Goal: Task Accomplishment & Management: Manage account settings

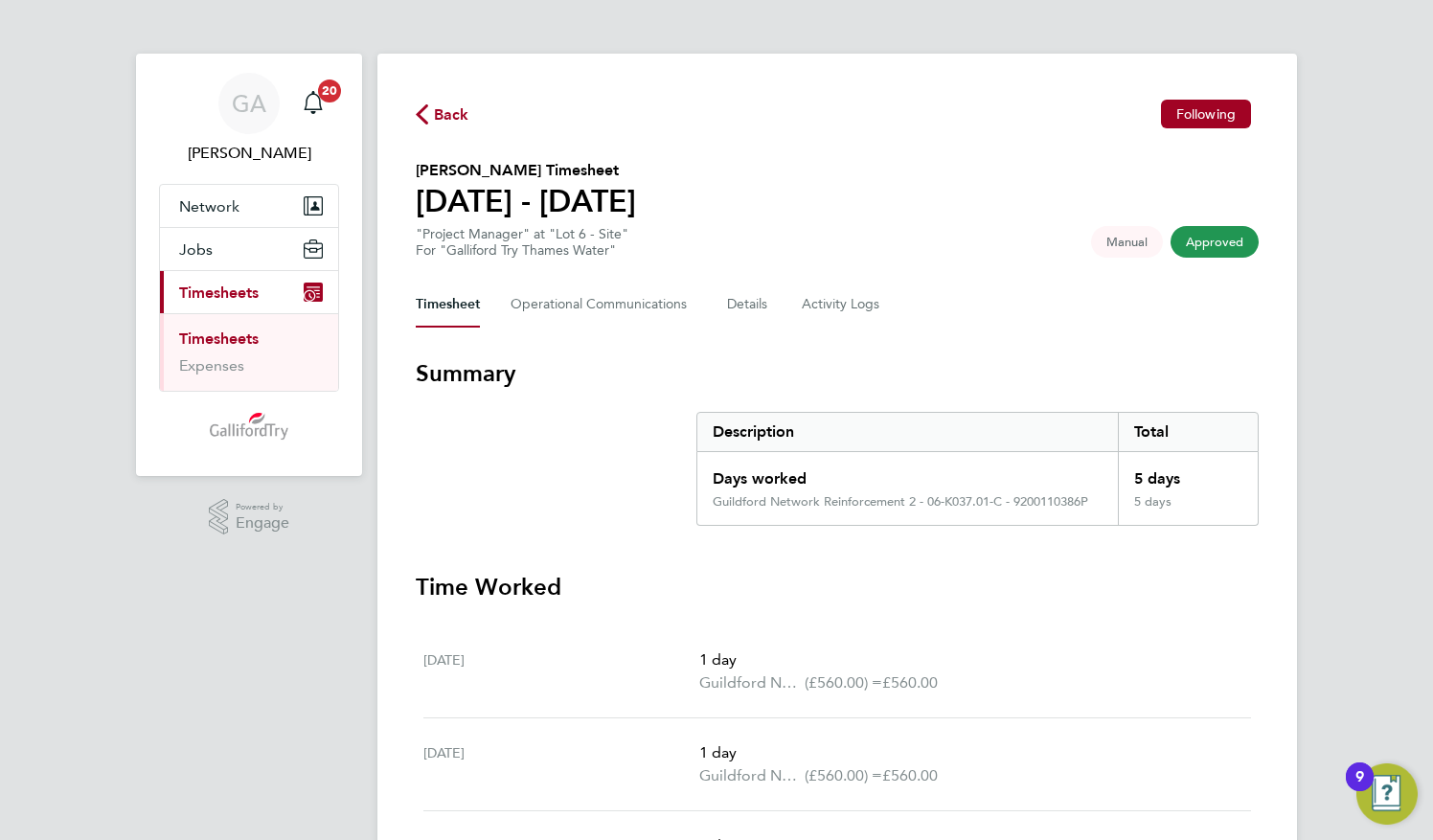
click at [451, 113] on span "Back" at bounding box center [452, 114] width 35 height 23
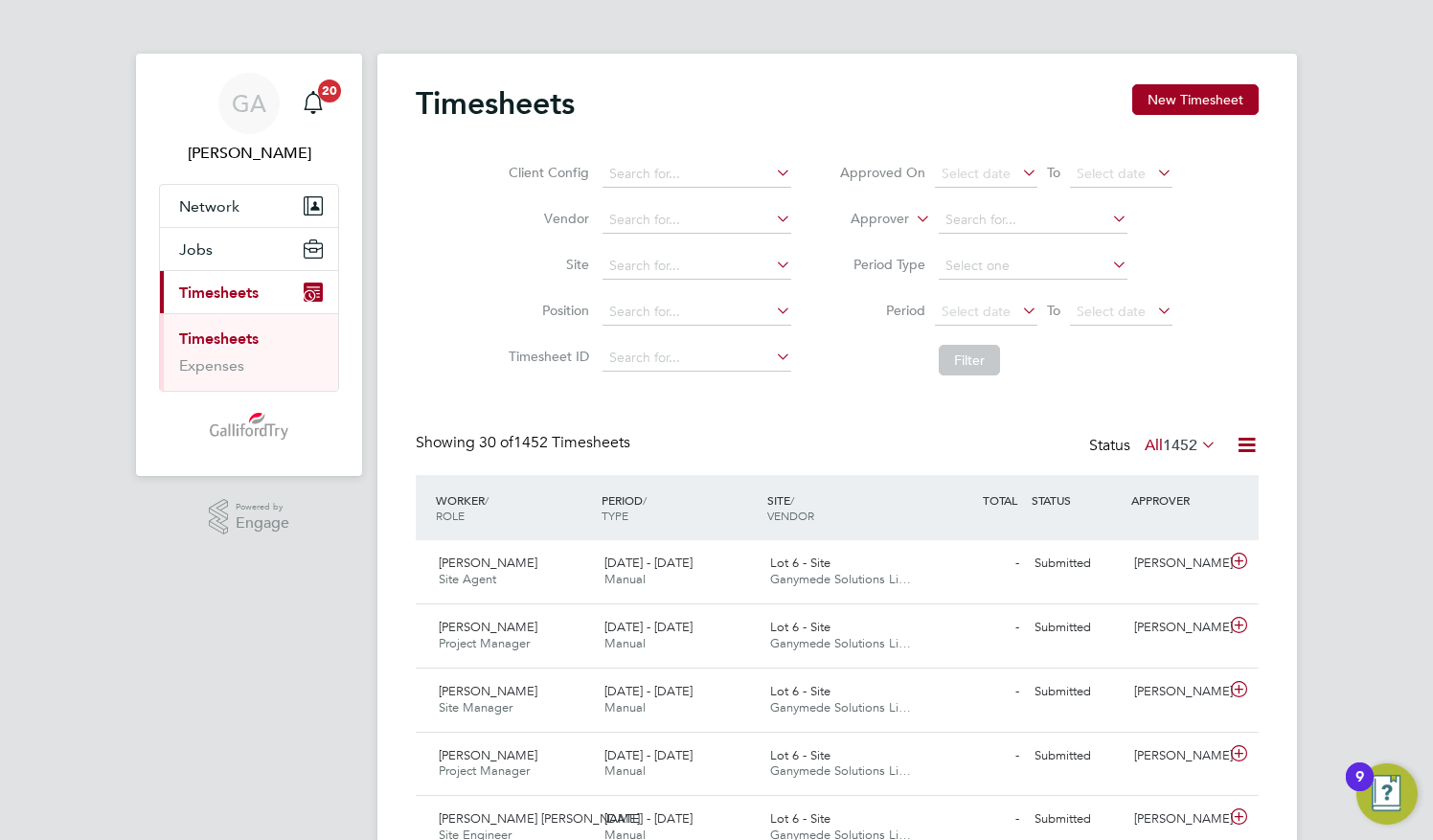
scroll to position [48, 166]
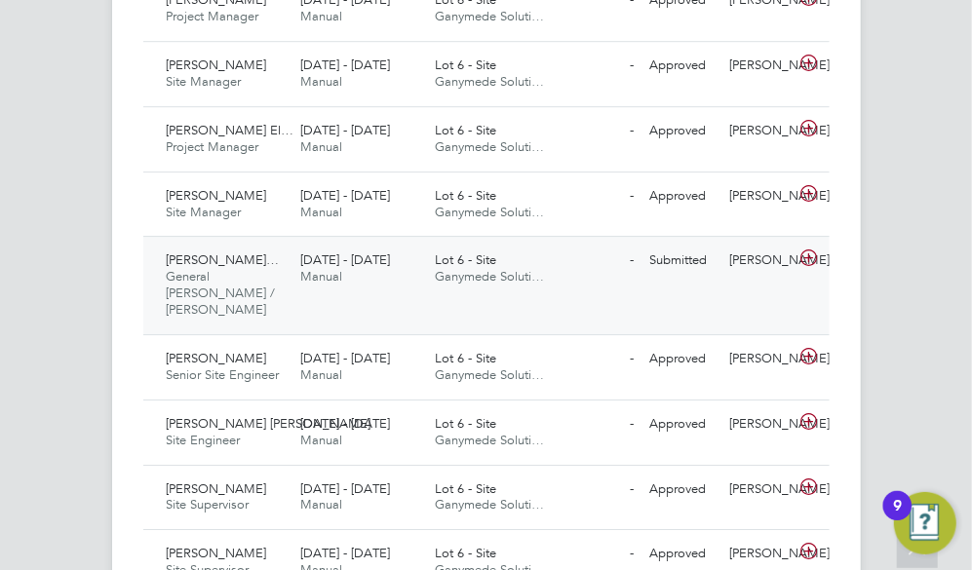
click at [241, 251] on span "Nerijus Burbulevic…" at bounding box center [223, 259] width 113 height 17
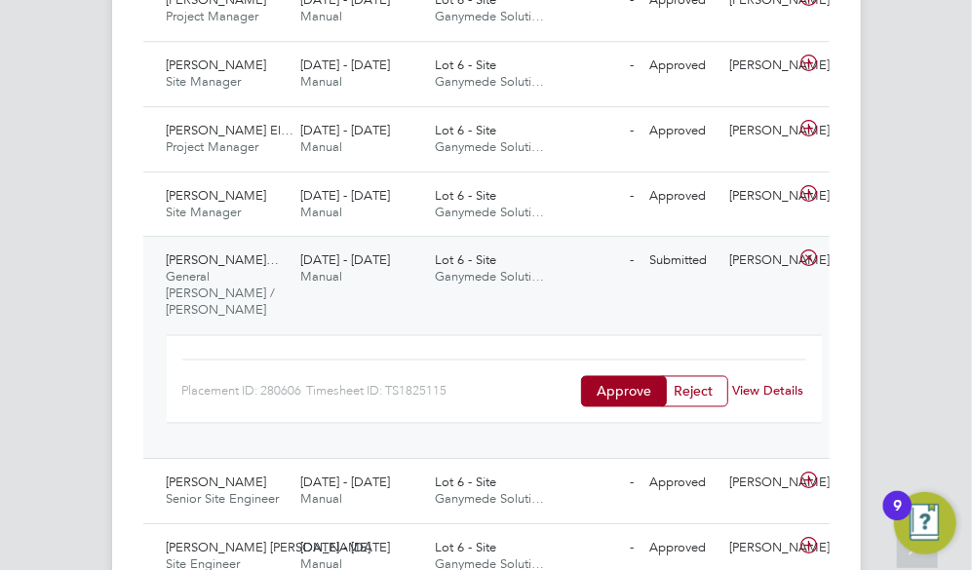
click at [751, 382] on link "View Details" at bounding box center [768, 390] width 71 height 17
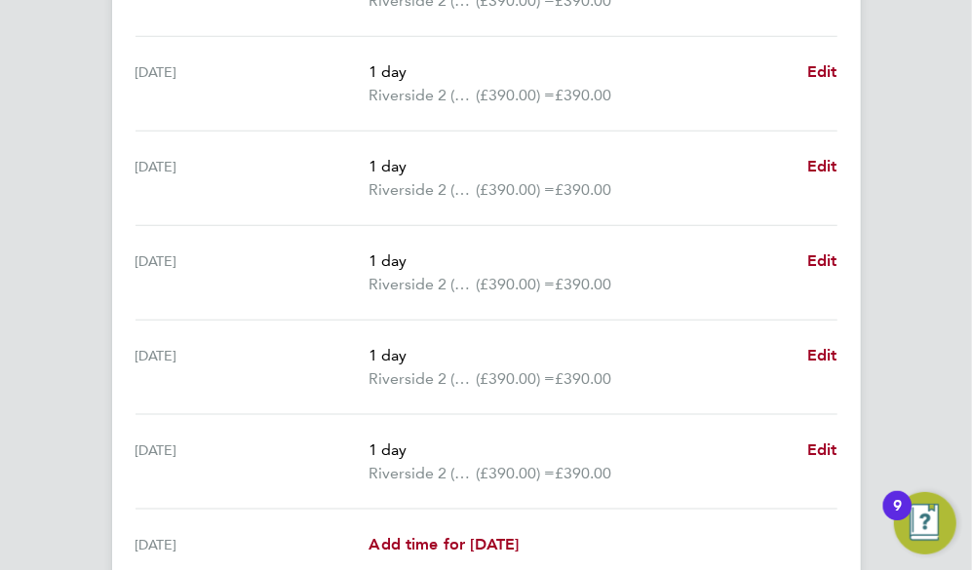
scroll to position [883, 0]
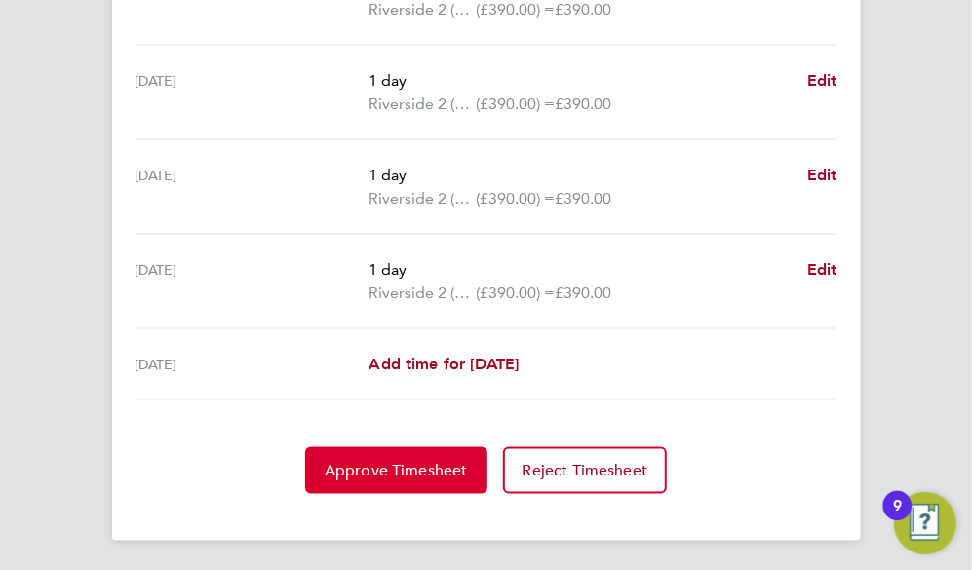
click at [407, 478] on button "Approve Timesheet" at bounding box center [396, 470] width 182 height 47
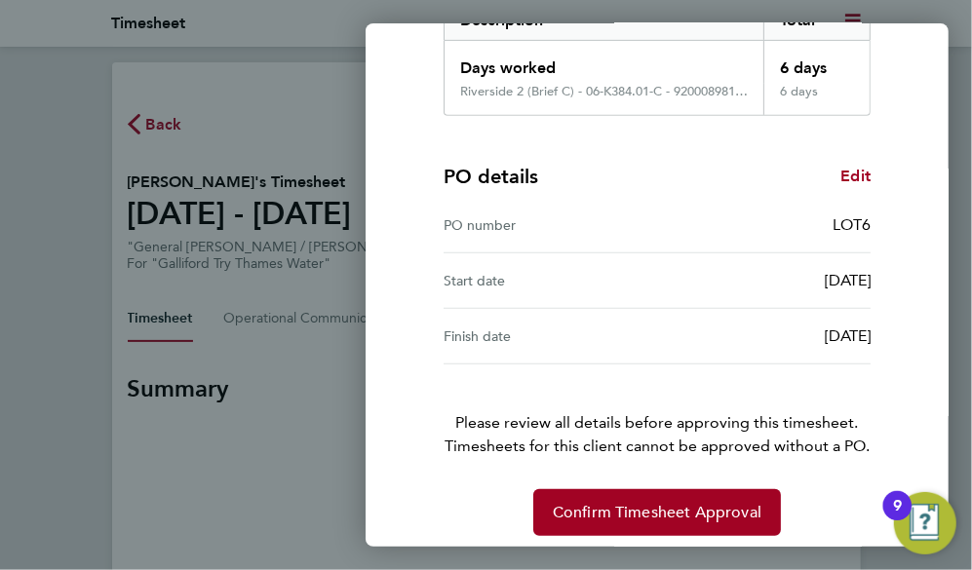
scroll to position [363, 0]
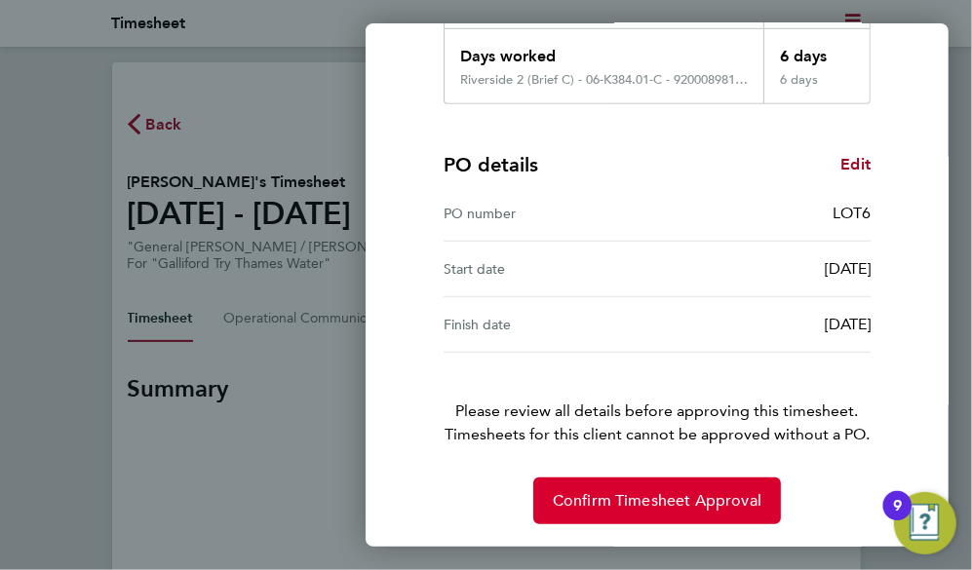
click at [674, 496] on span "Confirm Timesheet Approval" at bounding box center [657, 500] width 209 height 19
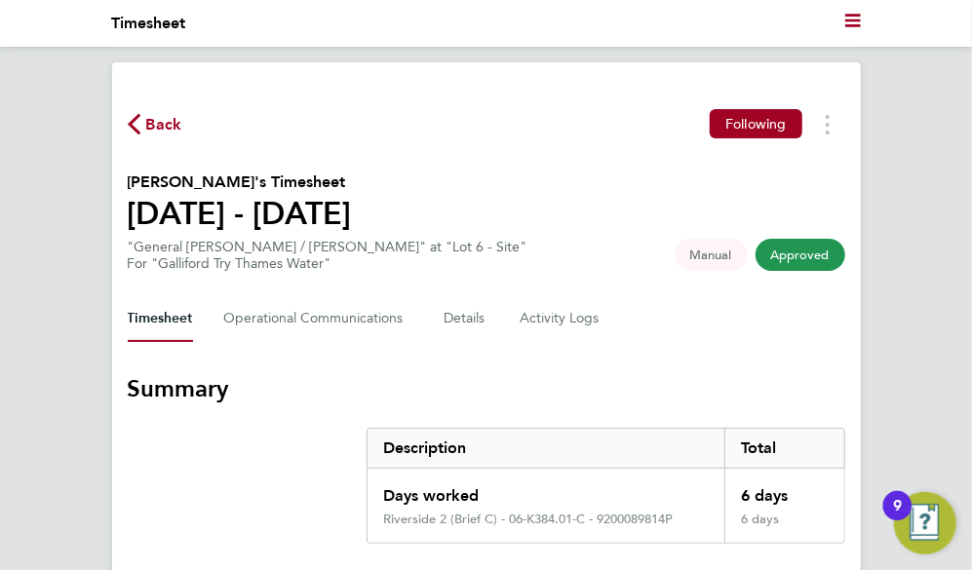
click at [157, 121] on span "Back" at bounding box center [164, 124] width 36 height 23
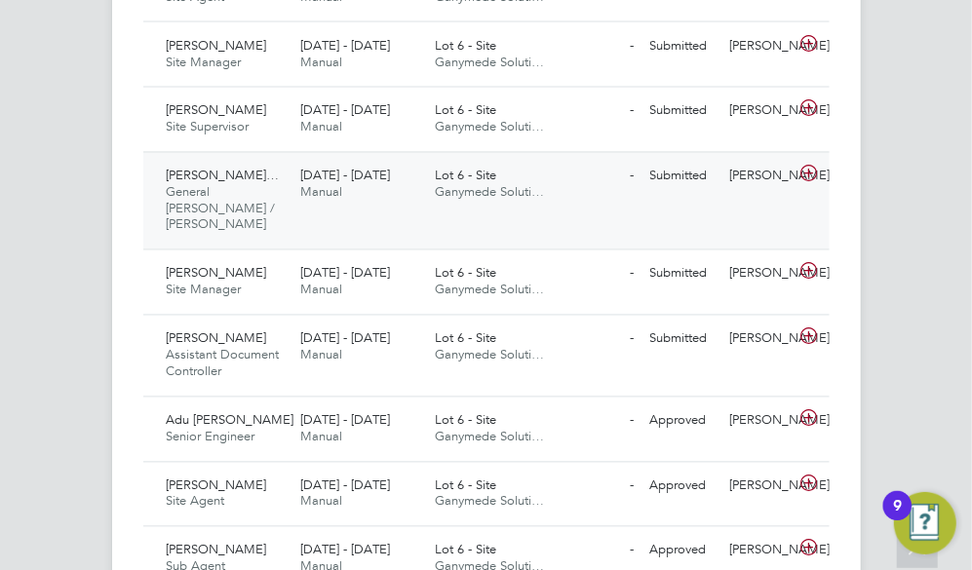
click at [278, 202] on div "Nerijus Burbulevic… General Foreman / Foreperson 22 - 28 Sep 2025" at bounding box center [226, 202] width 135 height 82
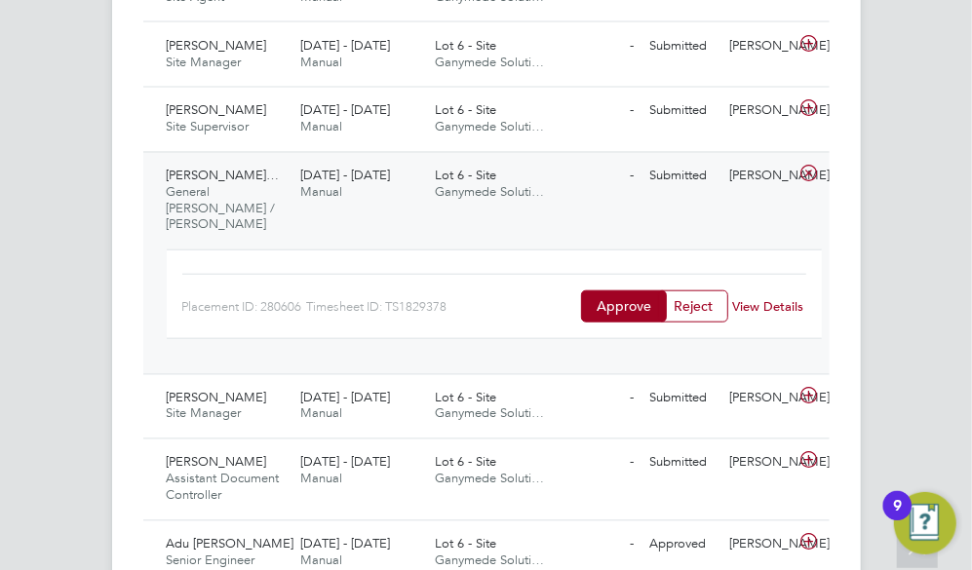
click at [758, 298] on link "View Details" at bounding box center [768, 306] width 71 height 17
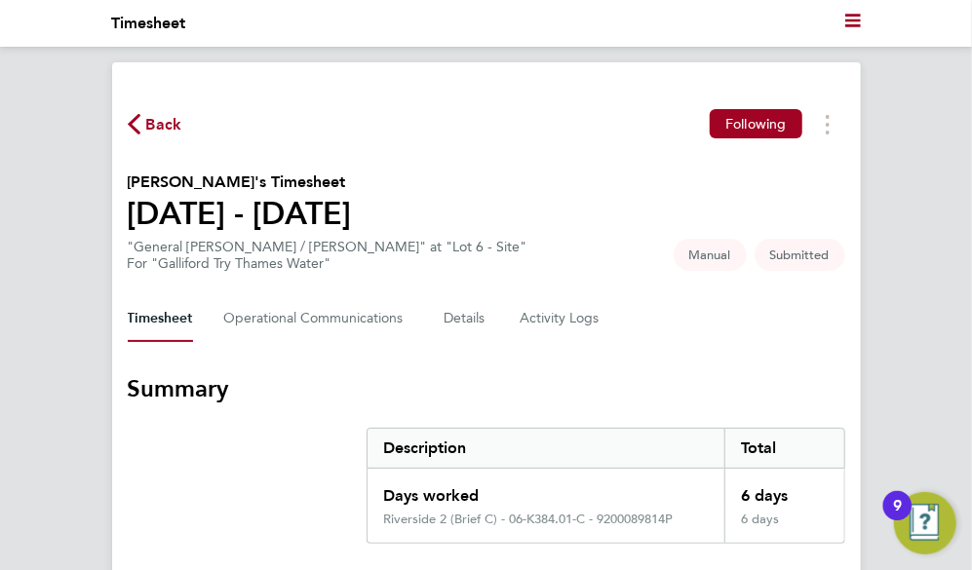
click at [152, 117] on span "Back" at bounding box center [164, 124] width 36 height 23
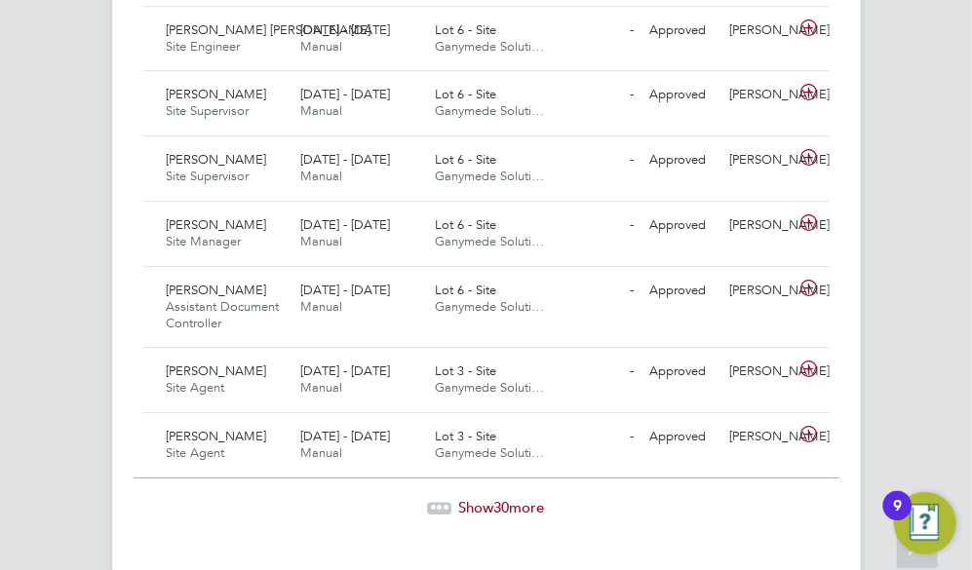
click at [510, 498] on span "30" at bounding box center [502, 507] width 16 height 19
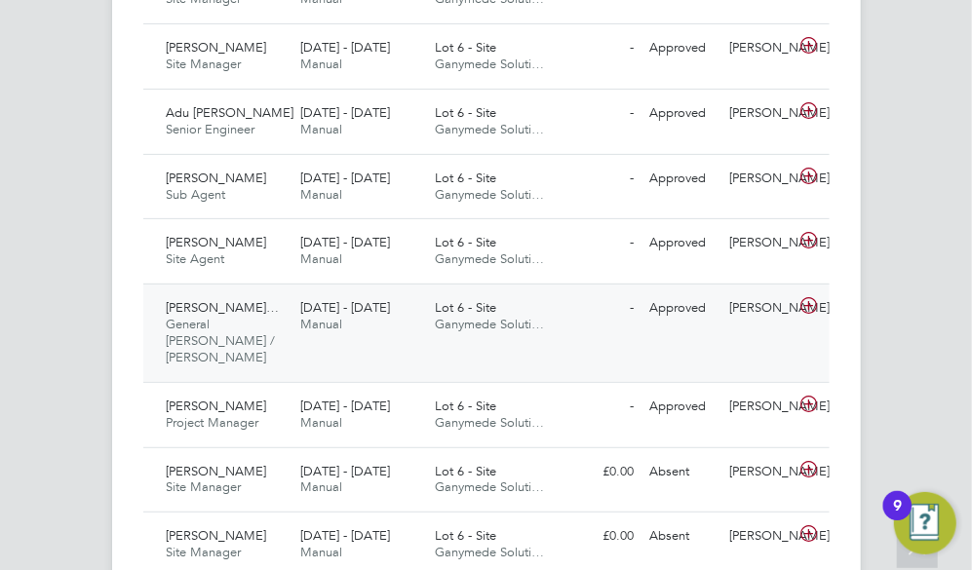
click at [194, 316] on span "General [PERSON_NAME] / [PERSON_NAME]" at bounding box center [221, 341] width 109 height 50
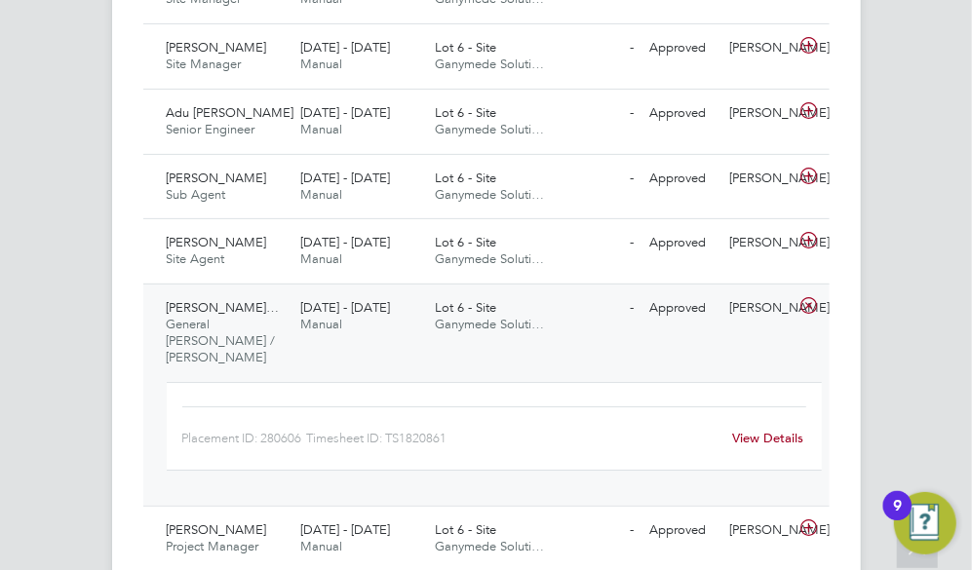
click at [768, 430] on link "View Details" at bounding box center [768, 438] width 71 height 17
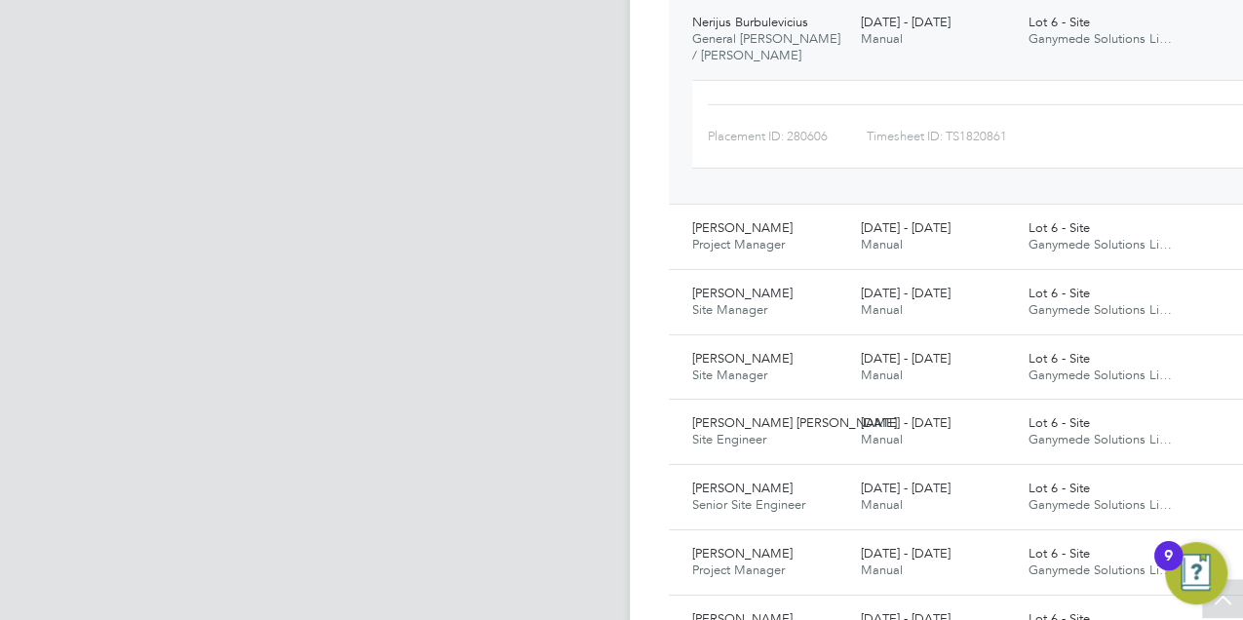
scroll to position [10, 10]
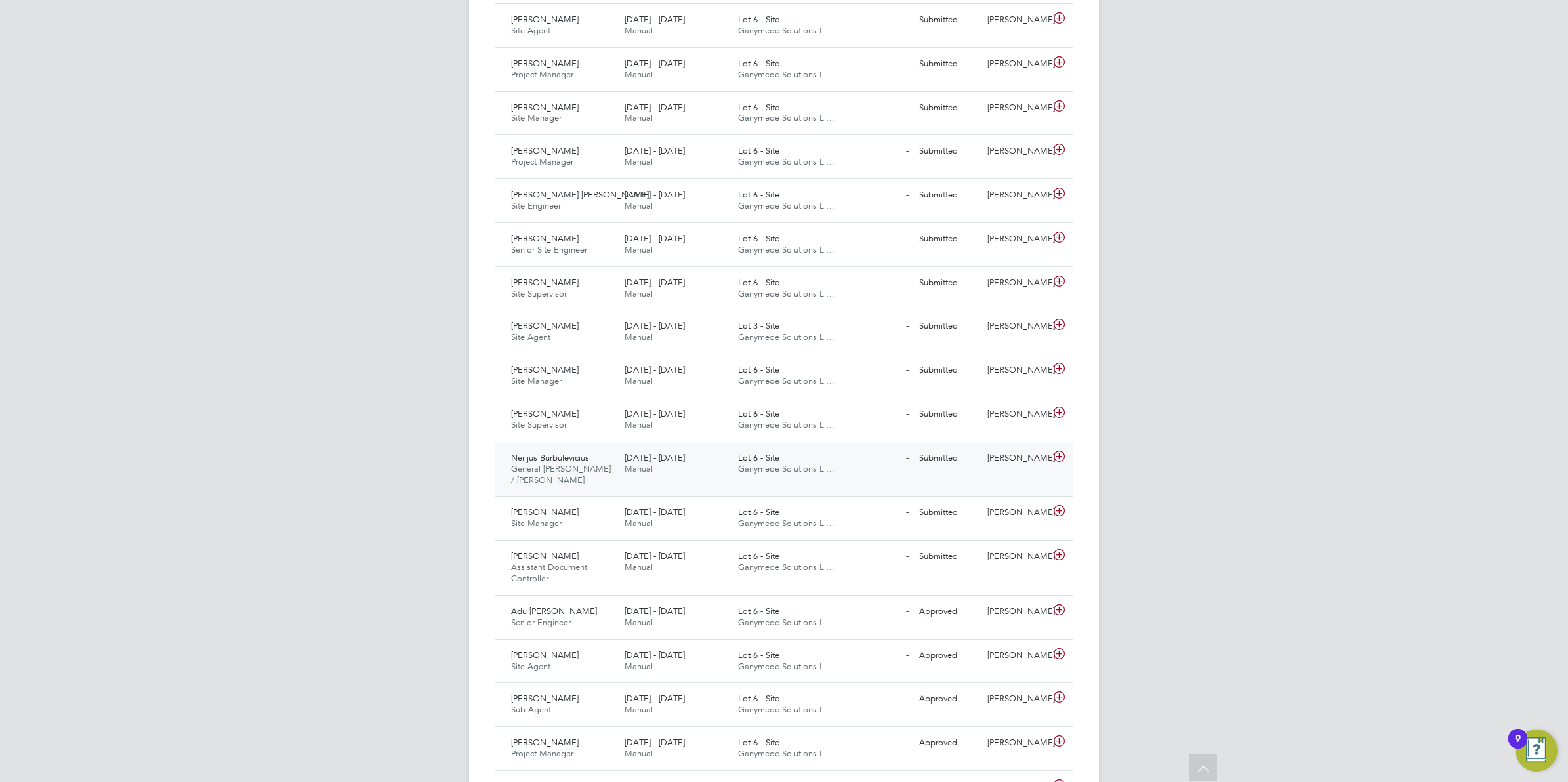
click at [557, 383] on span "General [PERSON_NAME] / [PERSON_NAME]" at bounding box center [561, 474] width 100 height 22
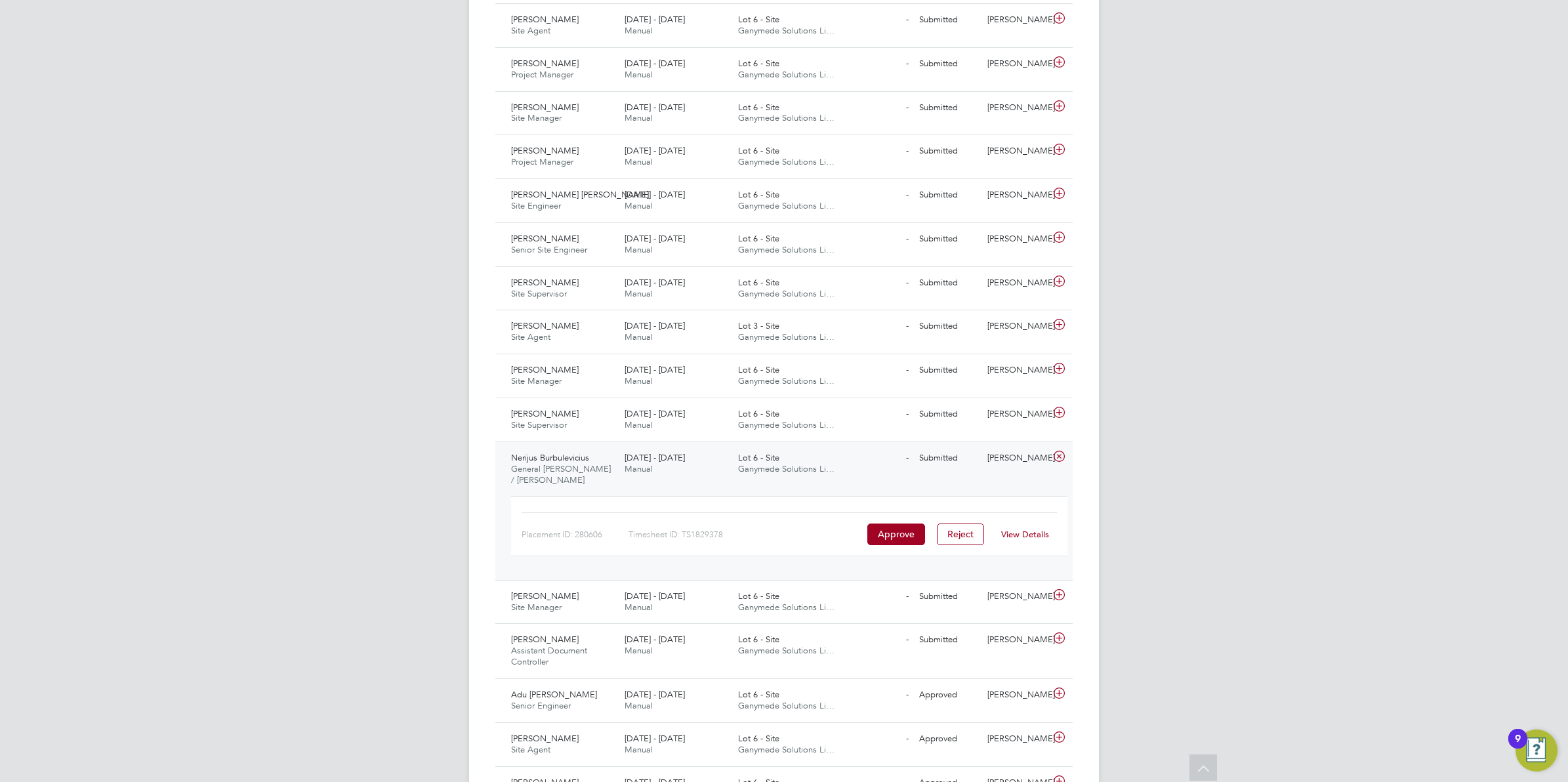
click at [654, 383] on link "View Details" at bounding box center [1025, 534] width 48 height 11
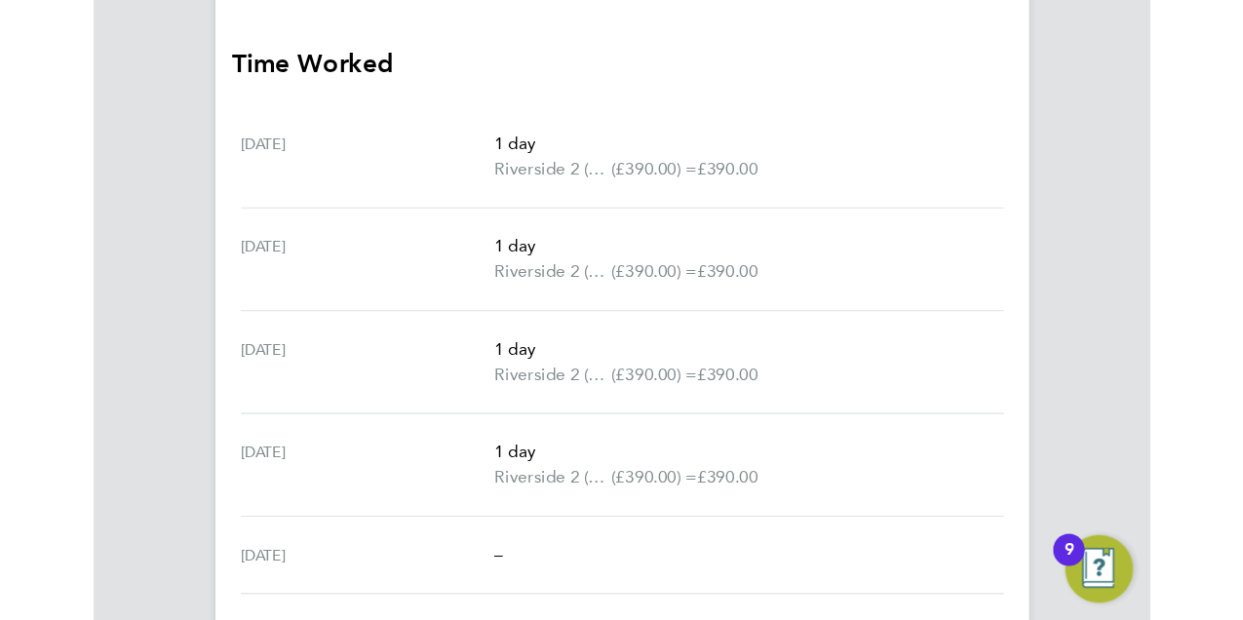
scroll to position [742, 0]
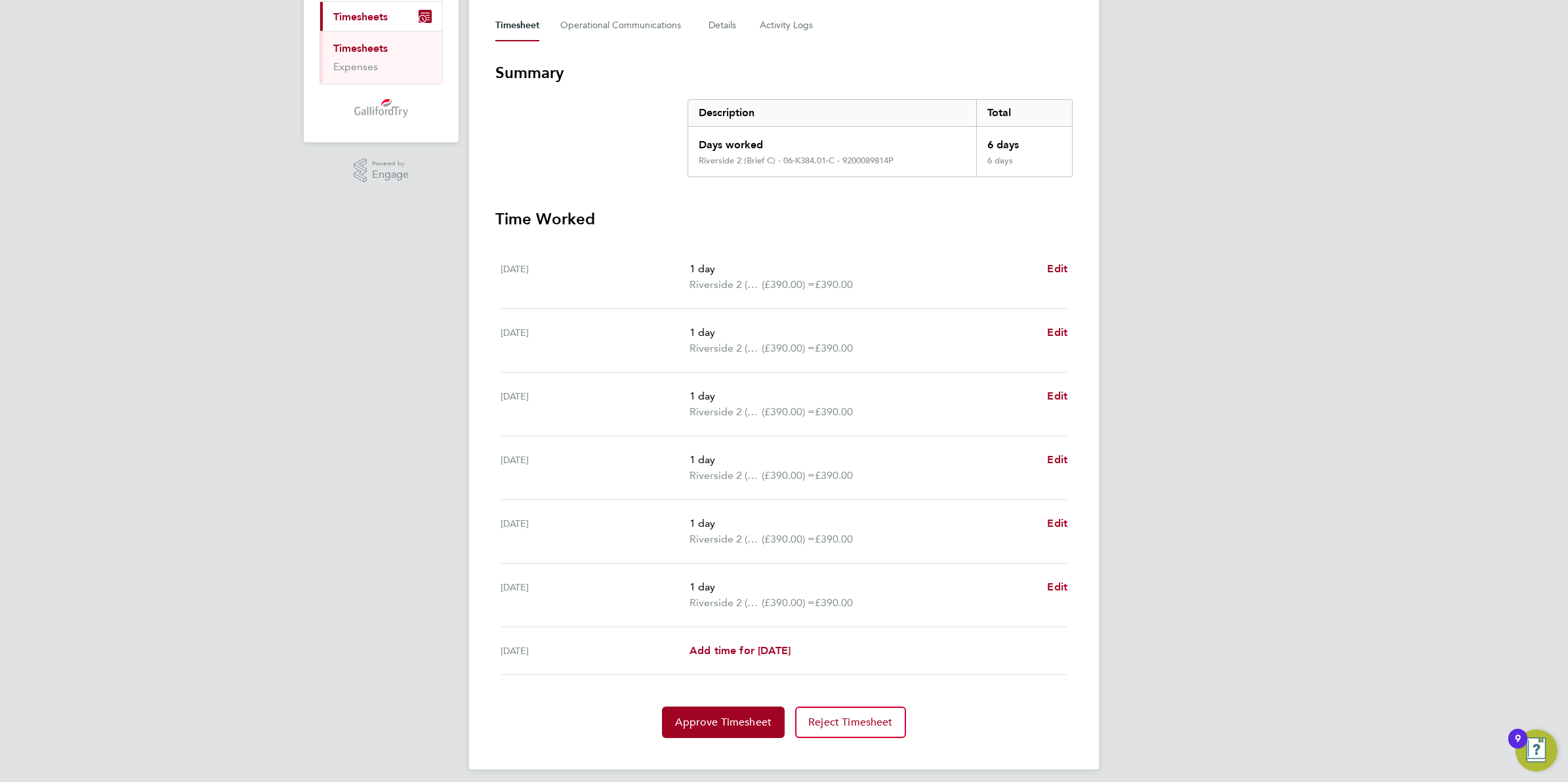
scroll to position [194, 0]
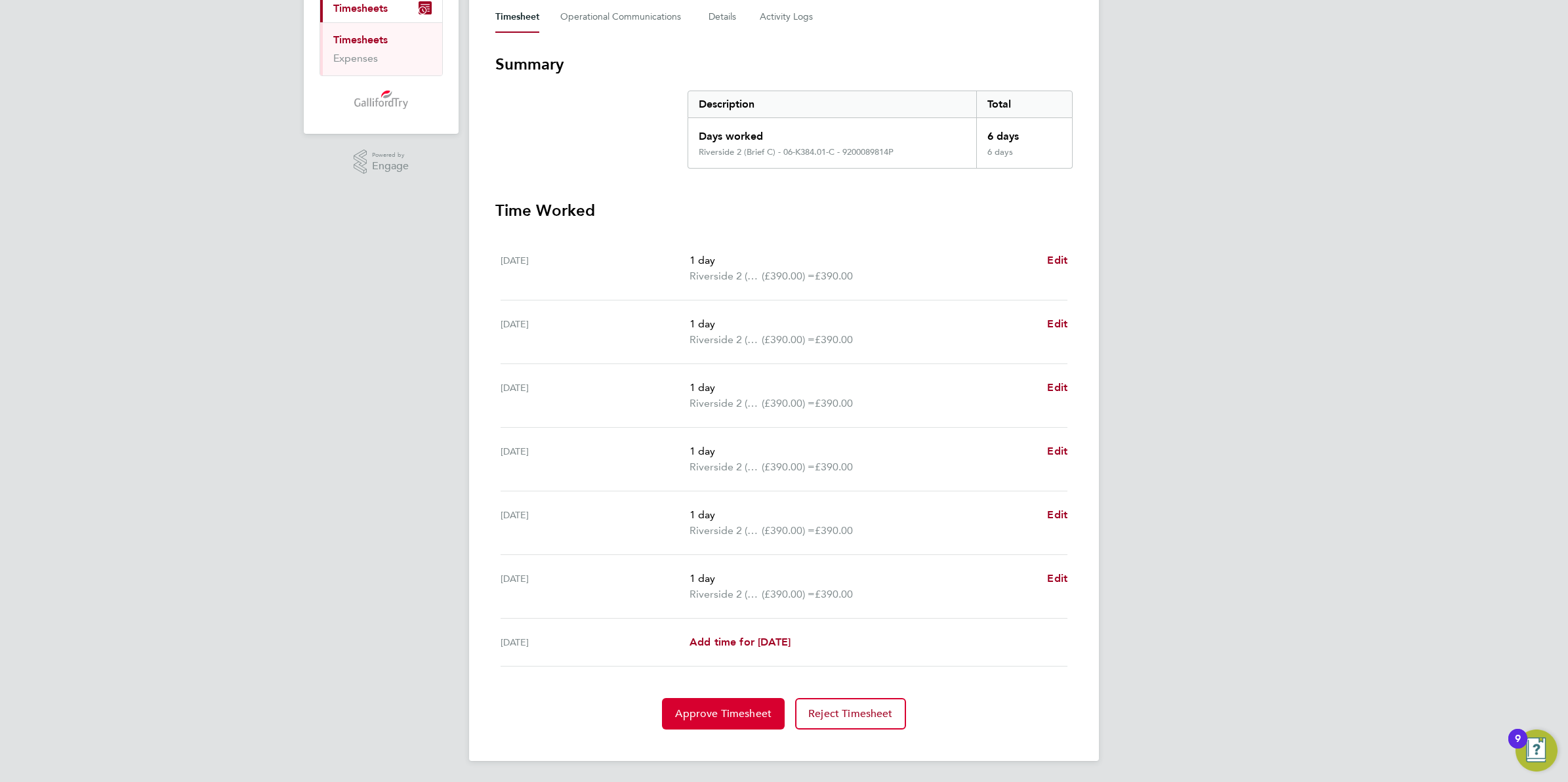
click at [739, 713] on span "Approve Timesheet" at bounding box center [723, 713] width 96 height 13
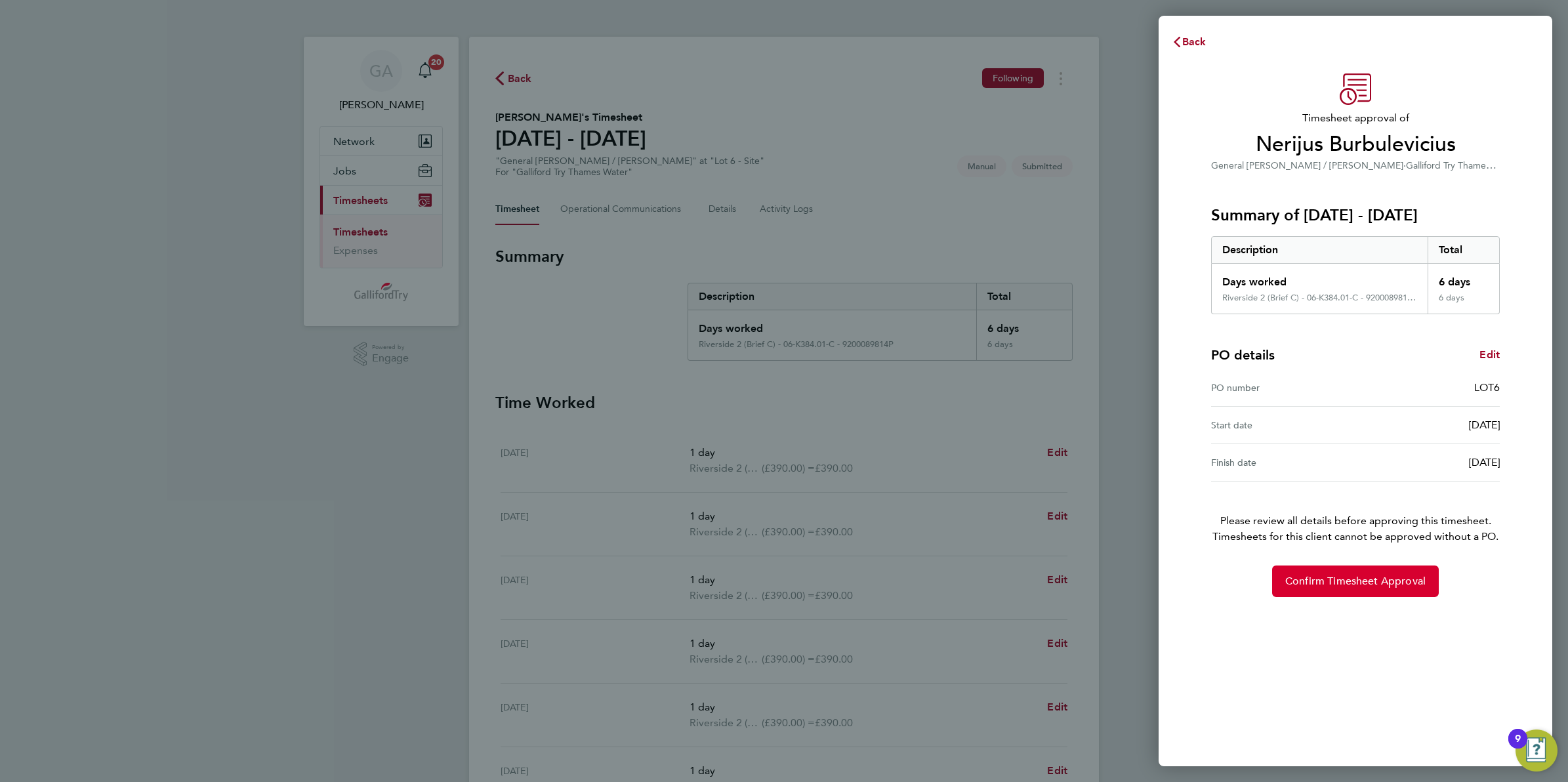
click at [1317, 574] on button "Confirm Timesheet Approval" at bounding box center [1356, 581] width 167 height 32
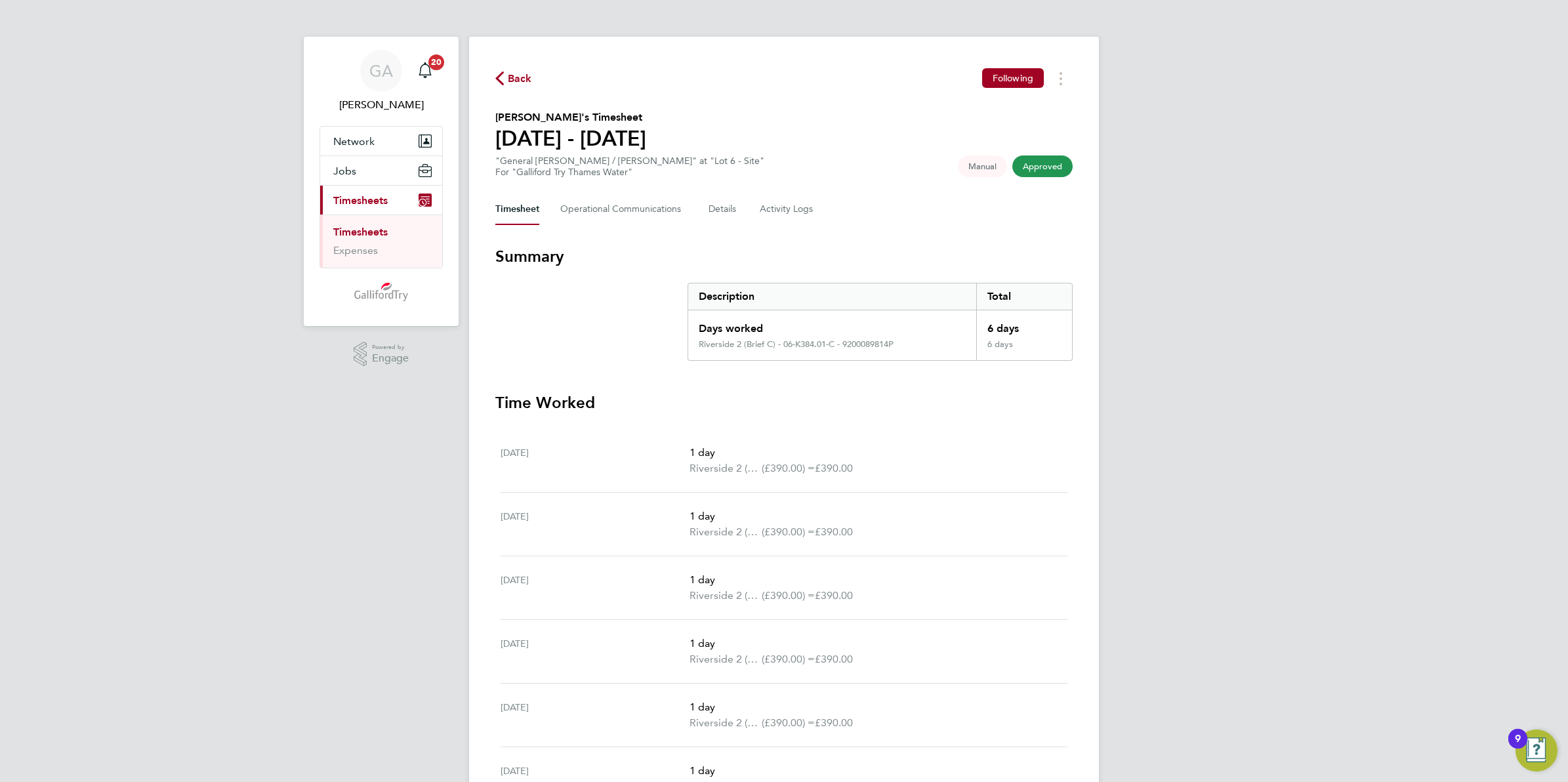
click at [513, 84] on span "Back" at bounding box center [520, 78] width 24 height 15
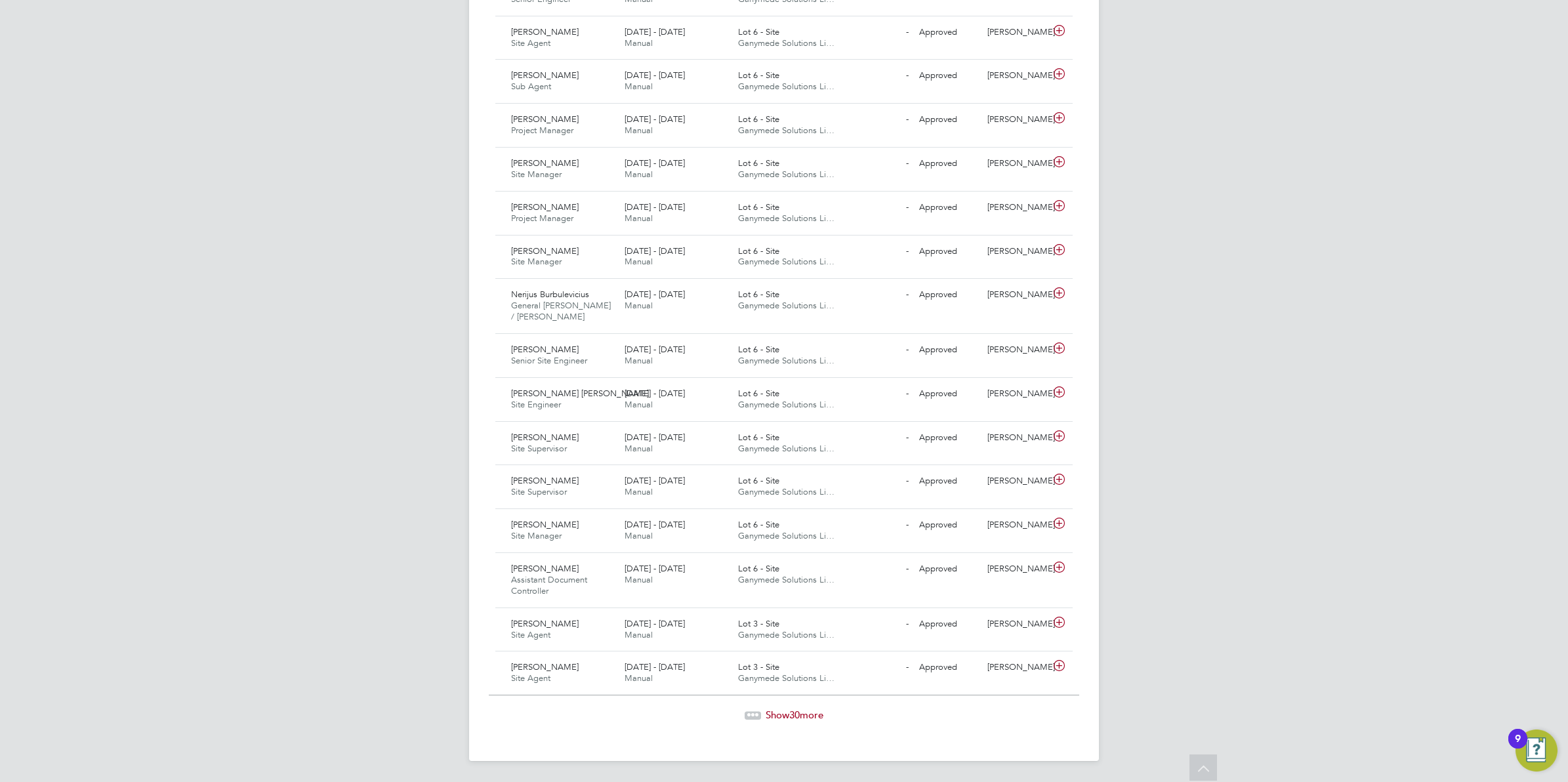
click at [782, 715] on span "Show 30 more" at bounding box center [794, 715] width 58 height 13
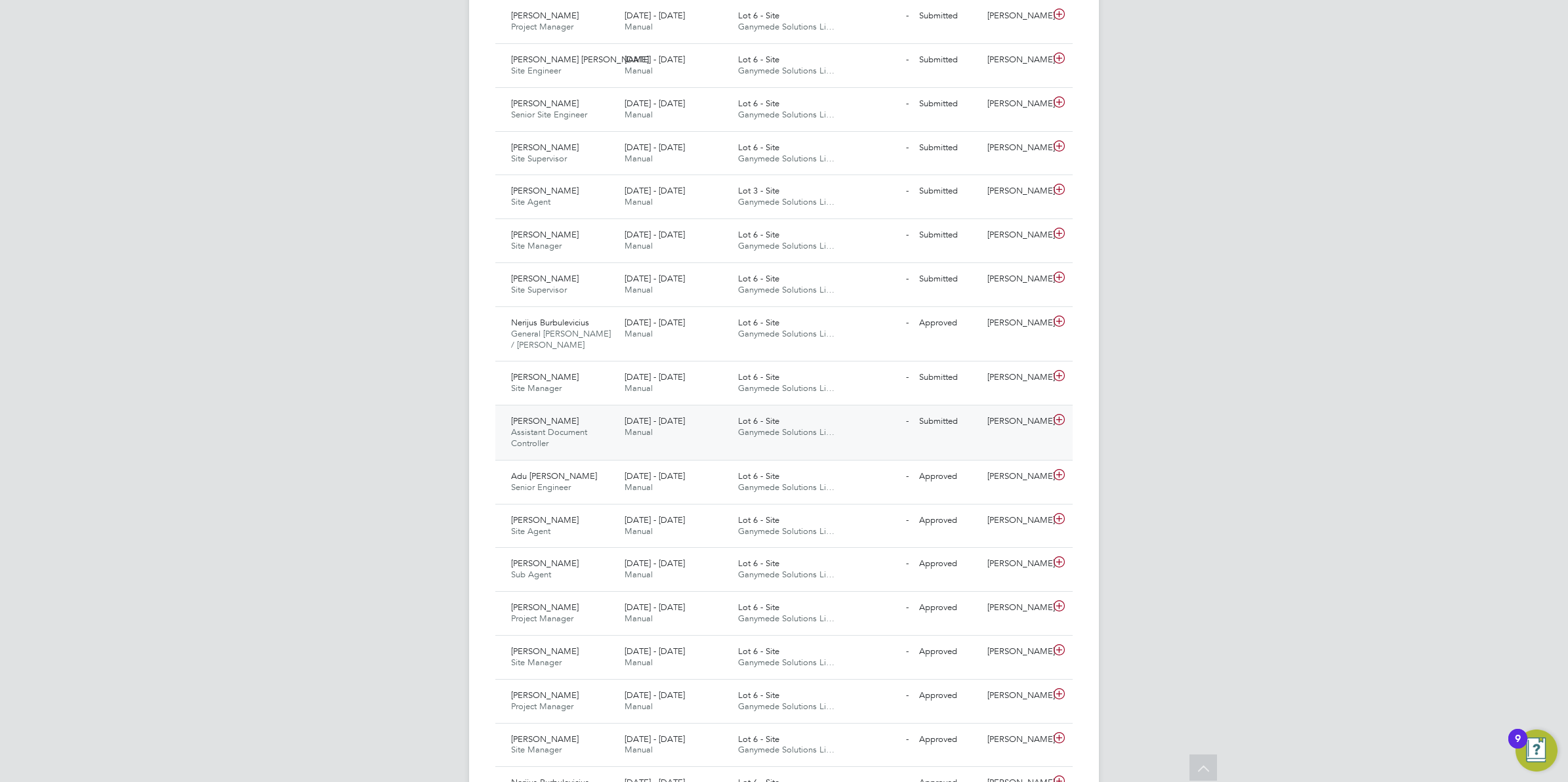
click at [716, 418] on div "22 - 28 Sep 2025 Manual" at bounding box center [676, 427] width 114 height 33
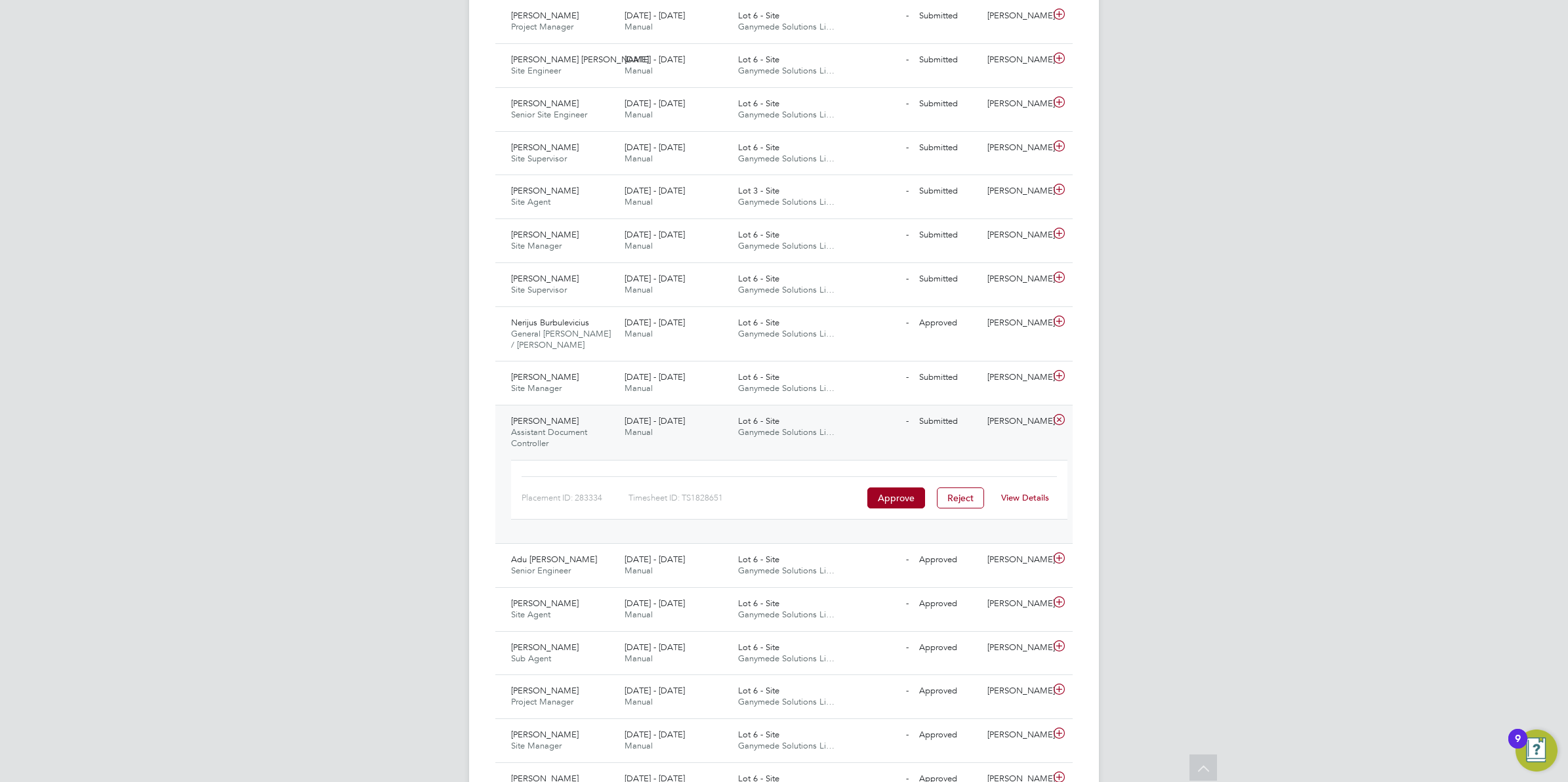
click at [1017, 500] on link "View Details" at bounding box center [1025, 497] width 48 height 11
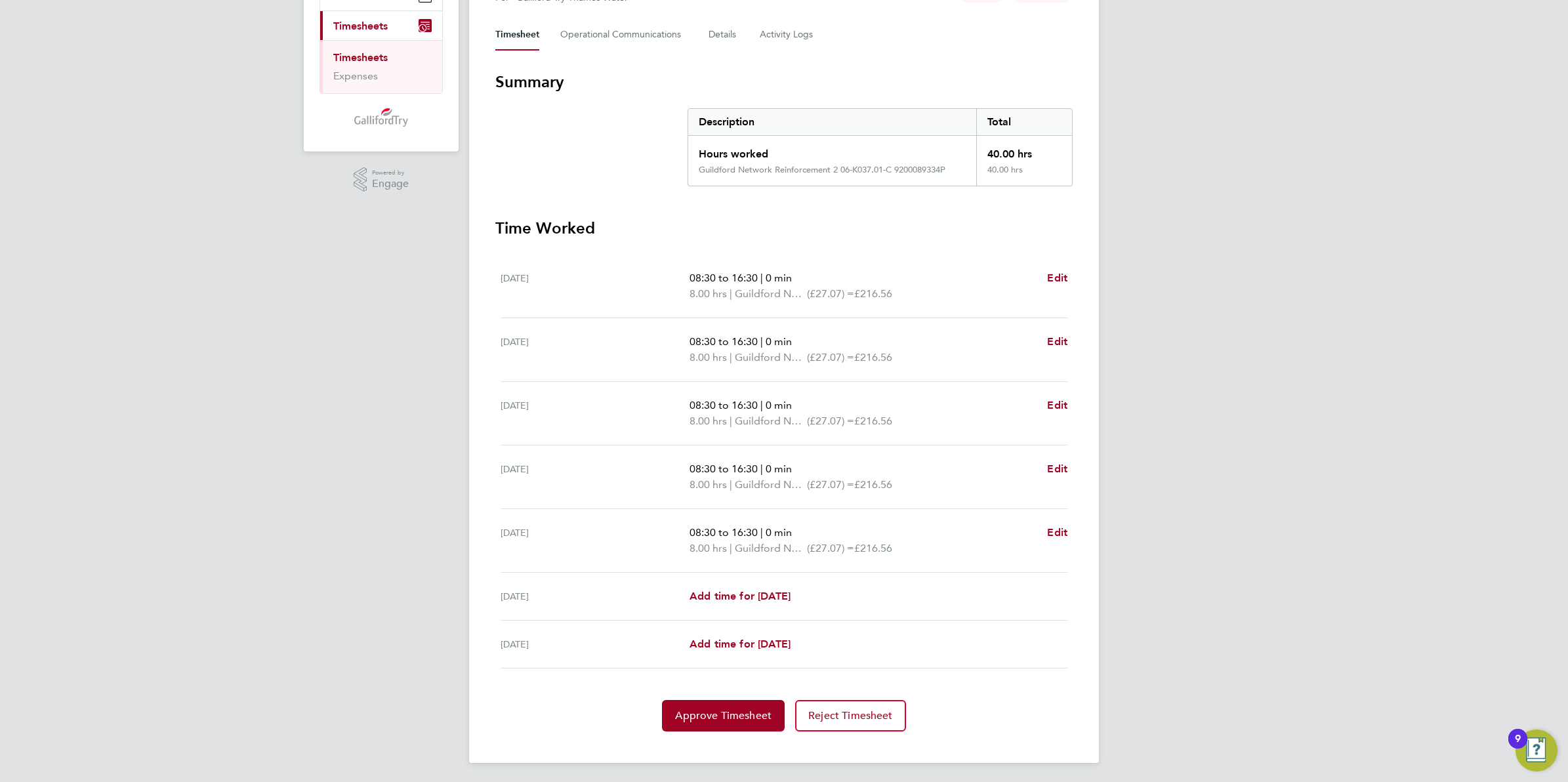
scroll to position [178, 0]
click at [723, 722] on button "Approve Timesheet" at bounding box center [723, 713] width 123 height 32
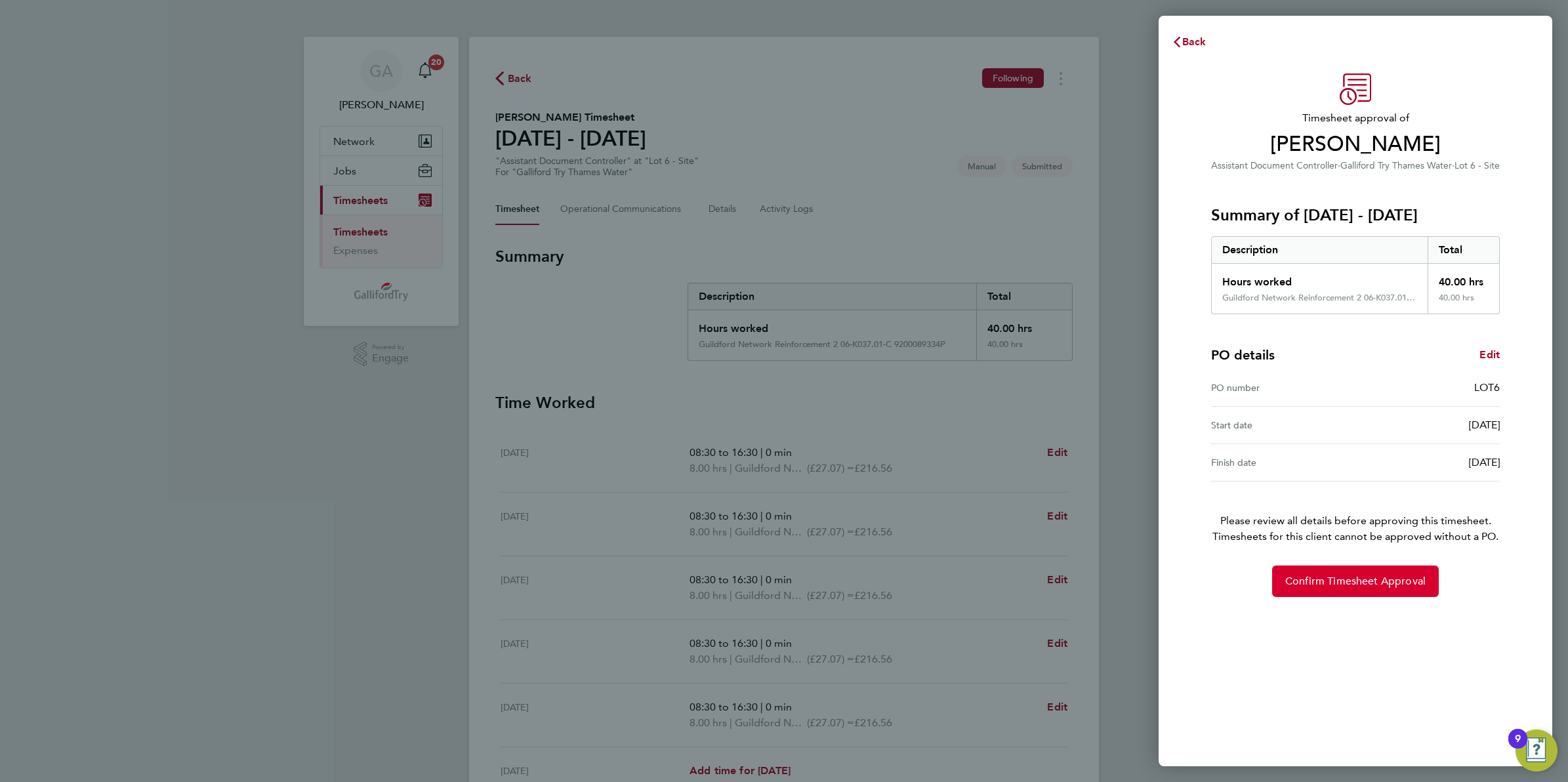
click at [1359, 592] on button "Confirm Timesheet Approval" at bounding box center [1356, 581] width 167 height 32
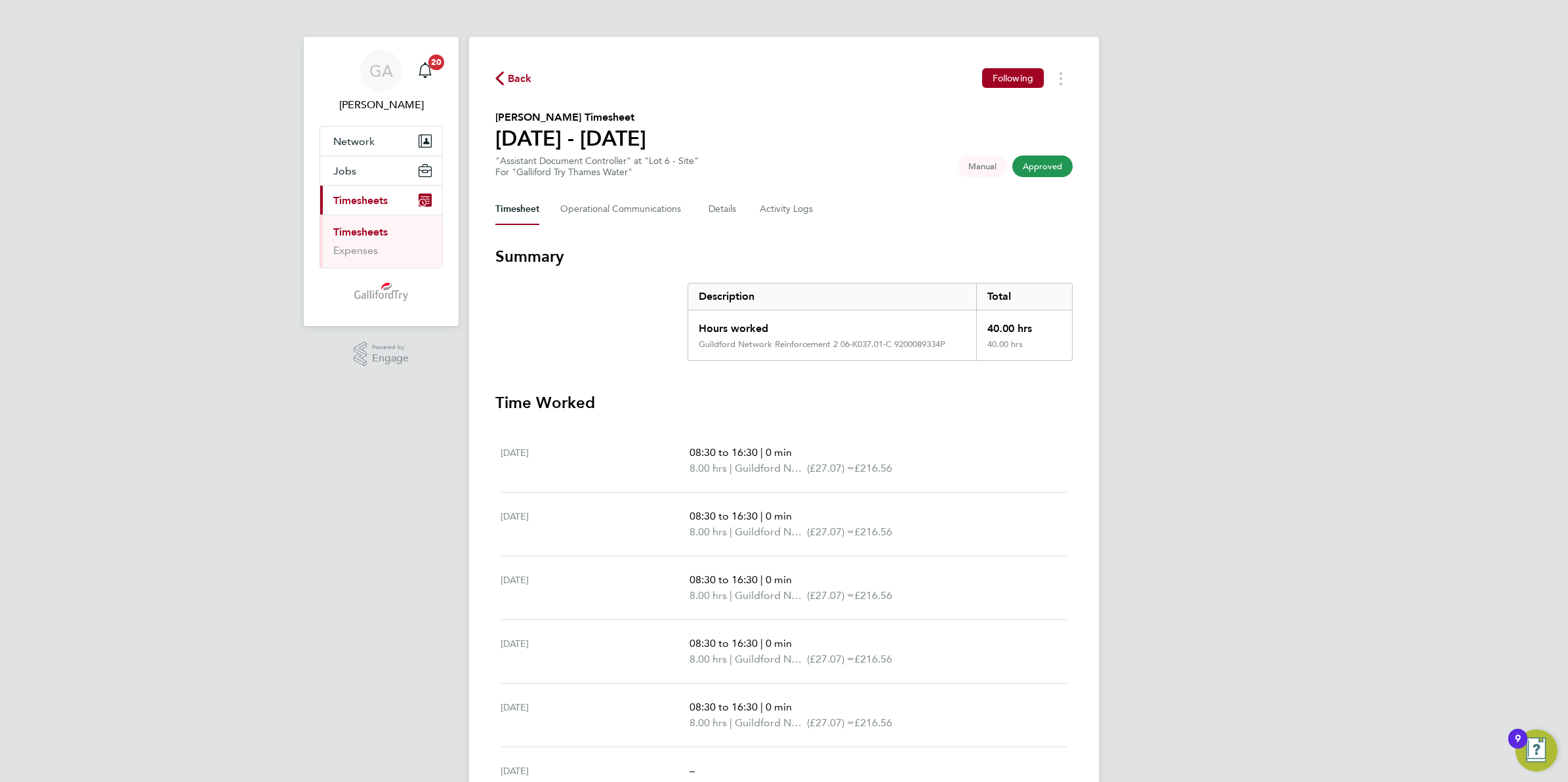
click at [517, 79] on span "Back" at bounding box center [520, 78] width 24 height 15
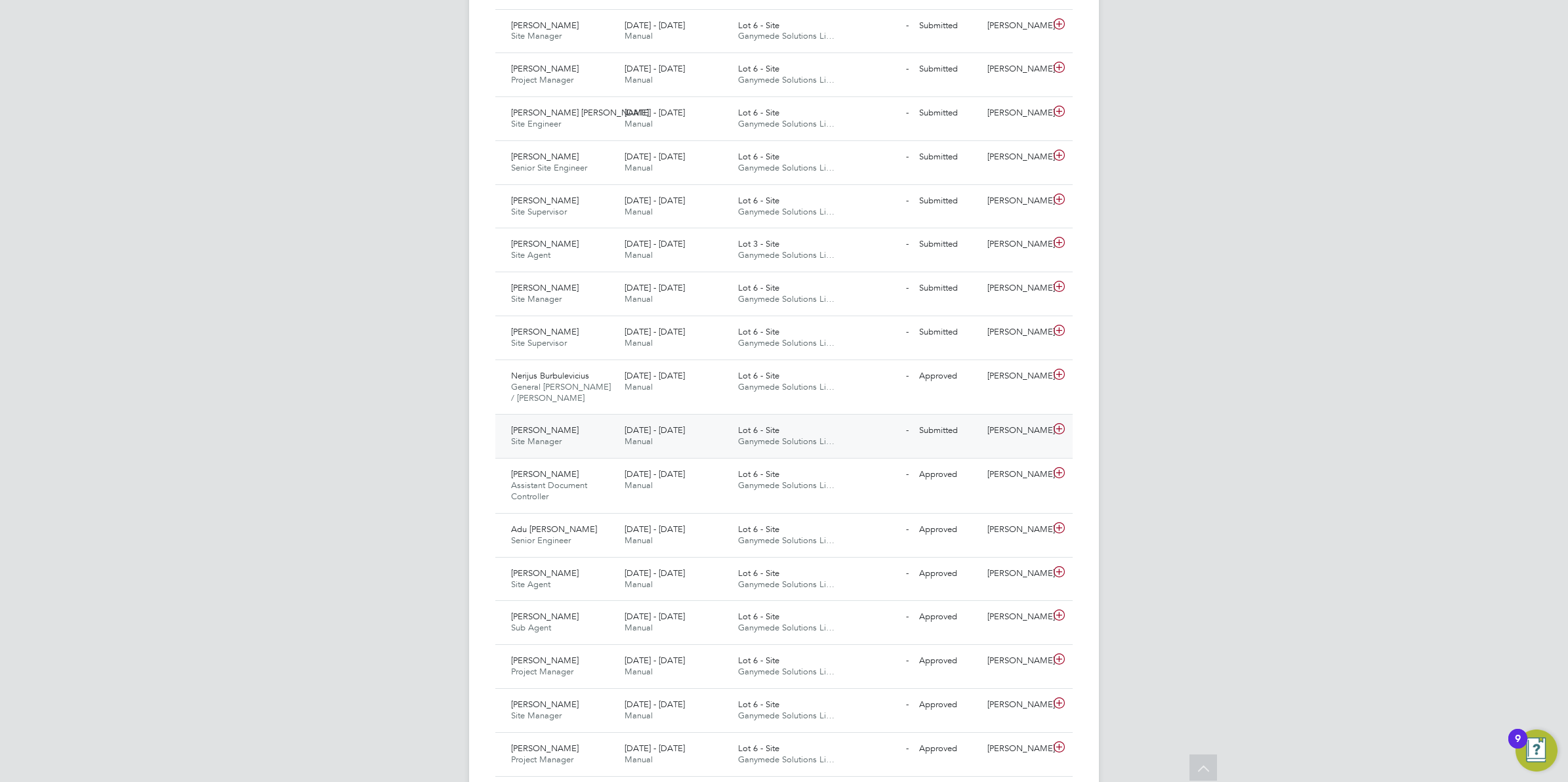
click at [768, 435] on span "Lot 6 - Site" at bounding box center [759, 430] width 41 height 11
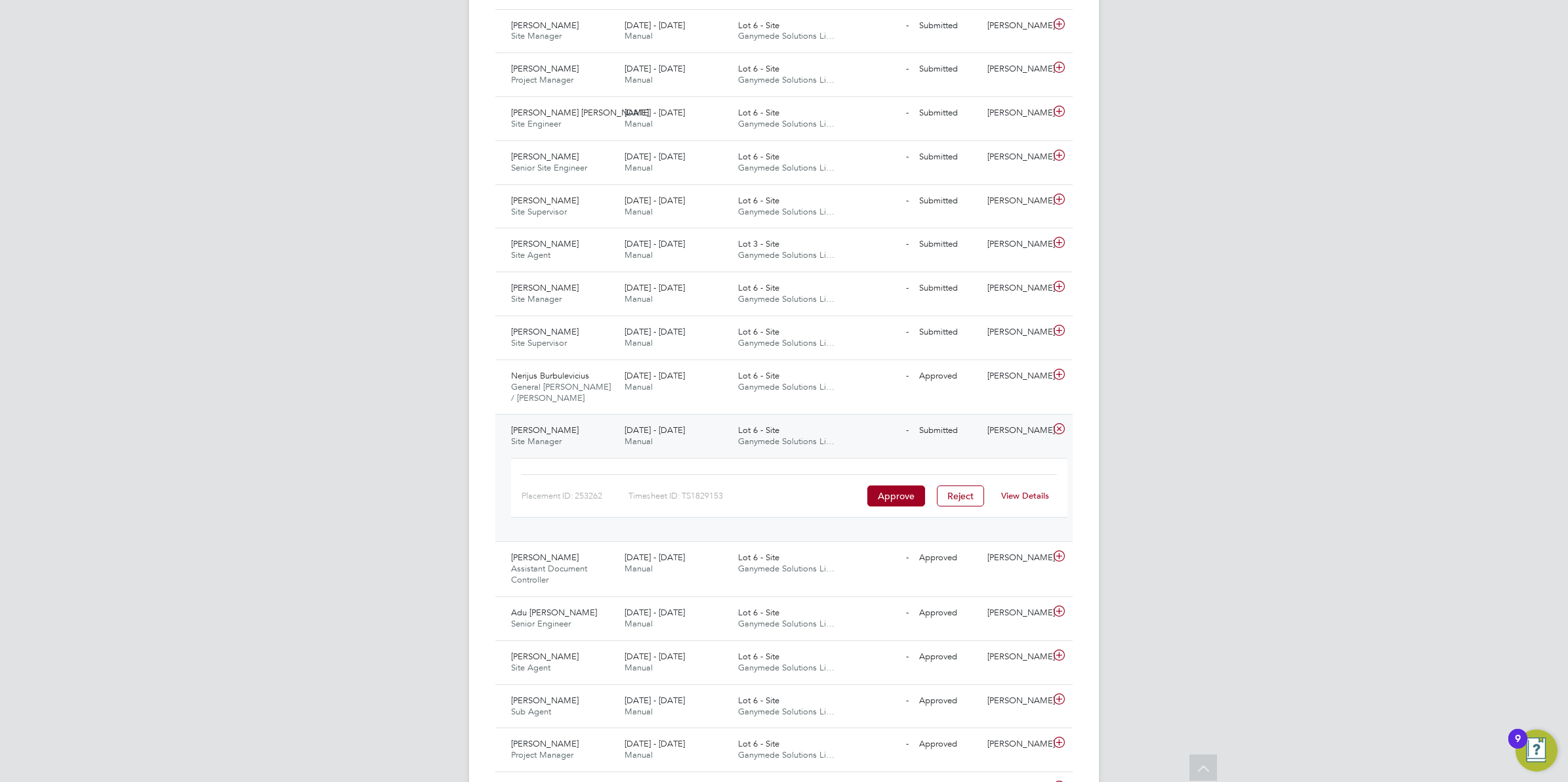
click at [1031, 501] on link "View Details" at bounding box center [1025, 495] width 48 height 11
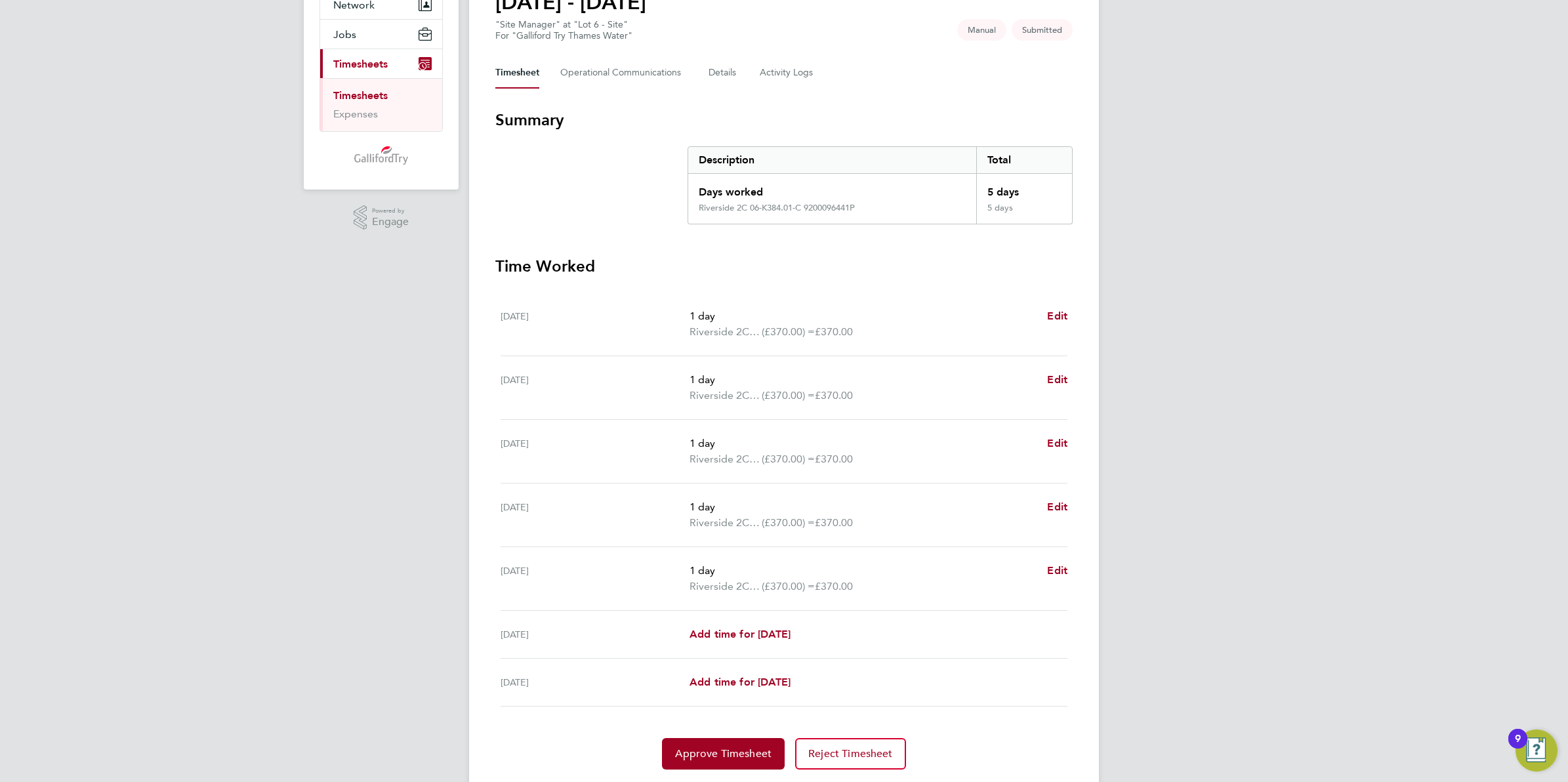
scroll to position [178, 0]
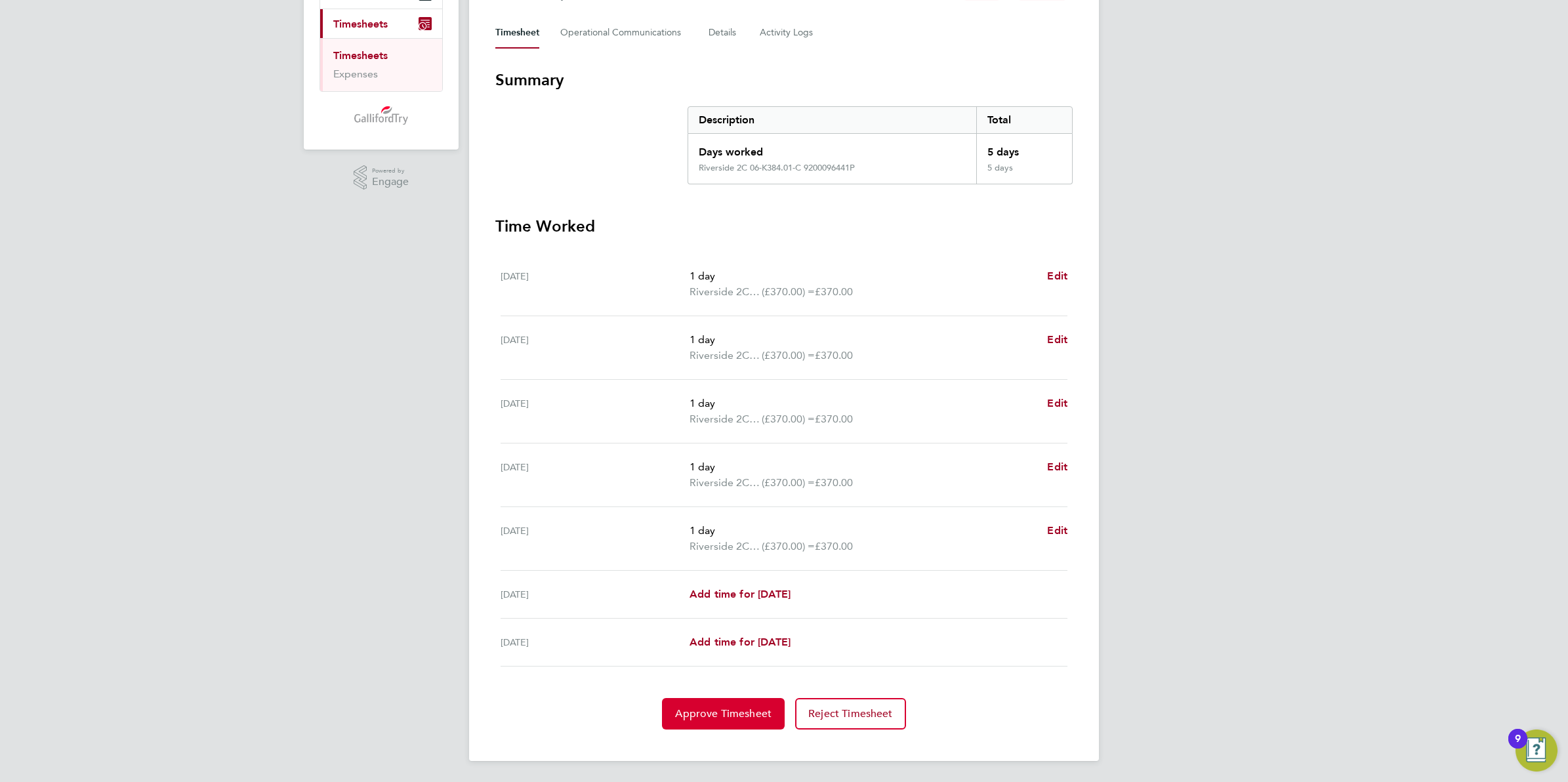
click at [715, 715] on span "Approve Timesheet" at bounding box center [723, 713] width 96 height 13
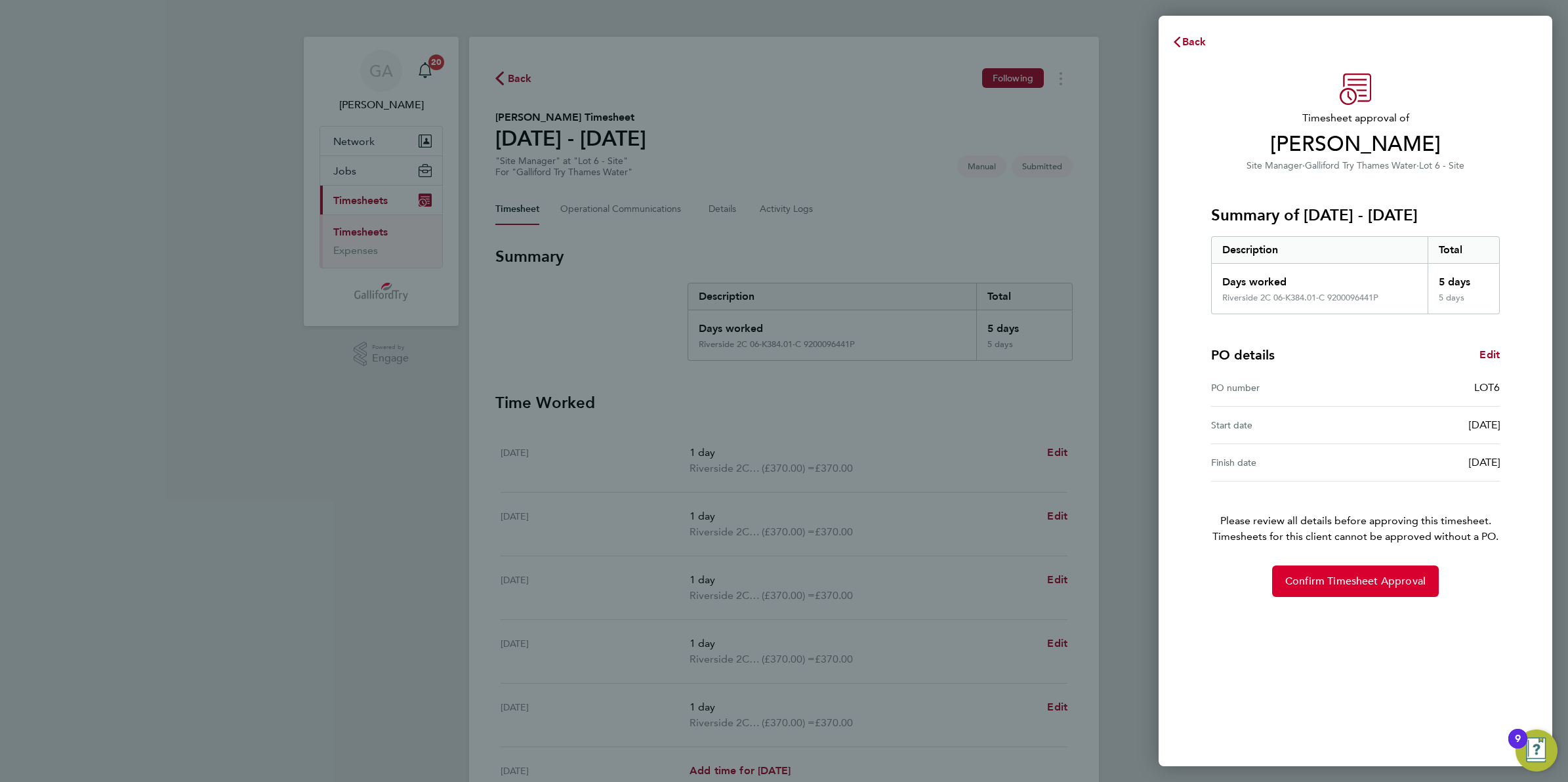
click at [1312, 582] on span "Confirm Timesheet Approval" at bounding box center [1355, 581] width 141 height 13
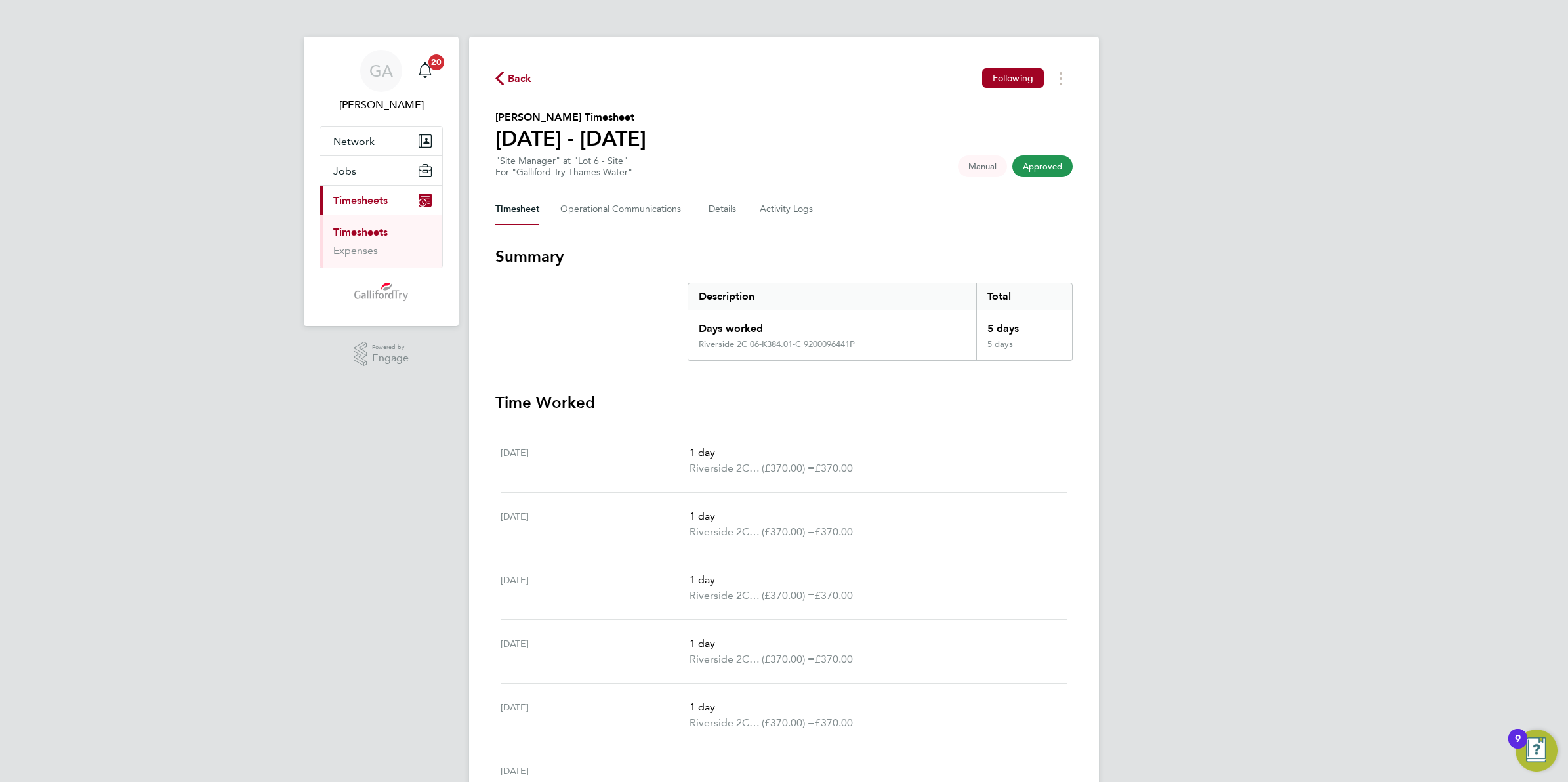
click at [506, 73] on span "Back" at bounding box center [514, 77] width 37 height 13
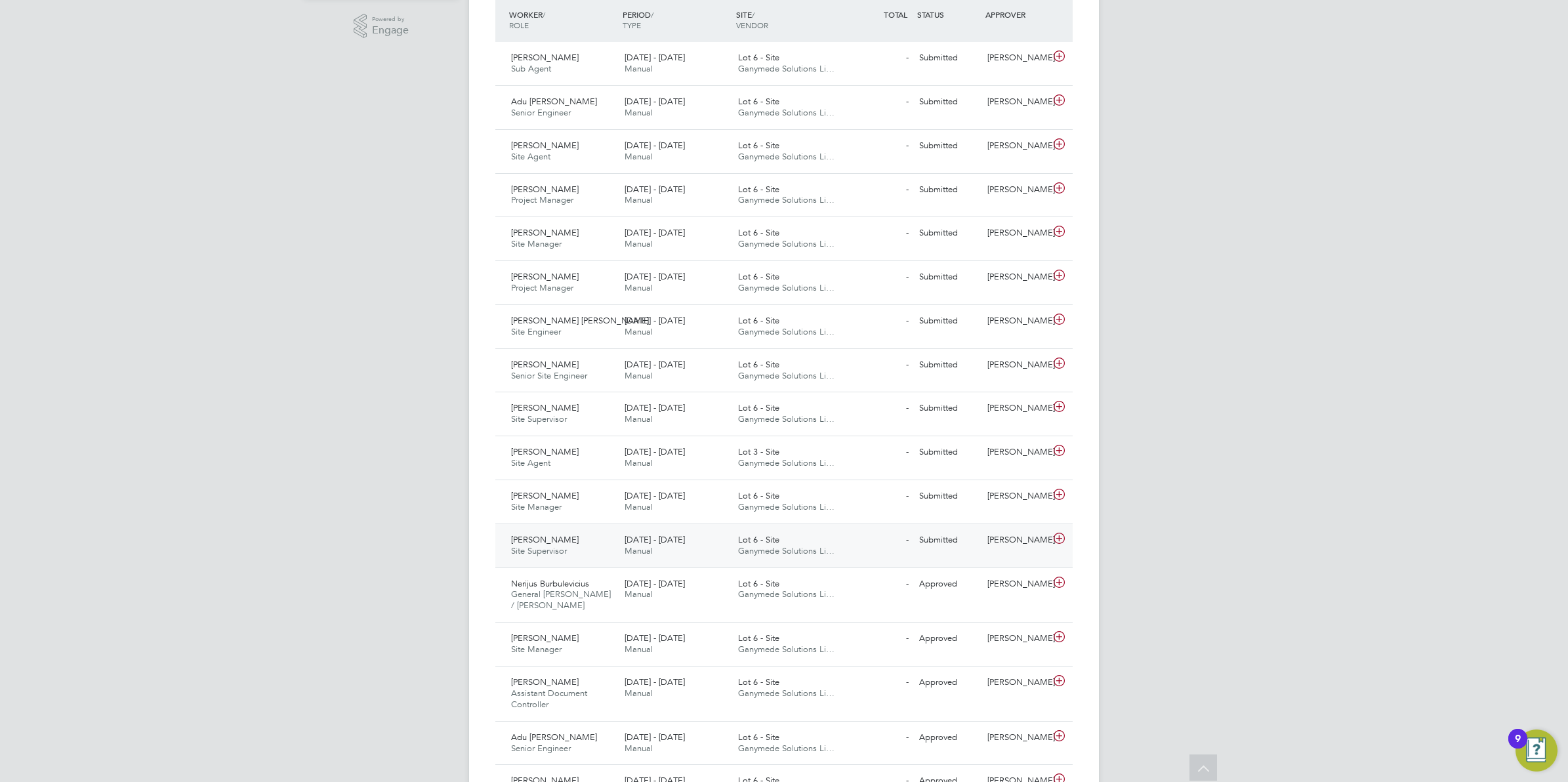
click at [778, 555] on span "Ganymede Solutions Li…" at bounding box center [786, 550] width 96 height 11
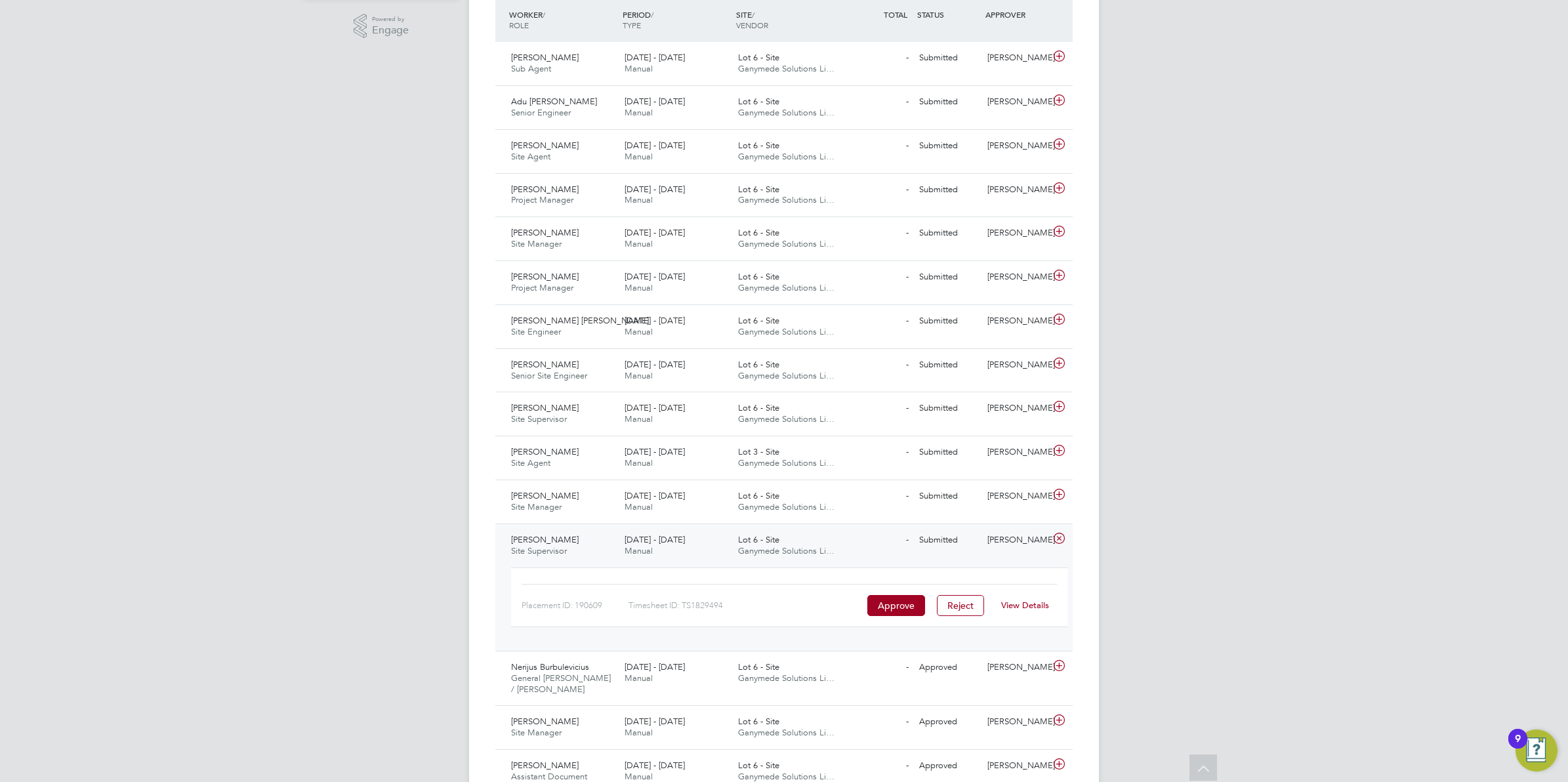
click at [1033, 610] on link "View Details" at bounding box center [1025, 605] width 48 height 11
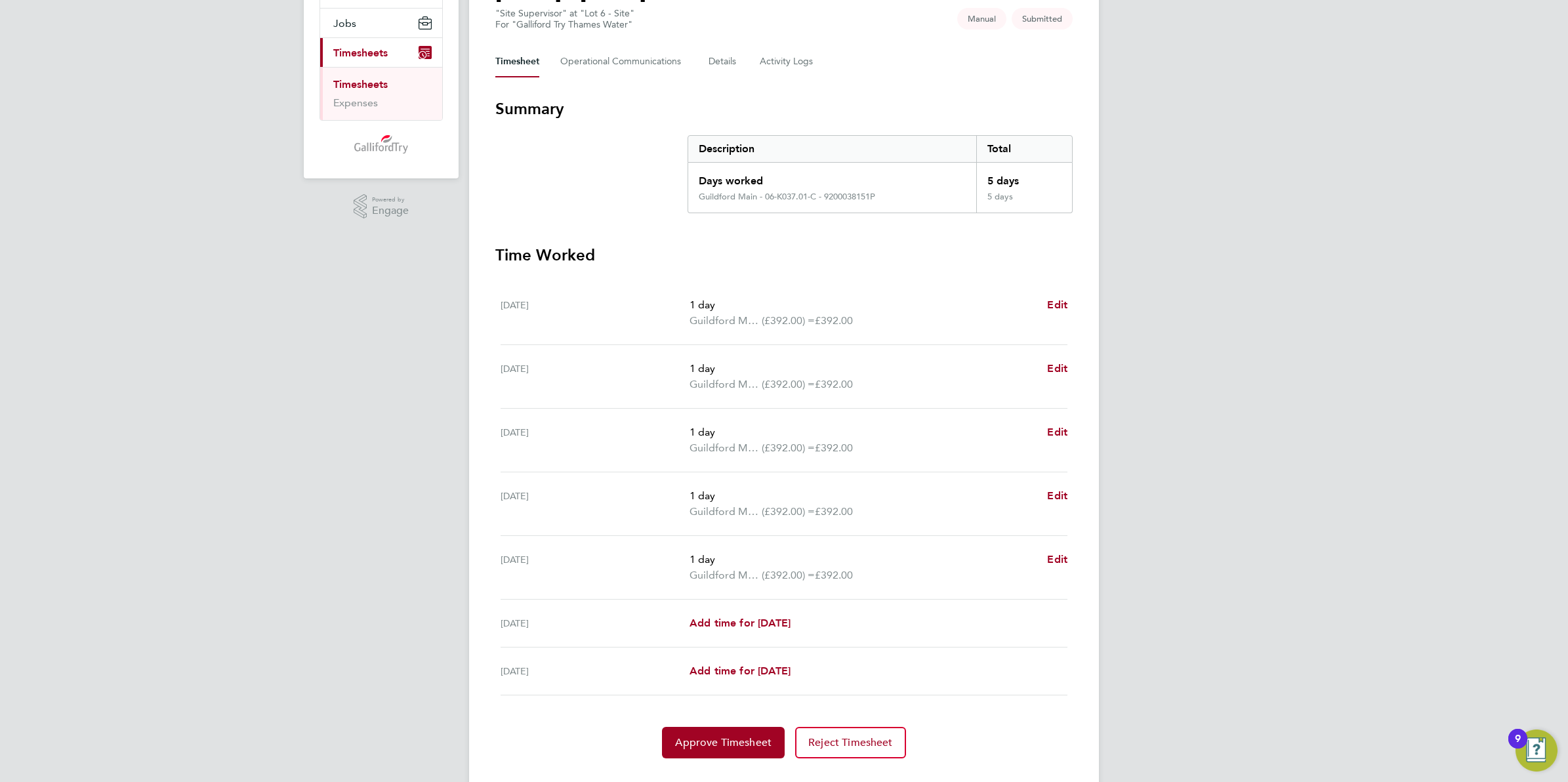
scroll to position [164, 0]
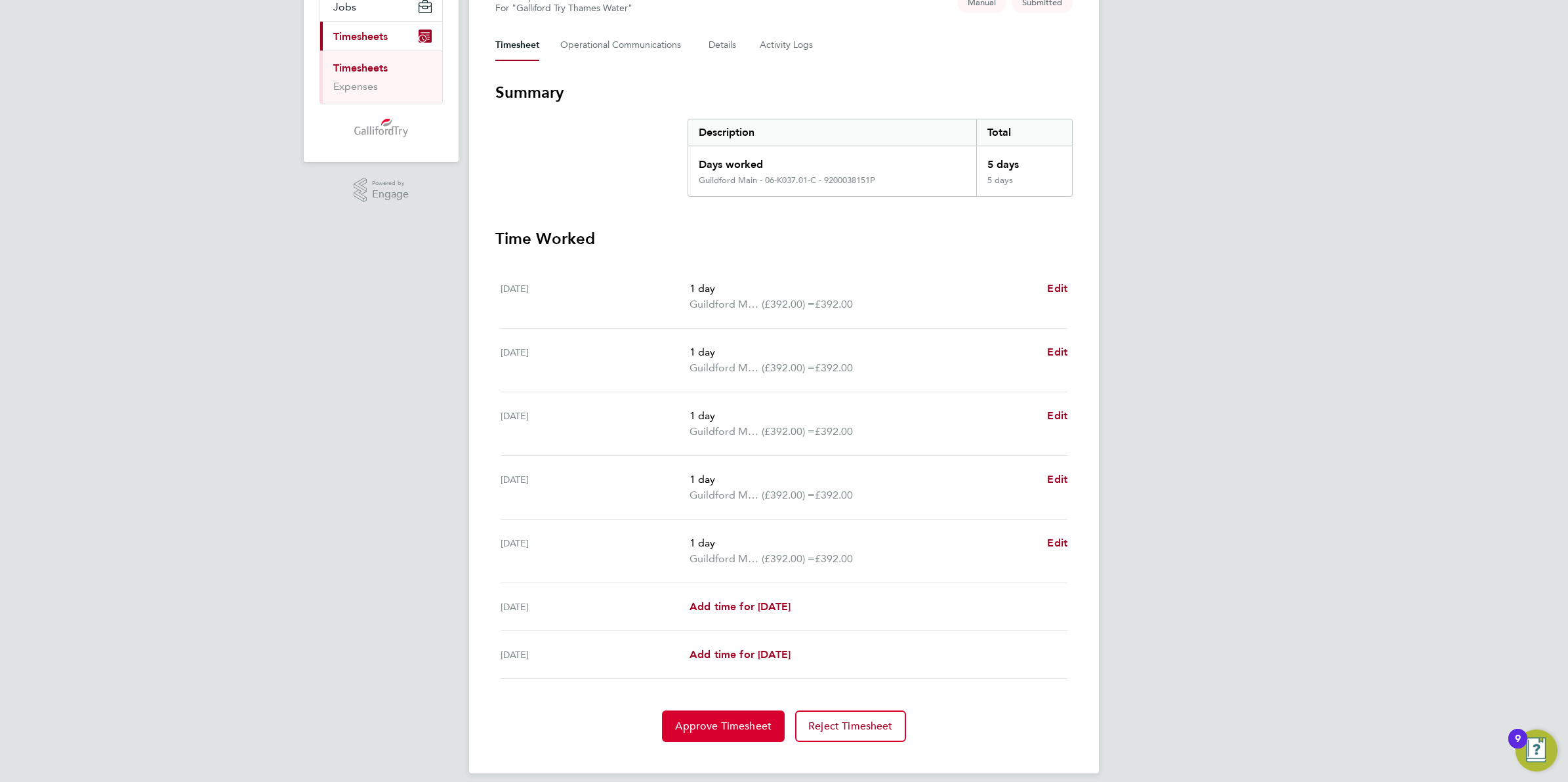
click at [732, 723] on span "Approve Timesheet" at bounding box center [723, 725] width 96 height 13
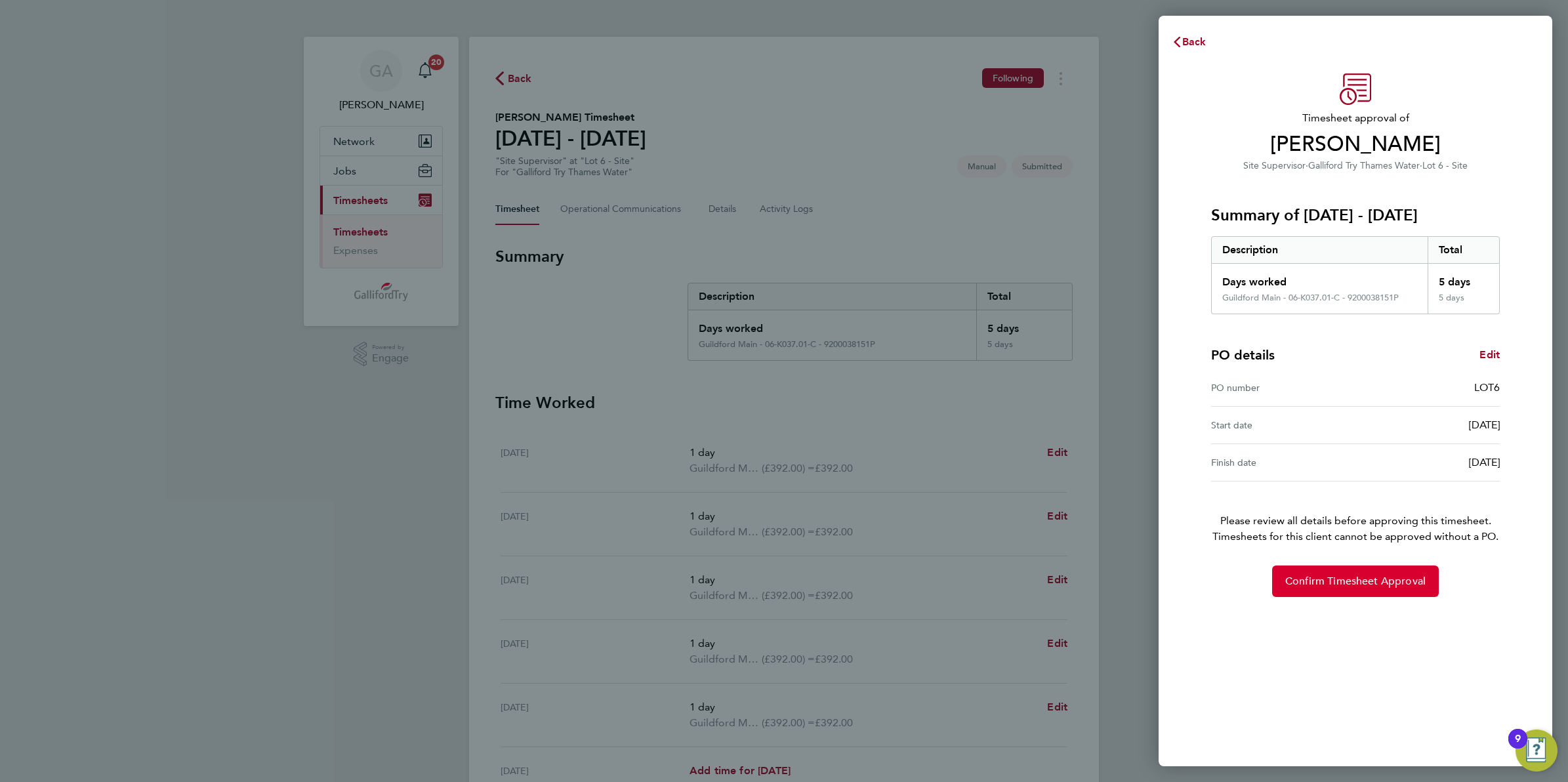
click at [1346, 585] on span "Confirm Timesheet Approval" at bounding box center [1355, 581] width 141 height 13
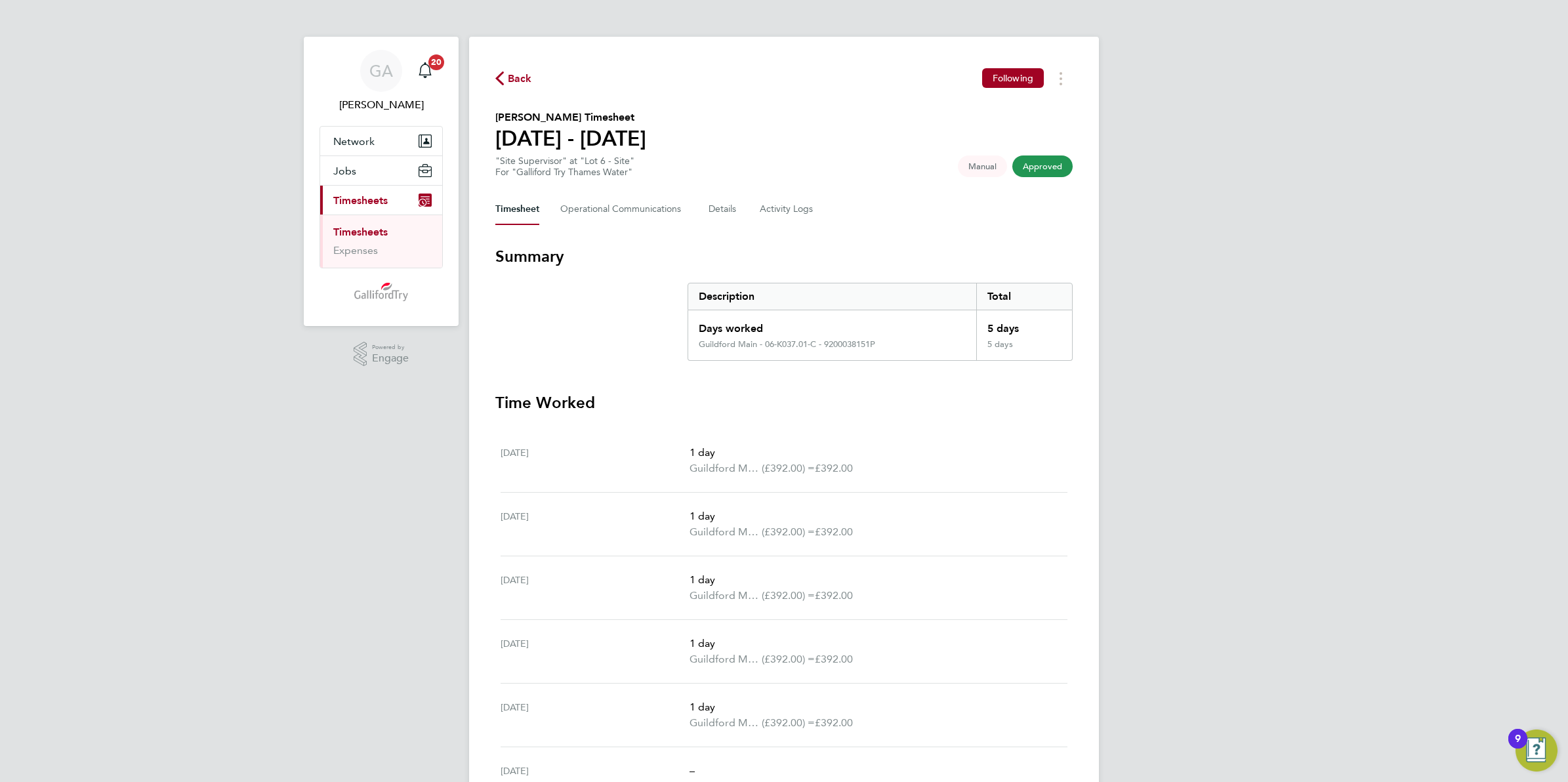
click at [515, 79] on span "Back" at bounding box center [520, 78] width 24 height 15
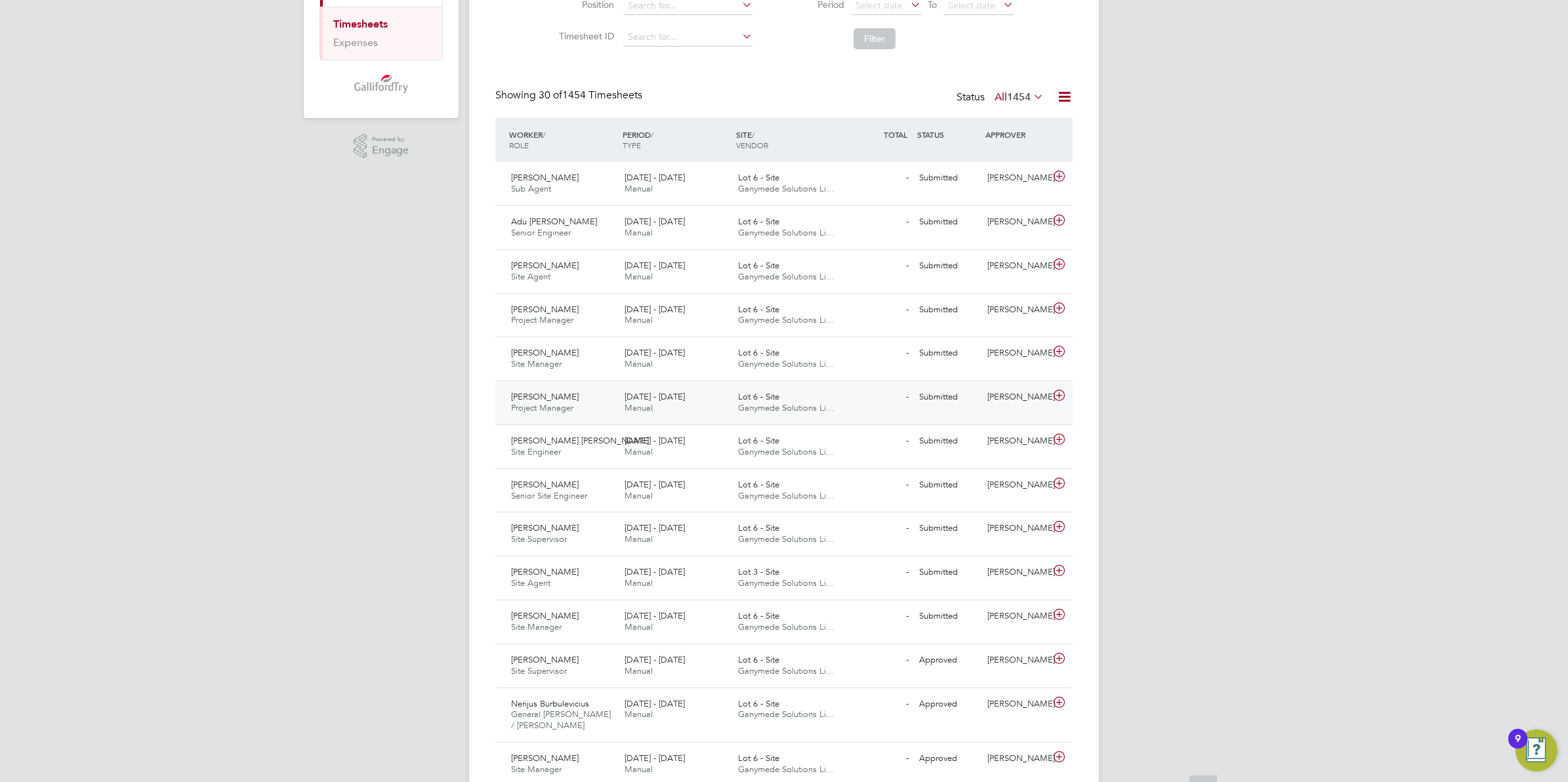
scroll to position [246, 0]
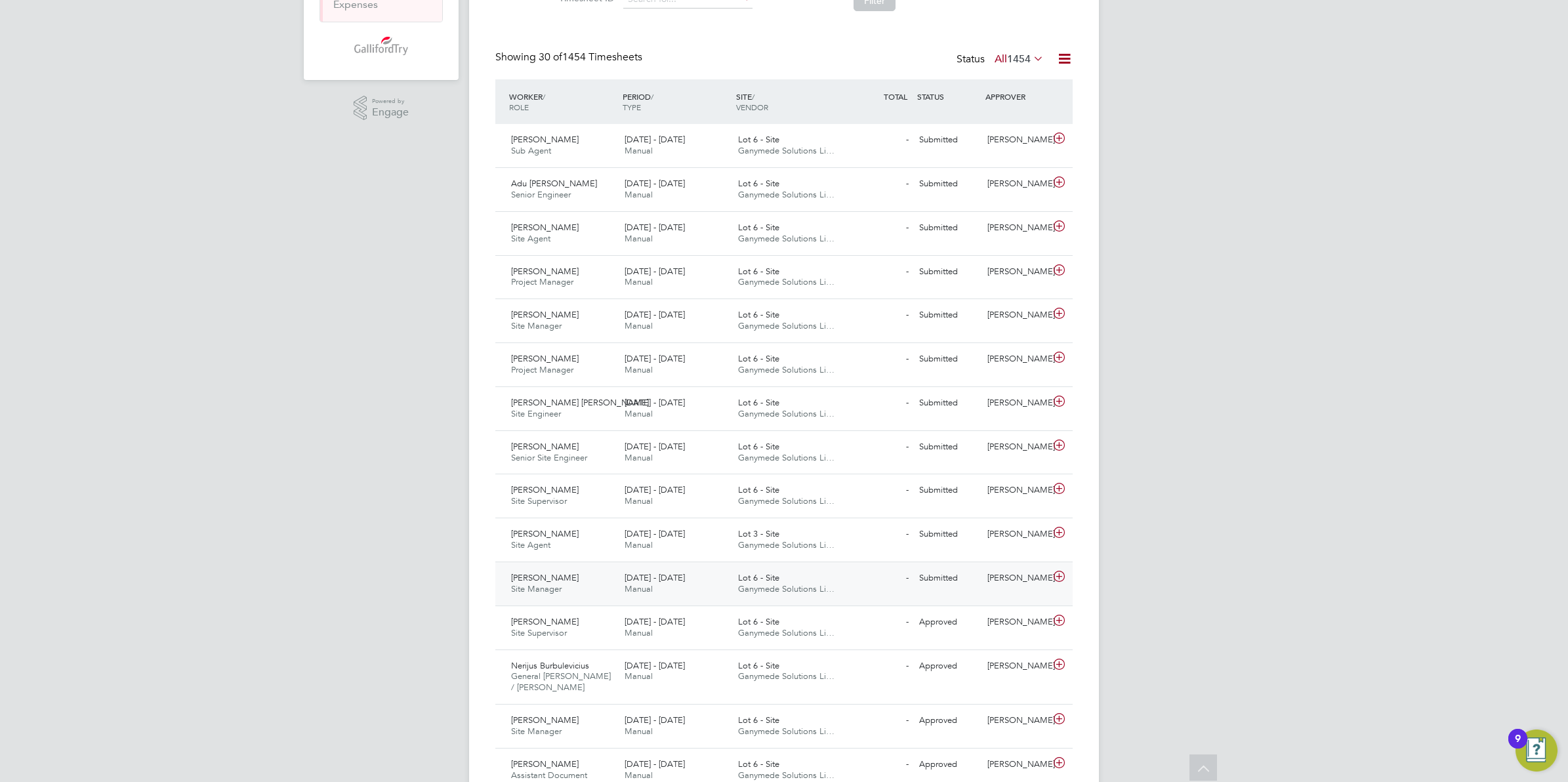
click at [850, 584] on div "- Submitted" at bounding box center [879, 578] width 68 height 22
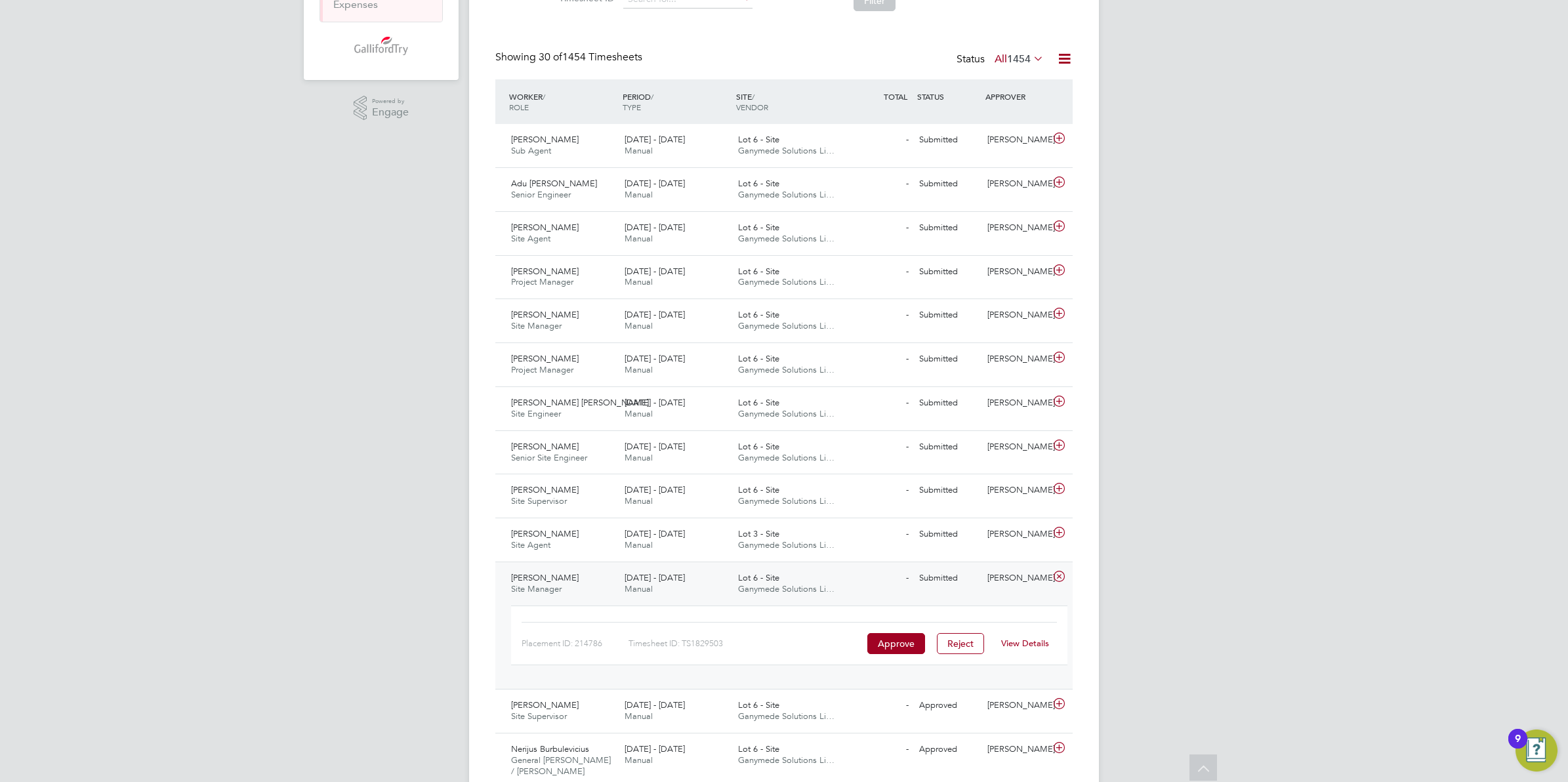
click at [1024, 643] on link "View Details" at bounding box center [1025, 643] width 48 height 11
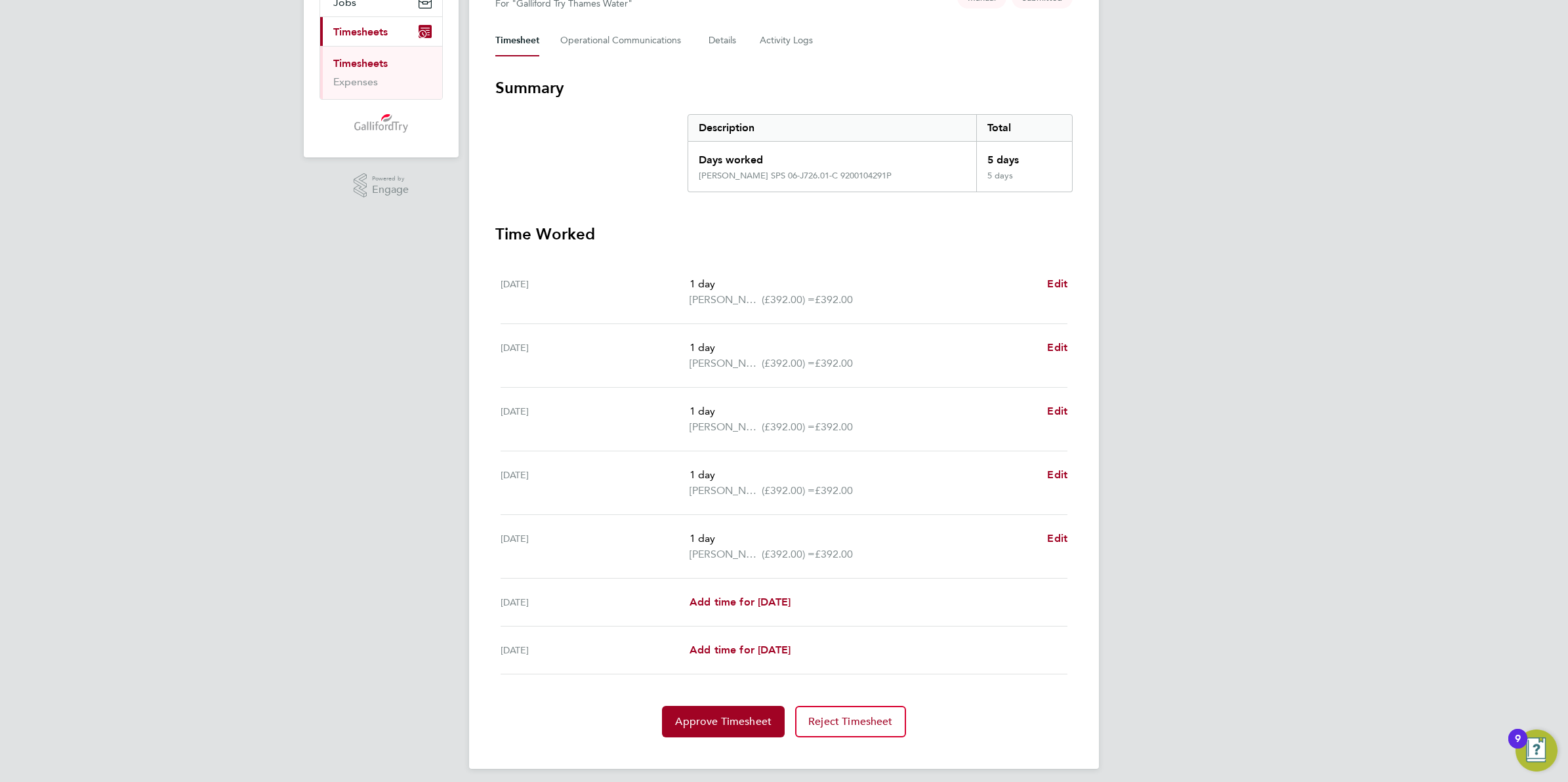
scroll to position [178, 0]
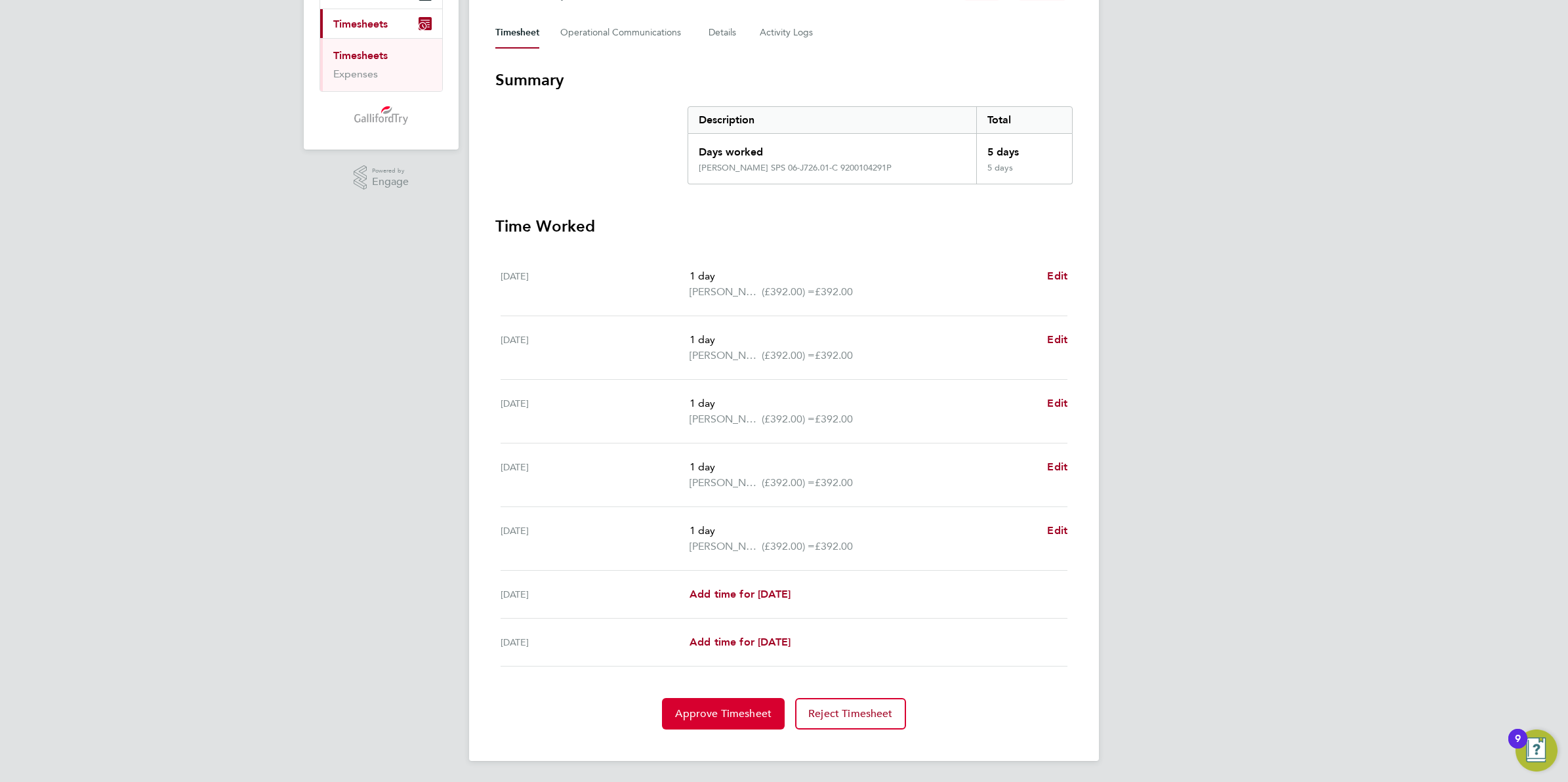
click at [711, 723] on button "Approve Timesheet" at bounding box center [723, 713] width 123 height 32
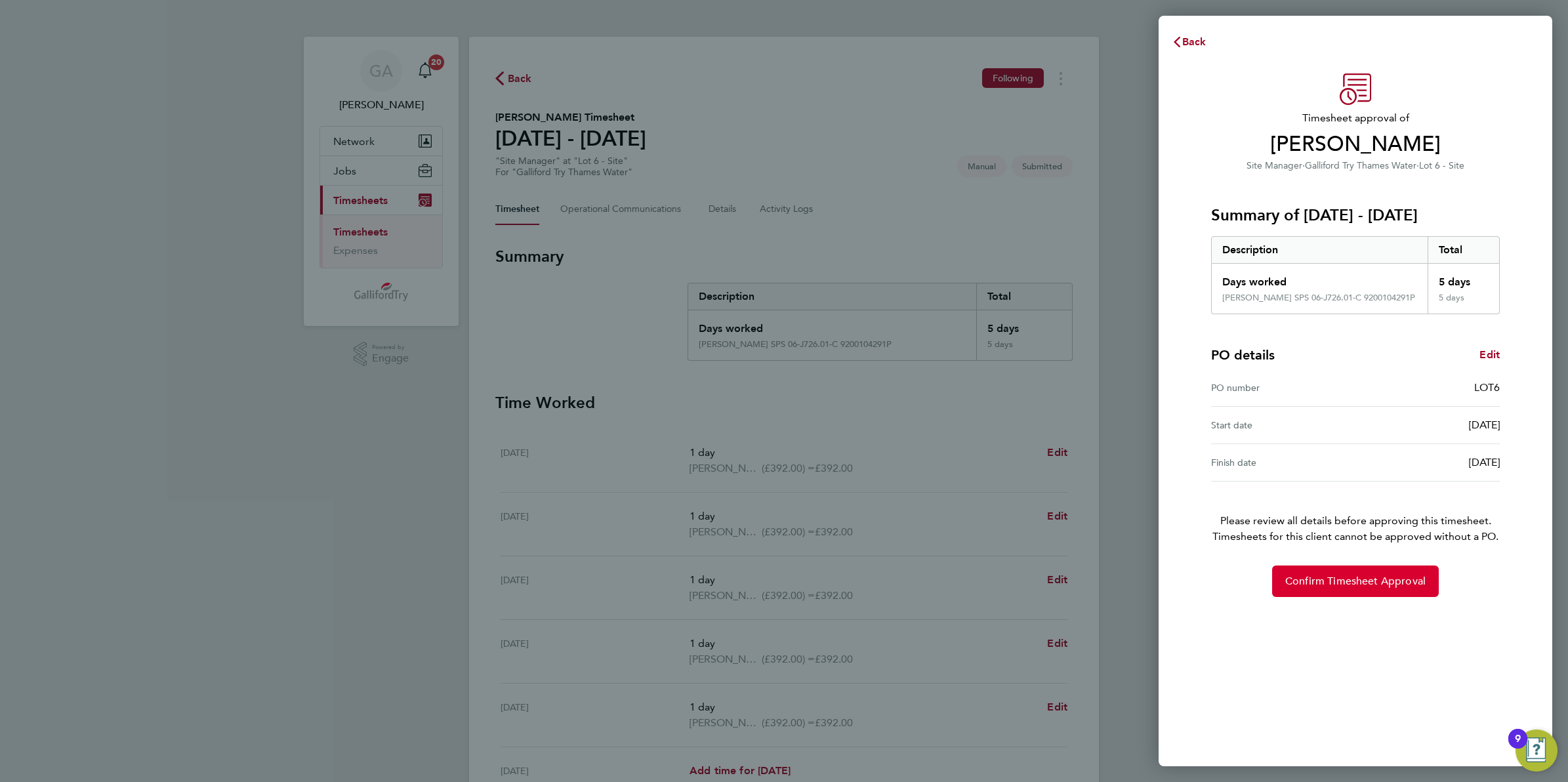
click at [1343, 579] on span "Confirm Timesheet Approval" at bounding box center [1355, 581] width 141 height 13
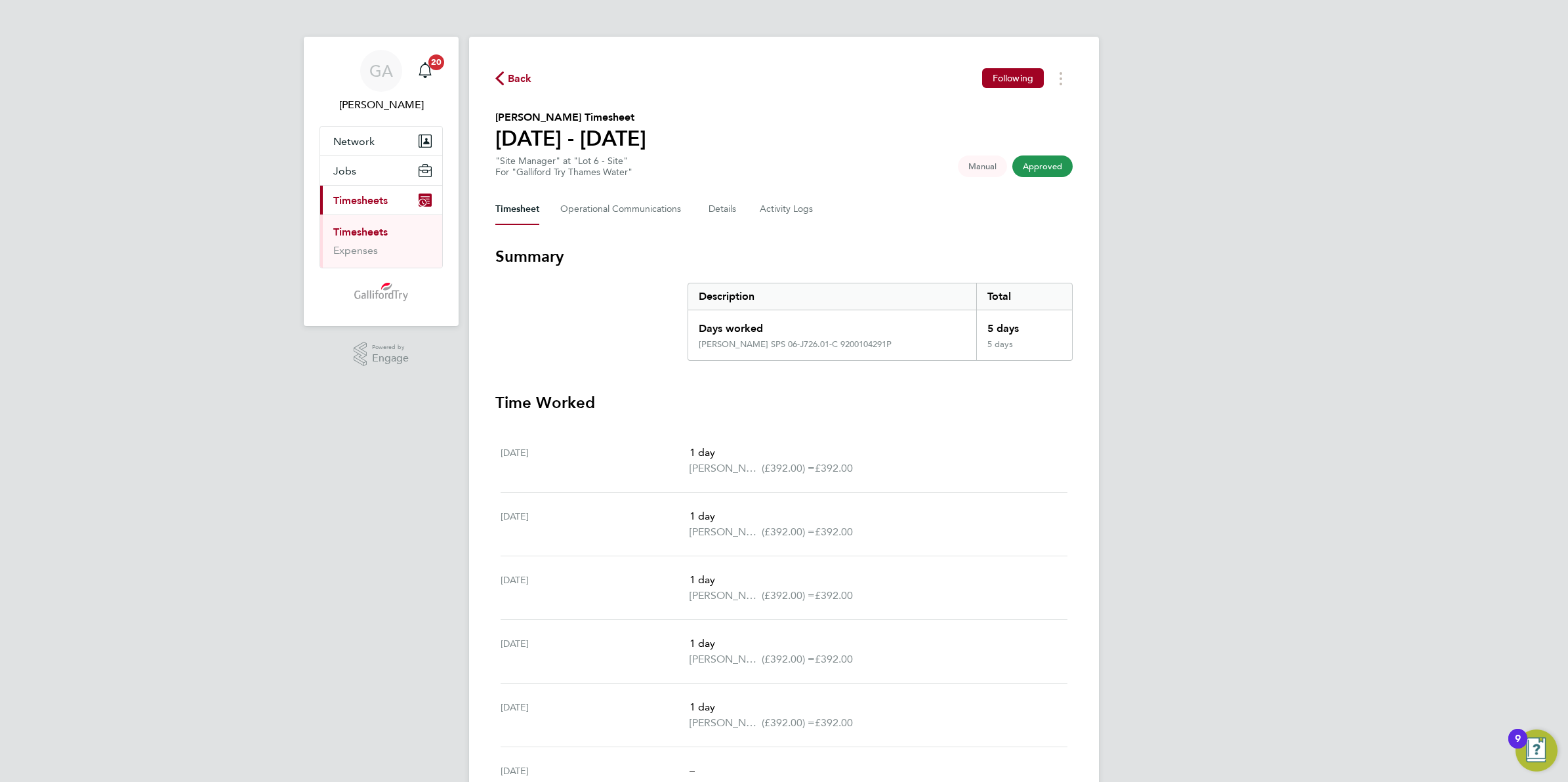
click at [512, 71] on span "Back" at bounding box center [520, 78] width 24 height 15
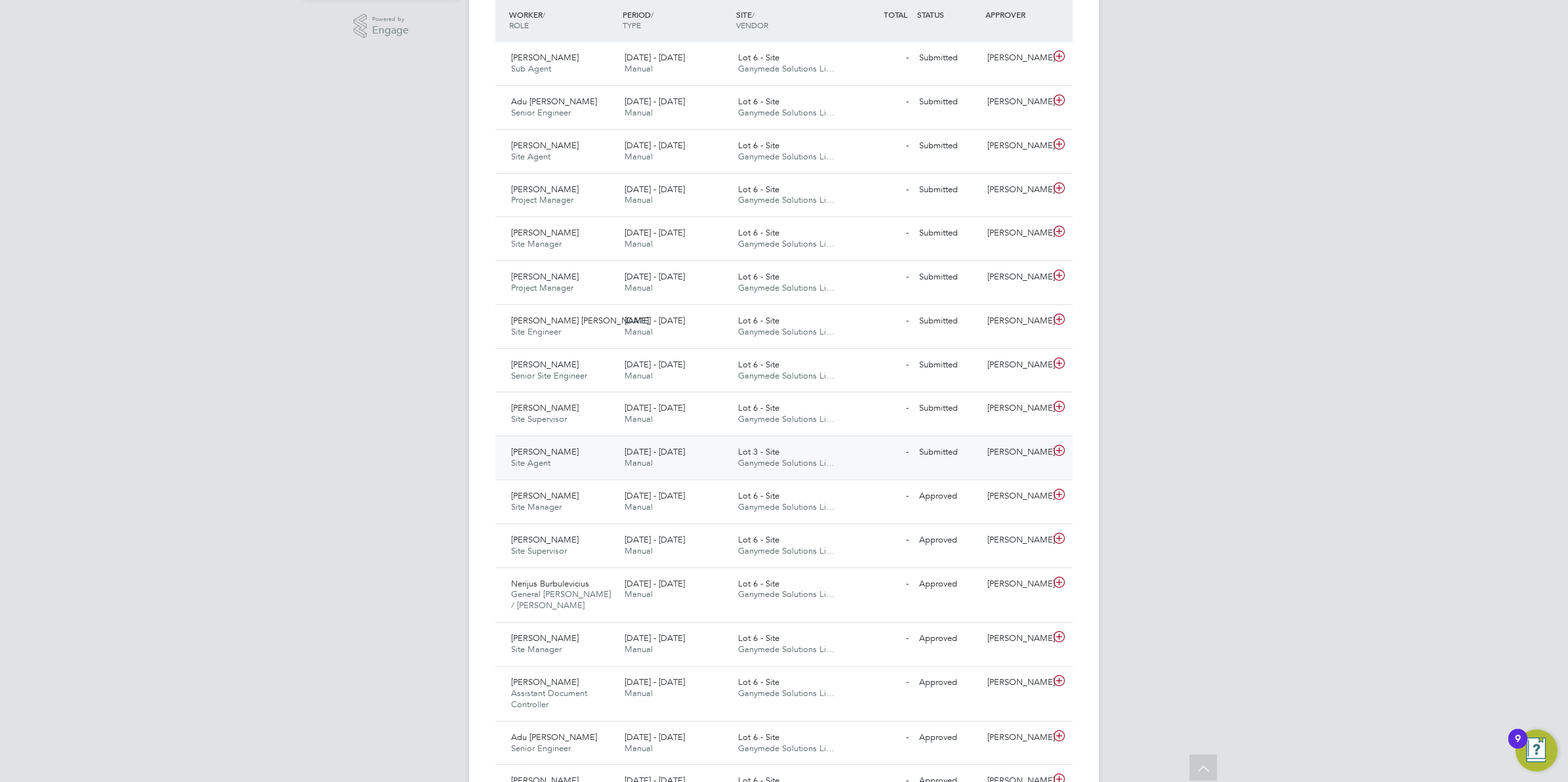
click at [759, 459] on span "Ganymede Solutions Li…" at bounding box center [786, 462] width 96 height 11
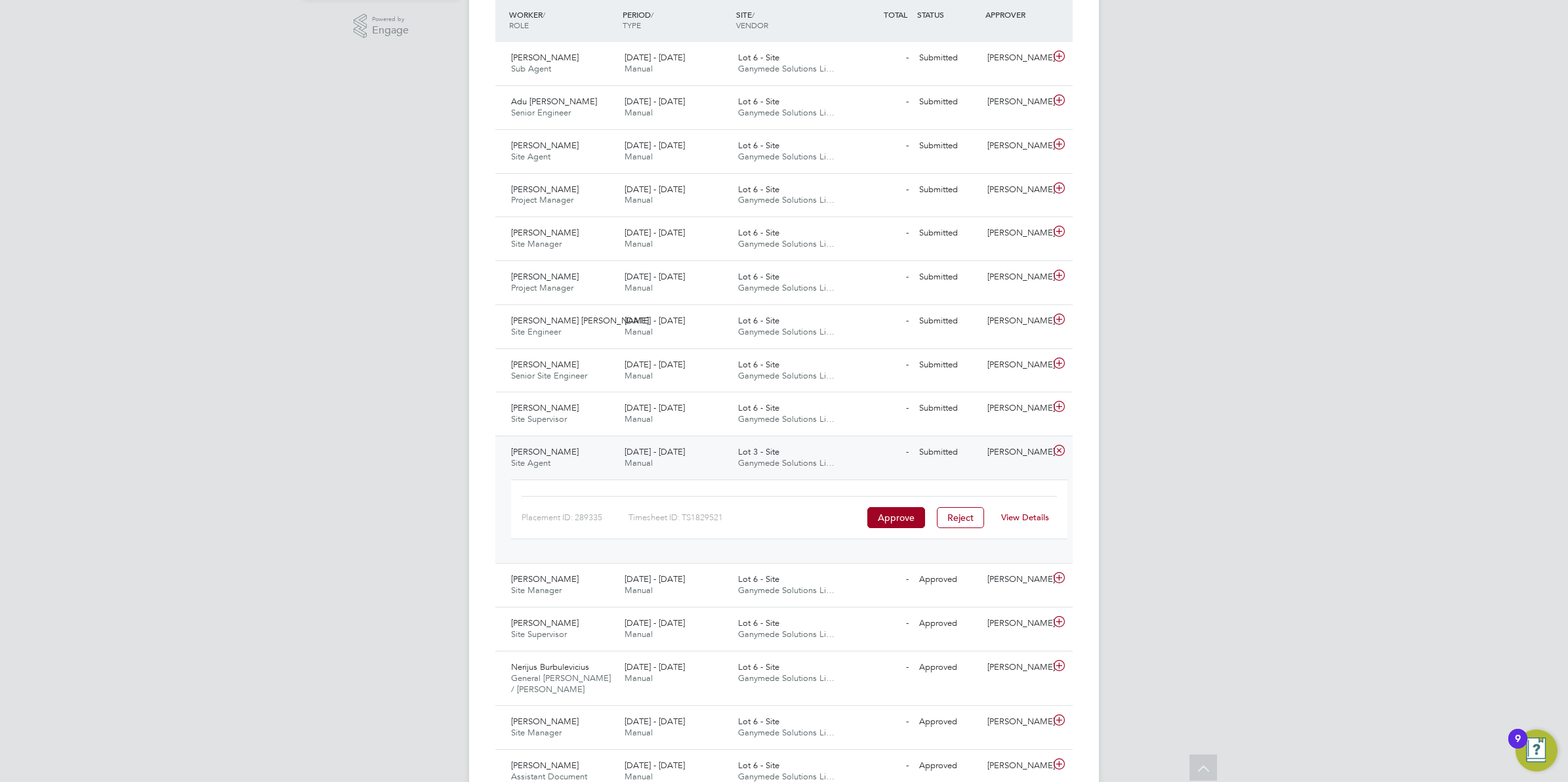
click at [1031, 515] on link "View Details" at bounding box center [1025, 517] width 48 height 11
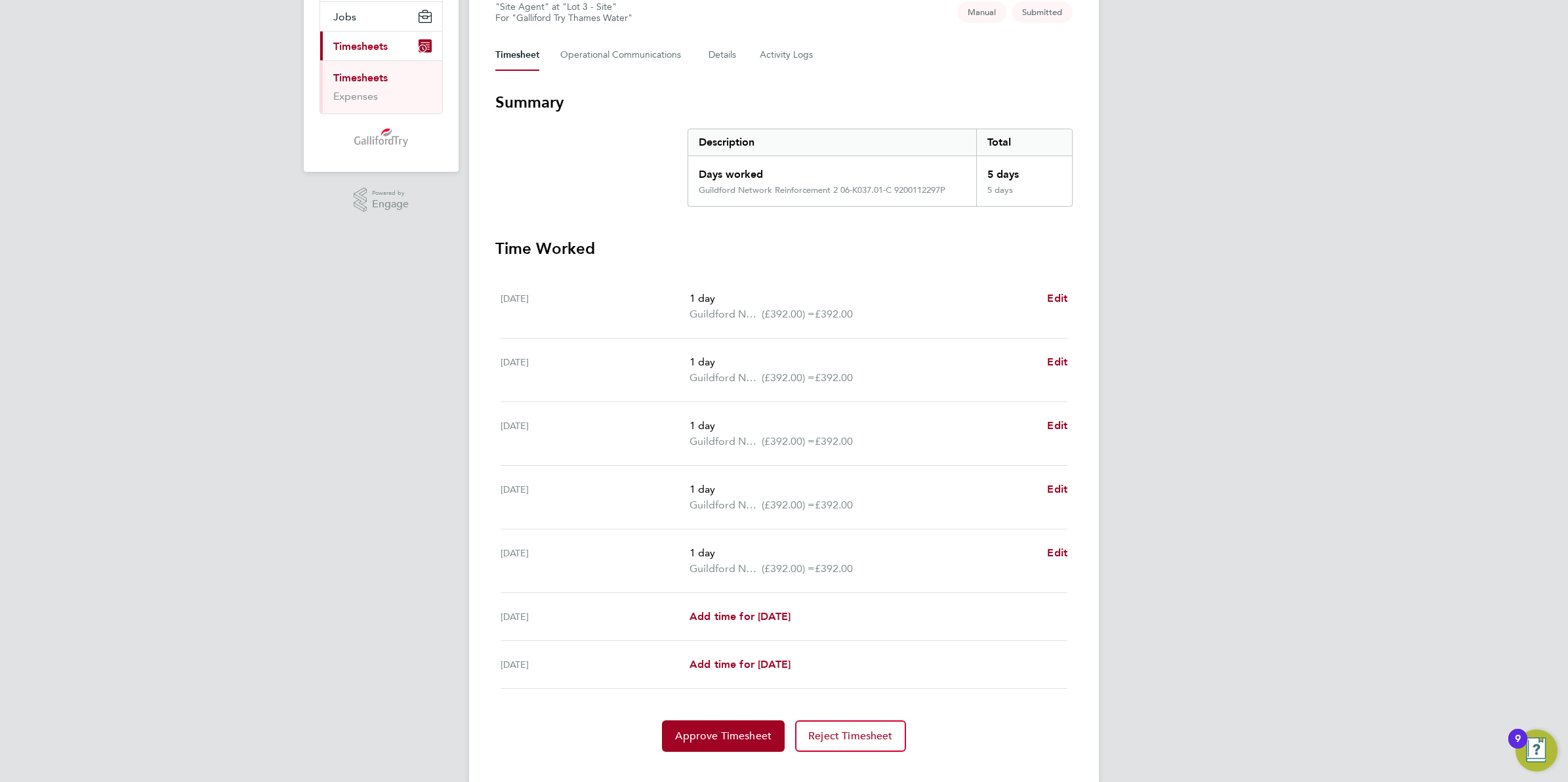
scroll to position [178, 0]
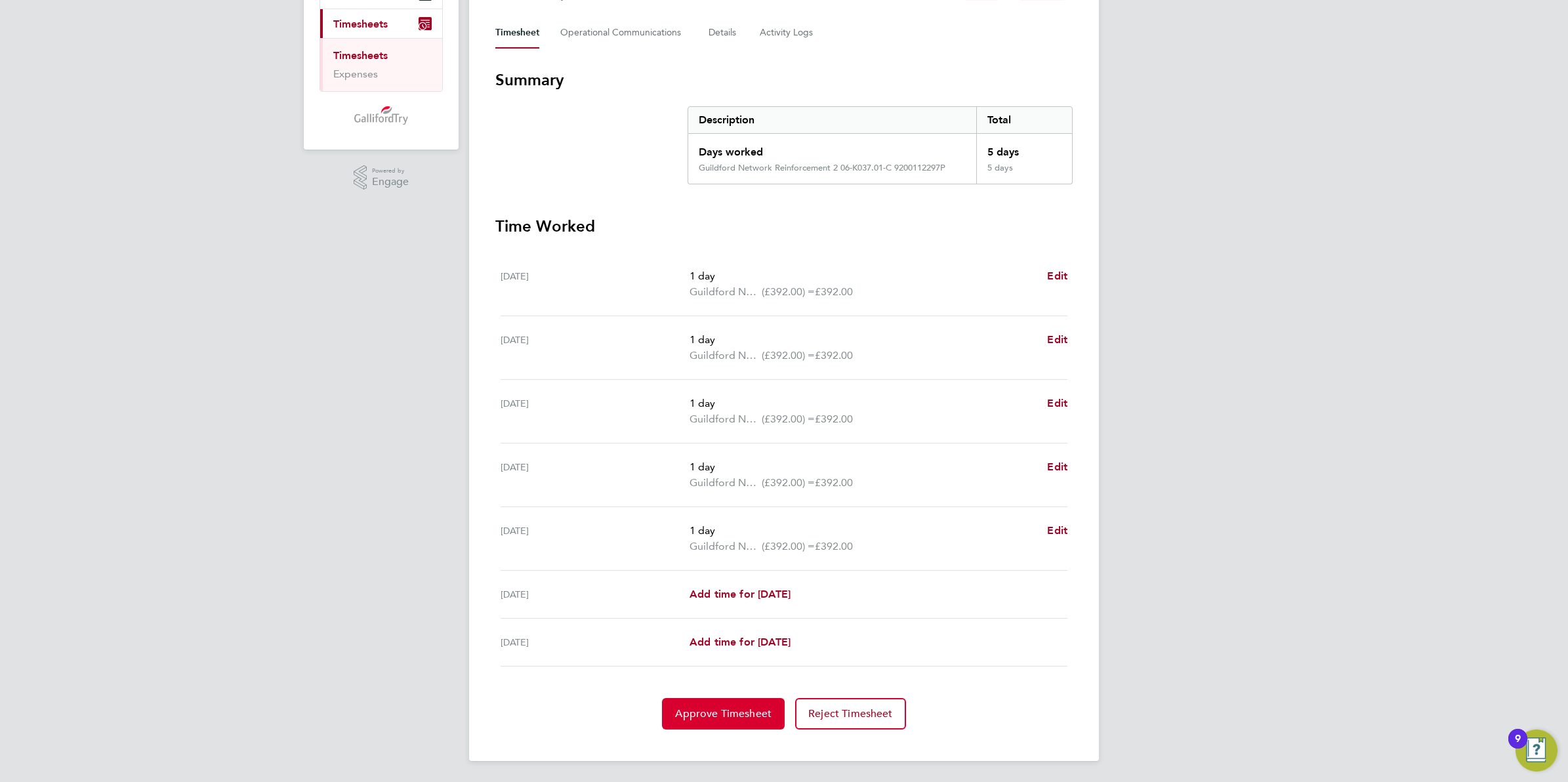
click at [730, 707] on span "Approve Timesheet" at bounding box center [723, 713] width 96 height 13
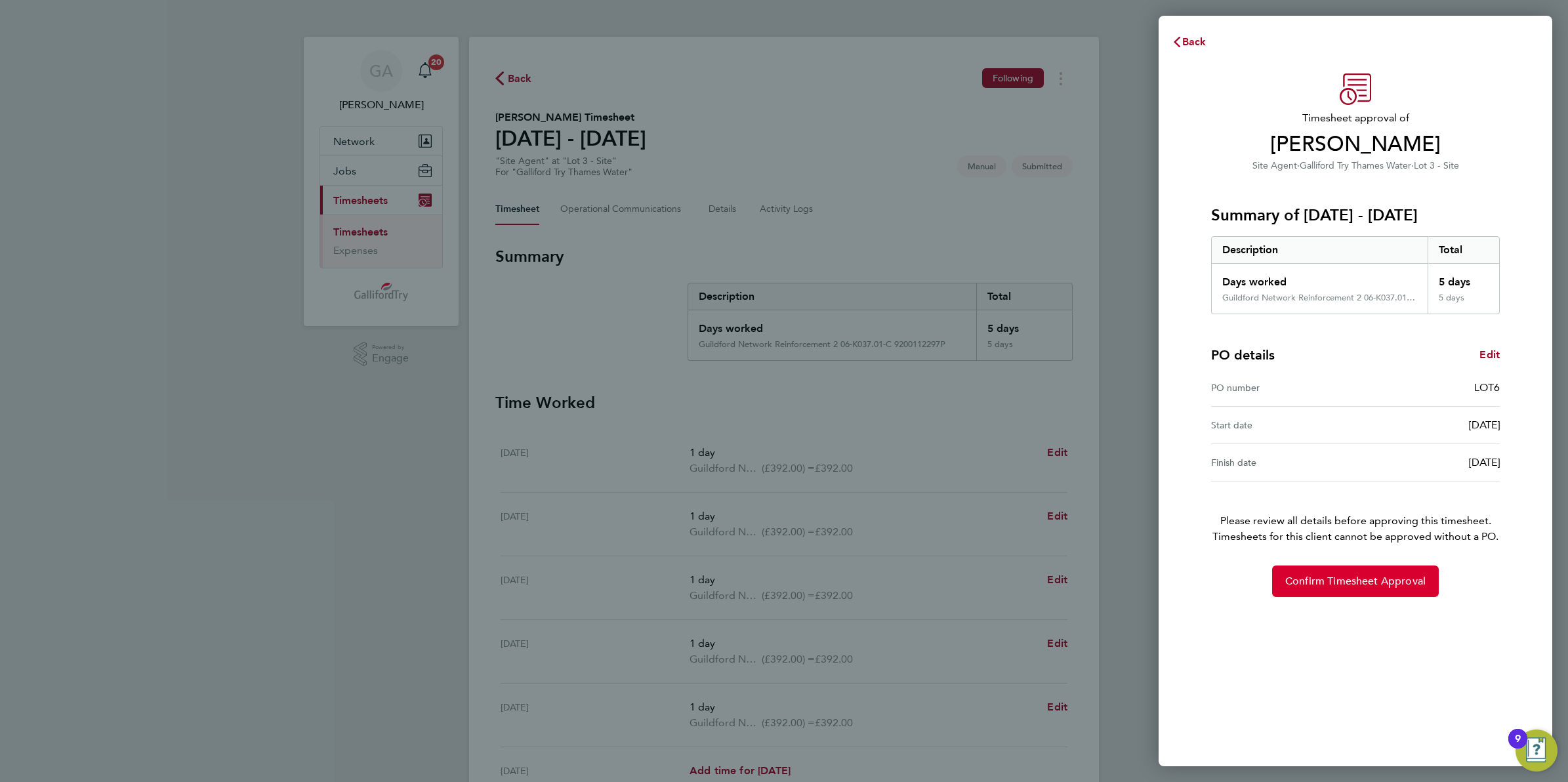
click at [1360, 578] on span "Confirm Timesheet Approval" at bounding box center [1355, 581] width 141 height 13
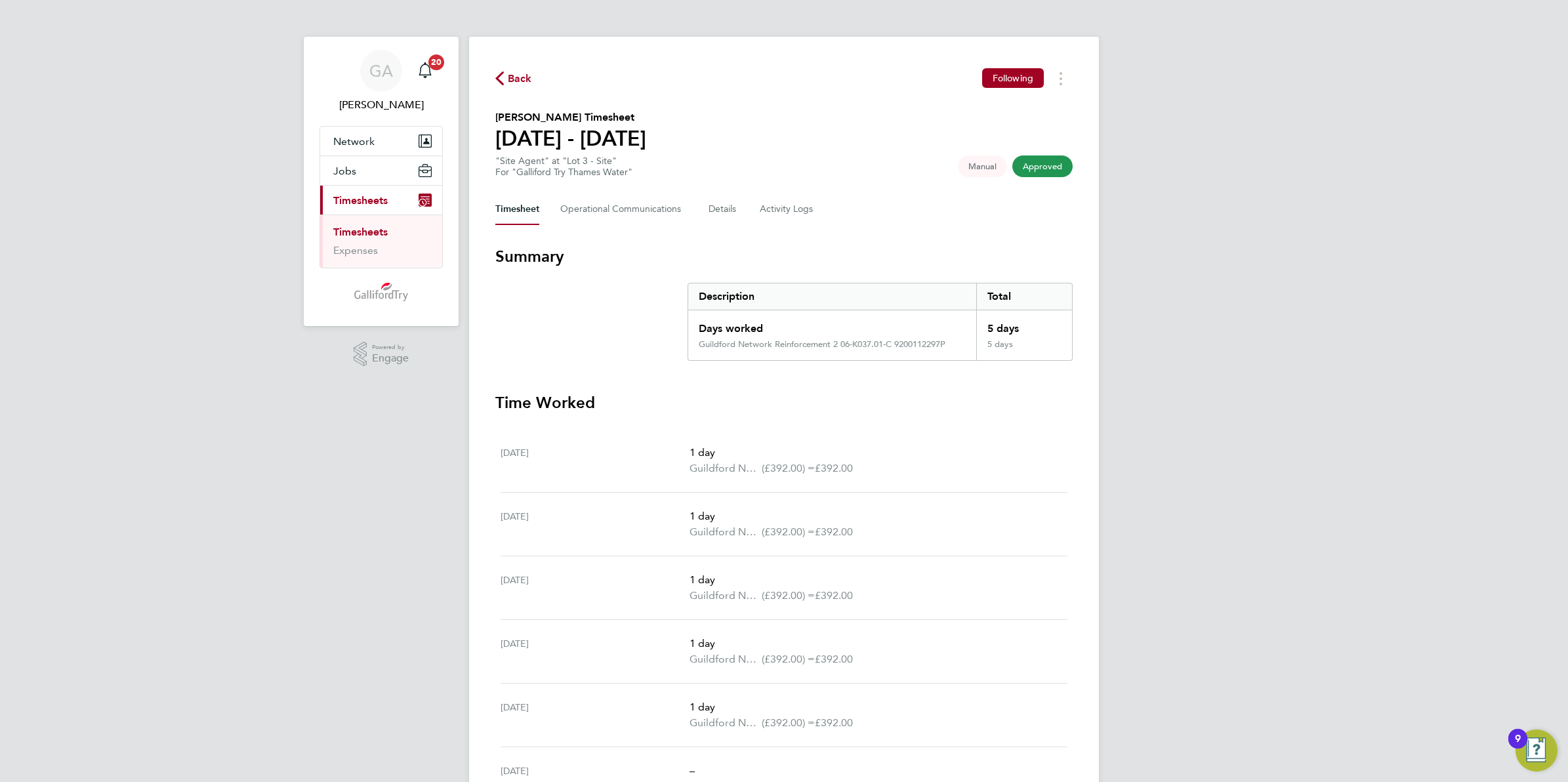
click at [514, 76] on span "Back" at bounding box center [520, 78] width 24 height 15
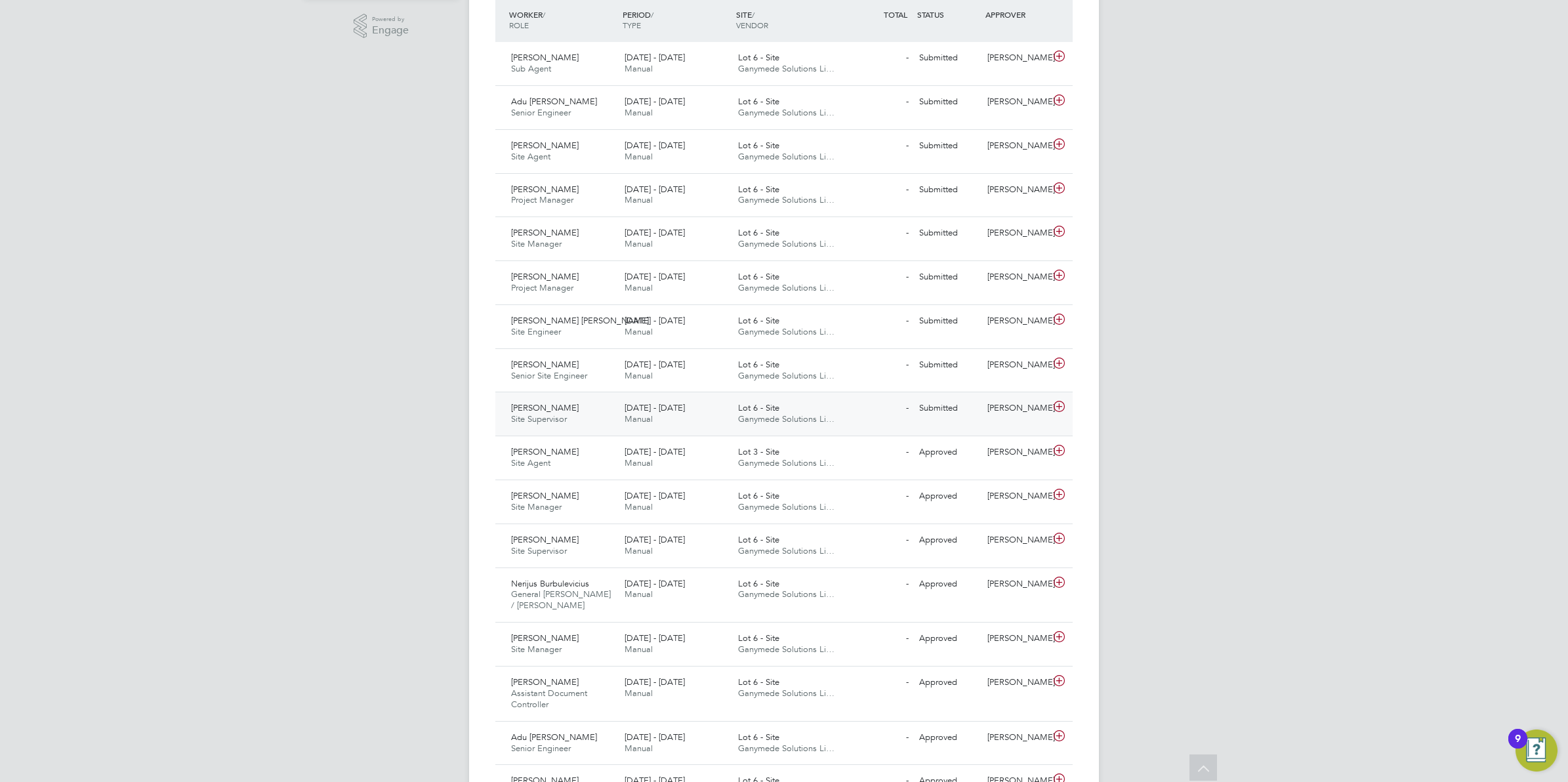
click at [806, 418] on span "Ganymede Solutions Li…" at bounding box center [786, 419] width 96 height 11
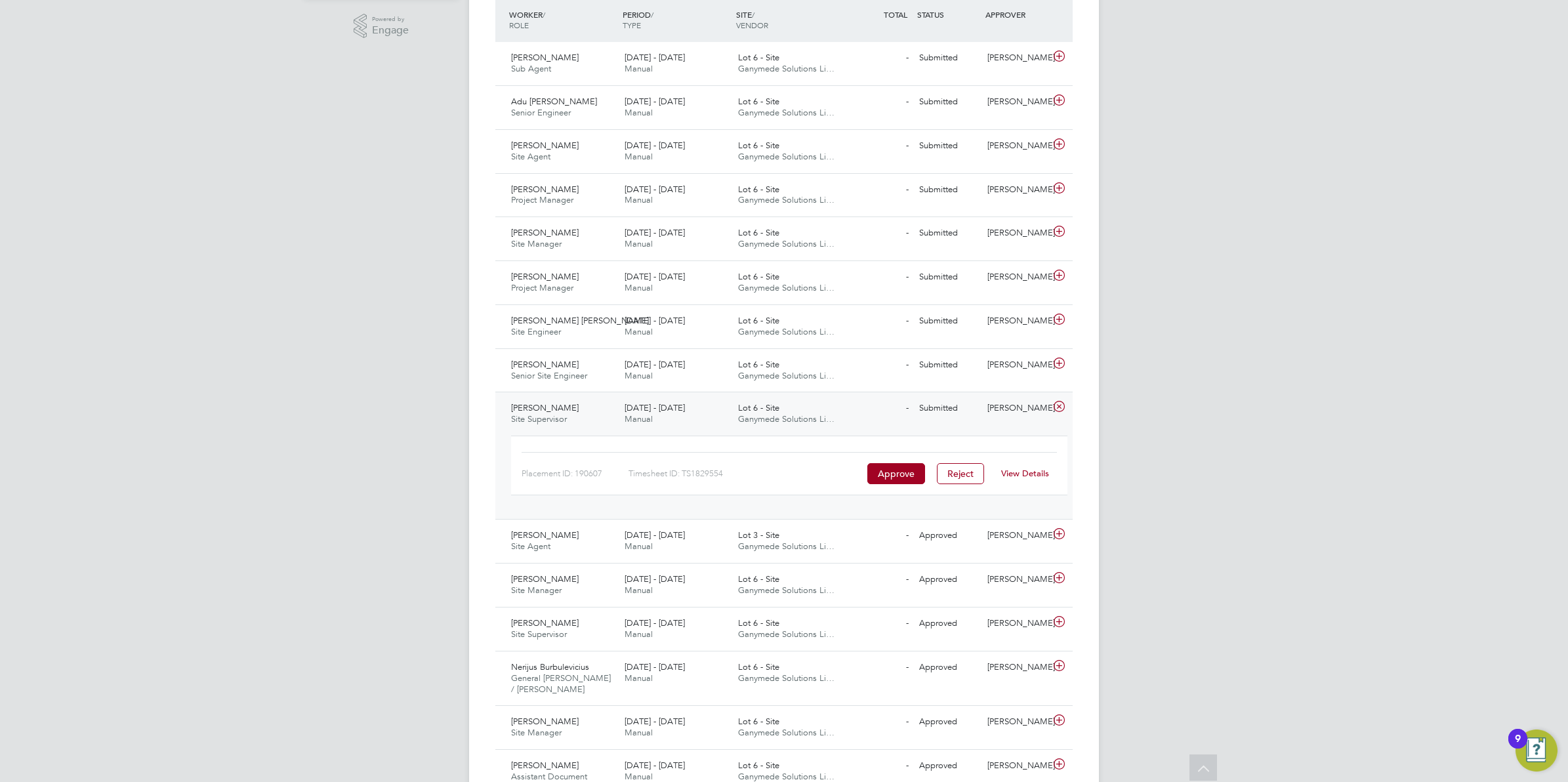
click at [1019, 474] on link "View Details" at bounding box center [1025, 473] width 48 height 11
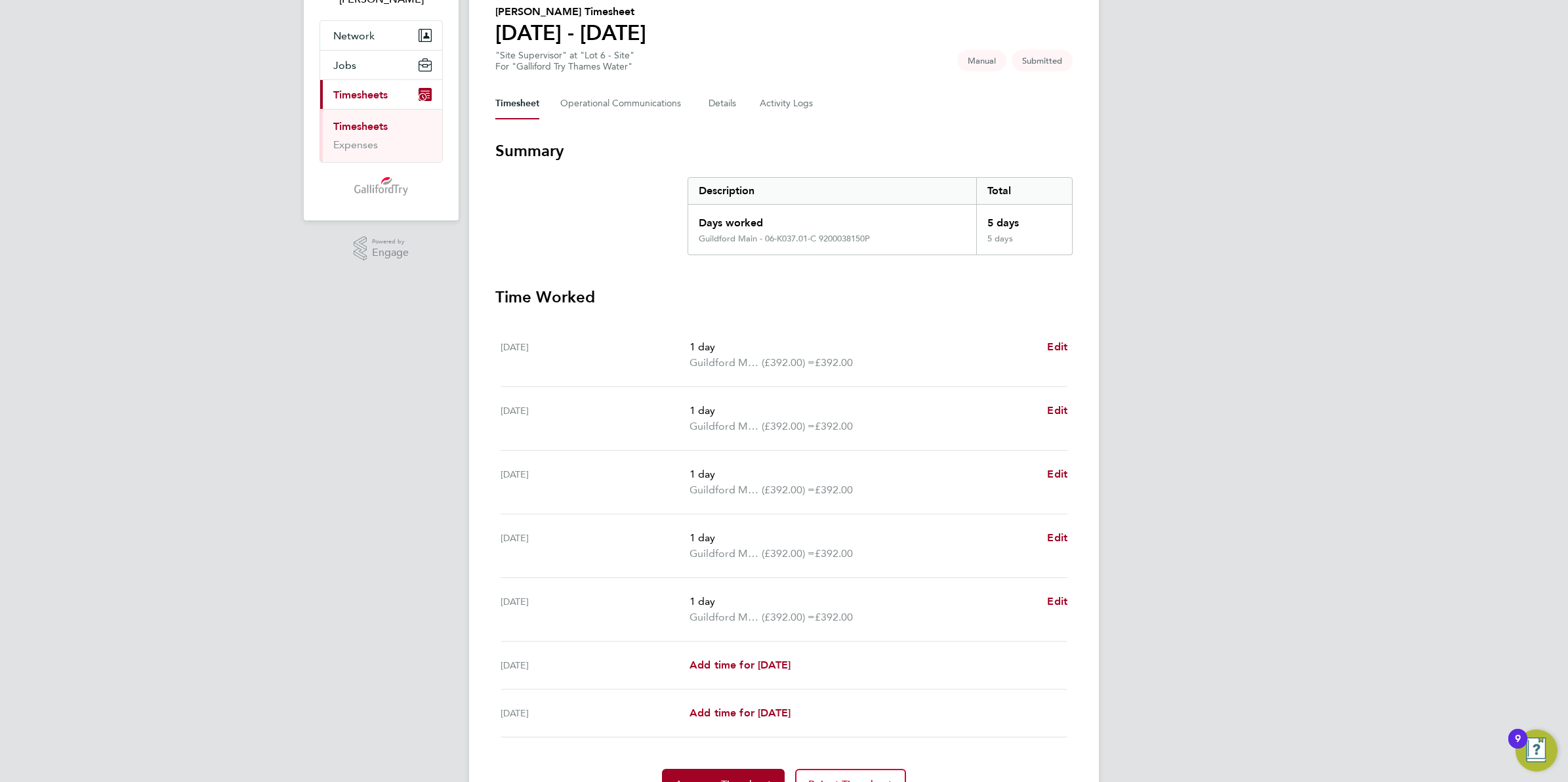
scroll to position [164, 0]
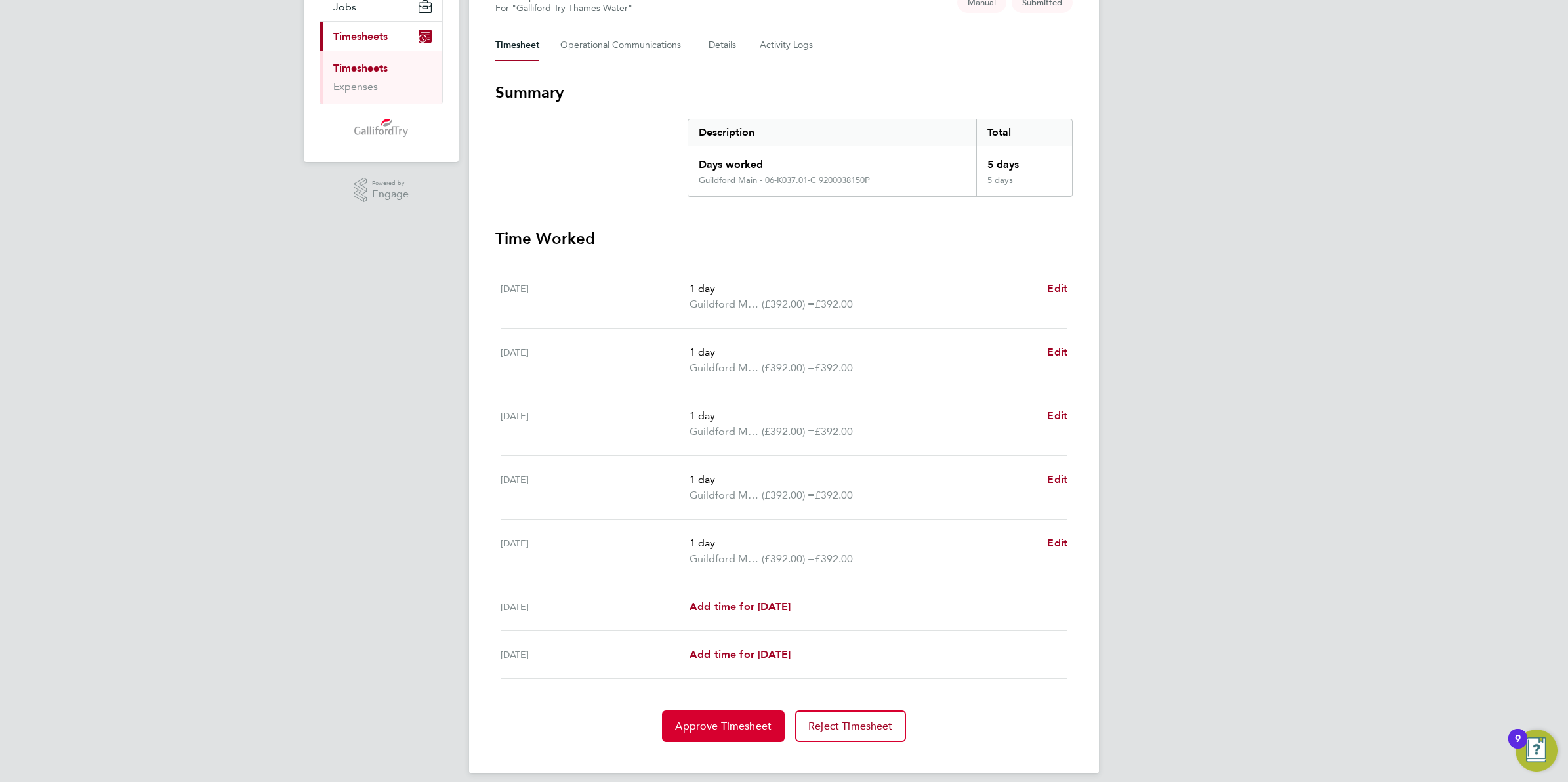
click at [737, 719] on span "Approve Timesheet" at bounding box center [723, 725] width 96 height 13
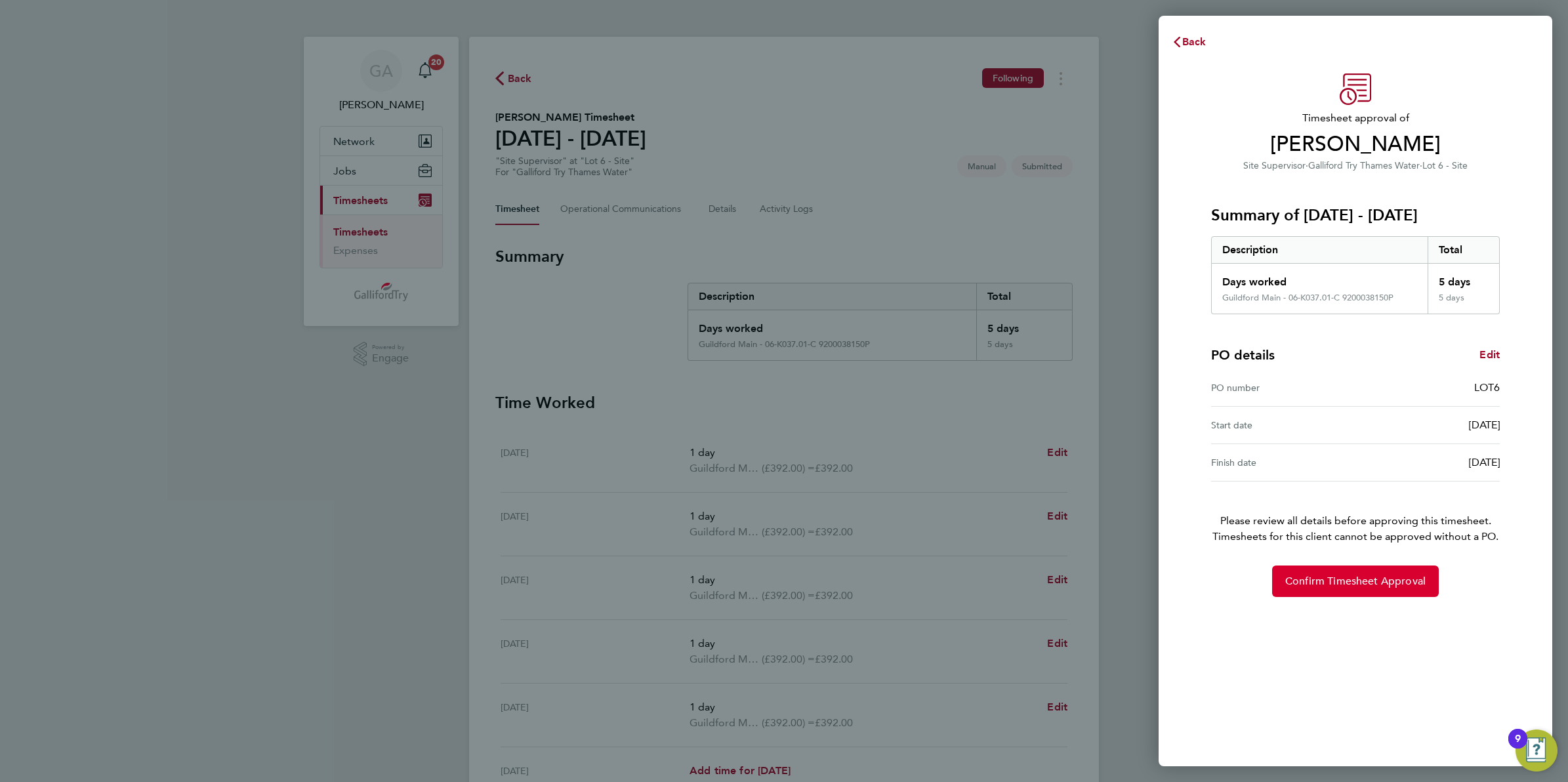
click at [1314, 581] on span "Confirm Timesheet Approval" at bounding box center [1355, 581] width 141 height 13
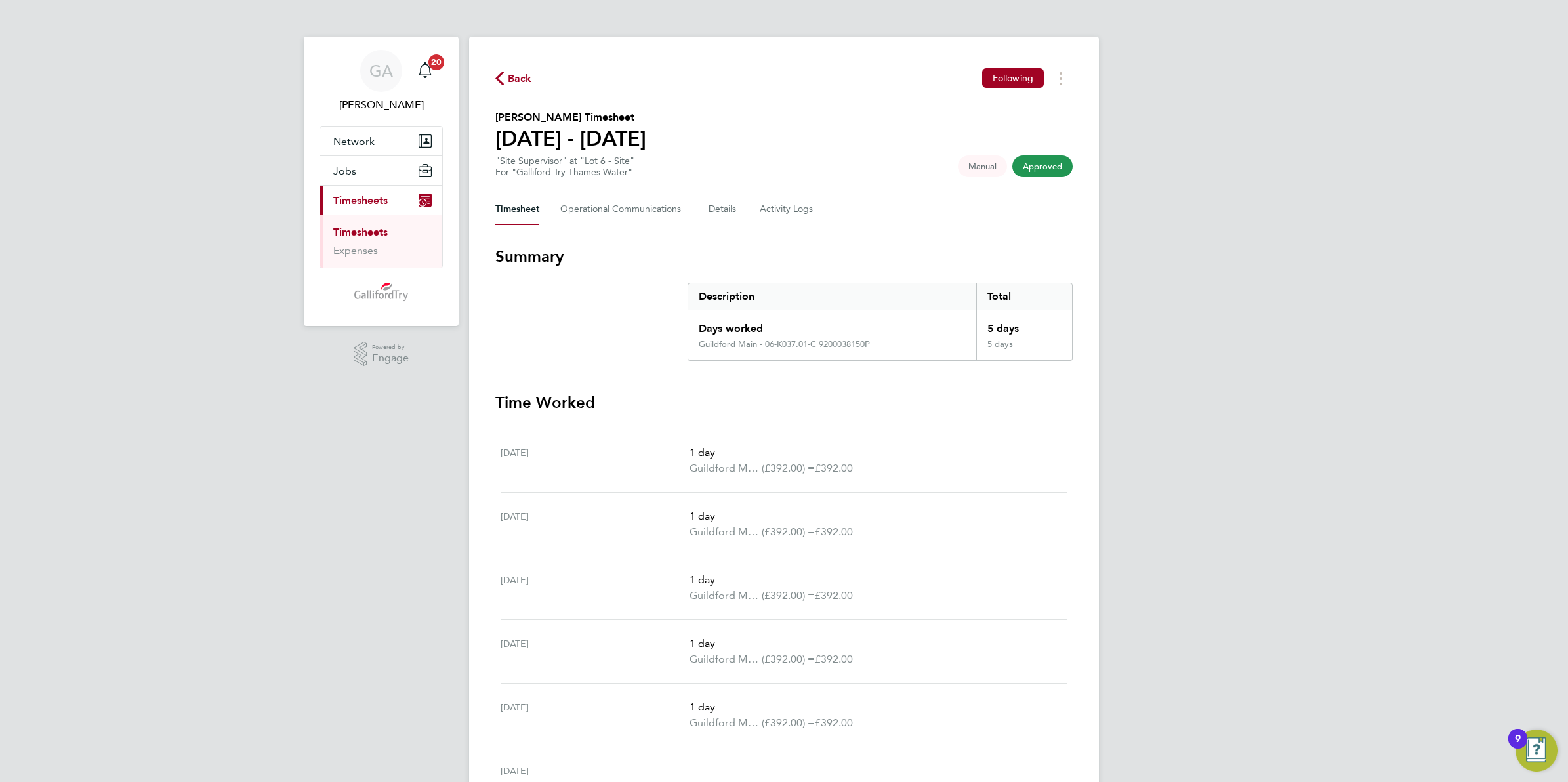
click at [516, 71] on span "Back" at bounding box center [520, 78] width 24 height 15
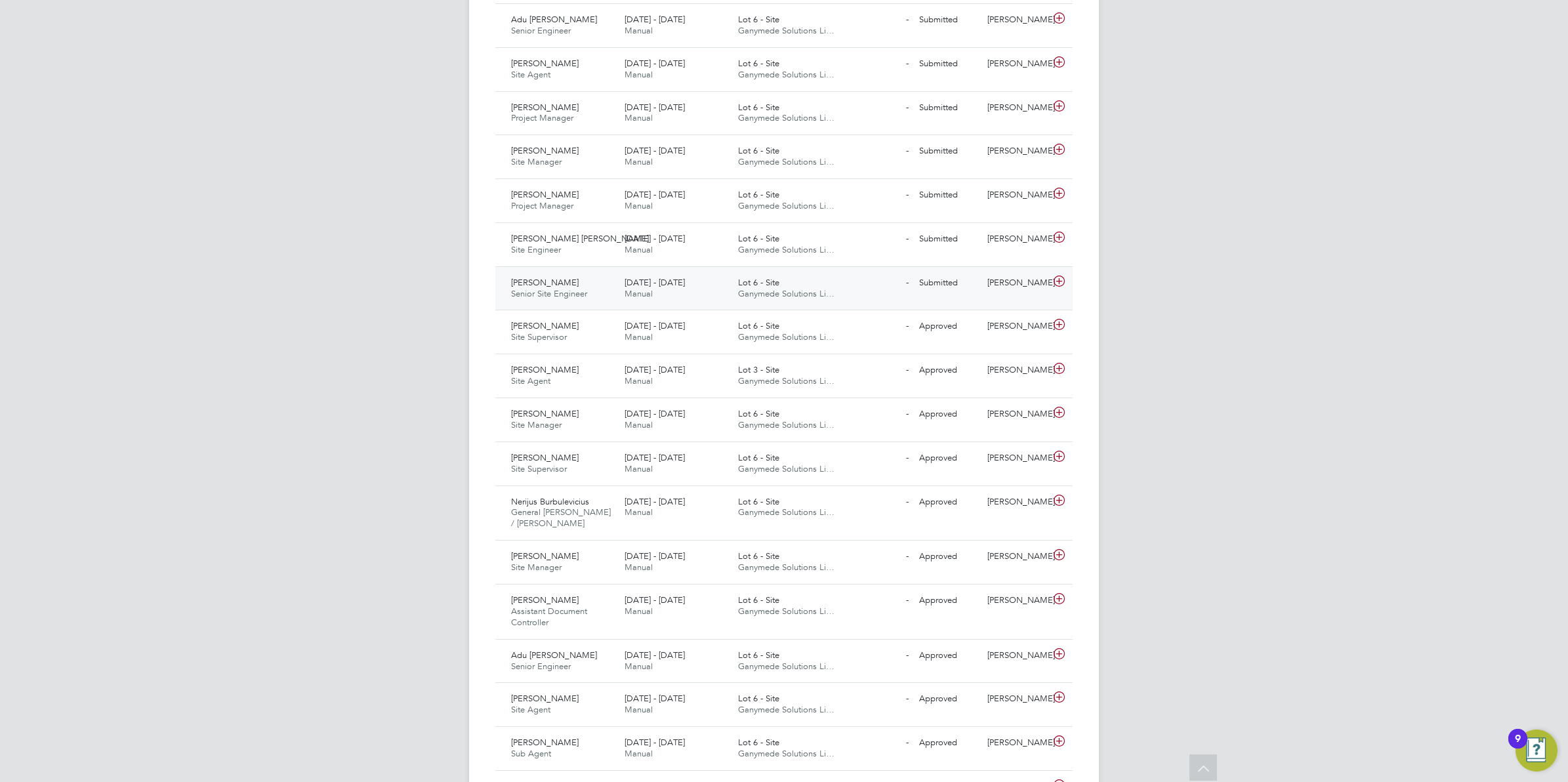
click at [723, 287] on div "[DATE] - [DATE] Manual" at bounding box center [676, 288] width 114 height 33
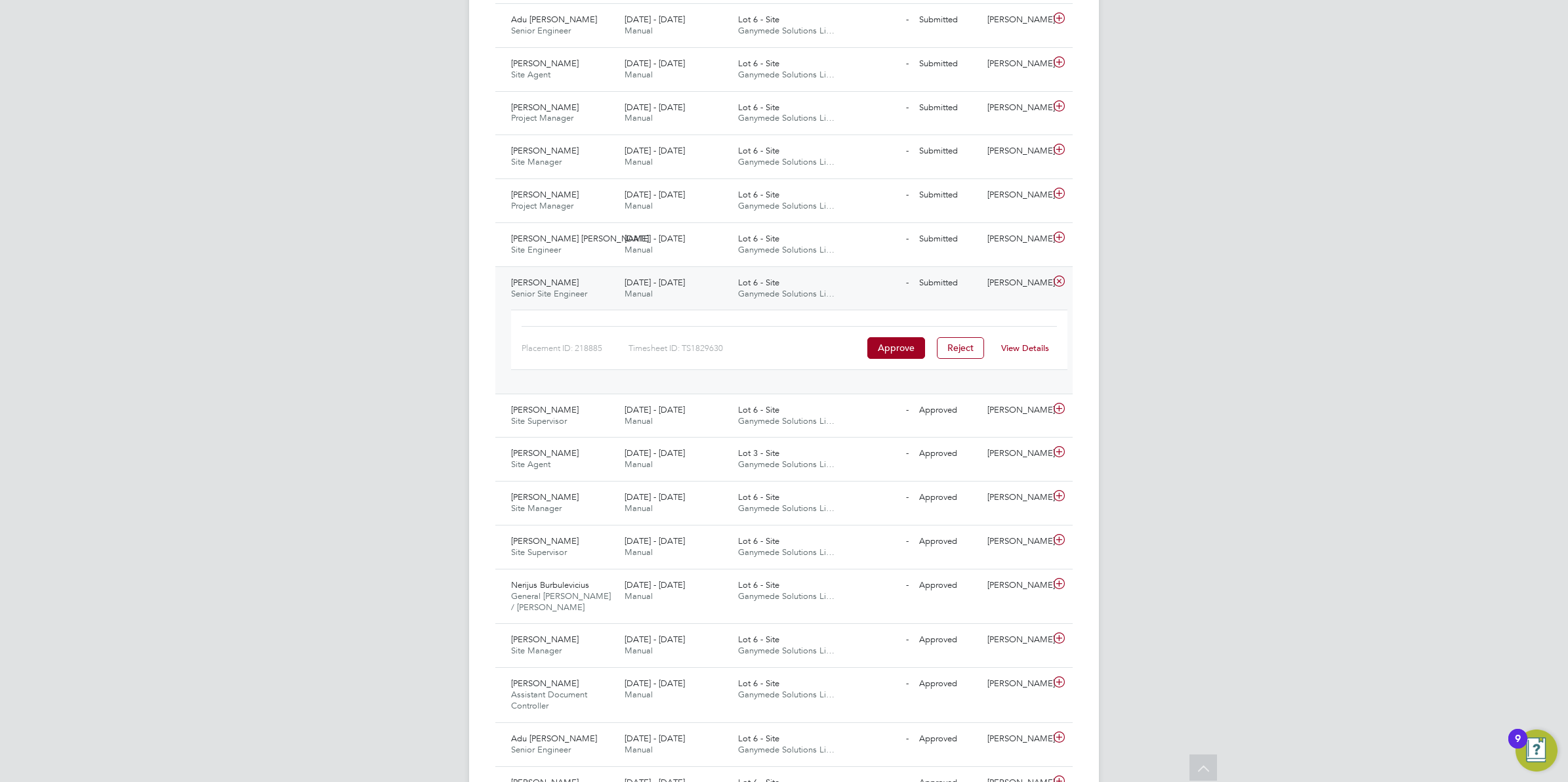
click at [1019, 349] on link "View Details" at bounding box center [1025, 348] width 48 height 11
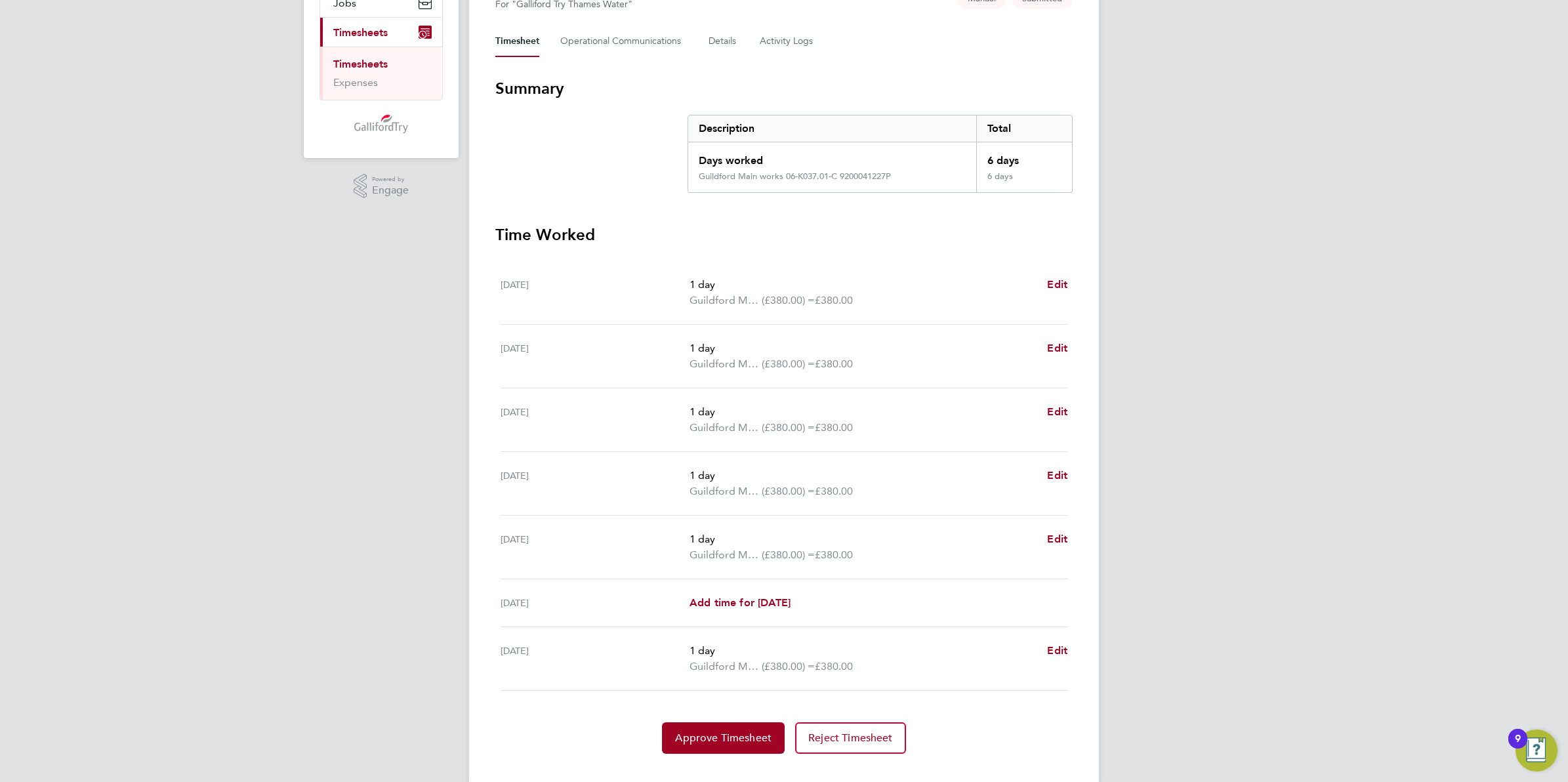
scroll to position [194, 0]
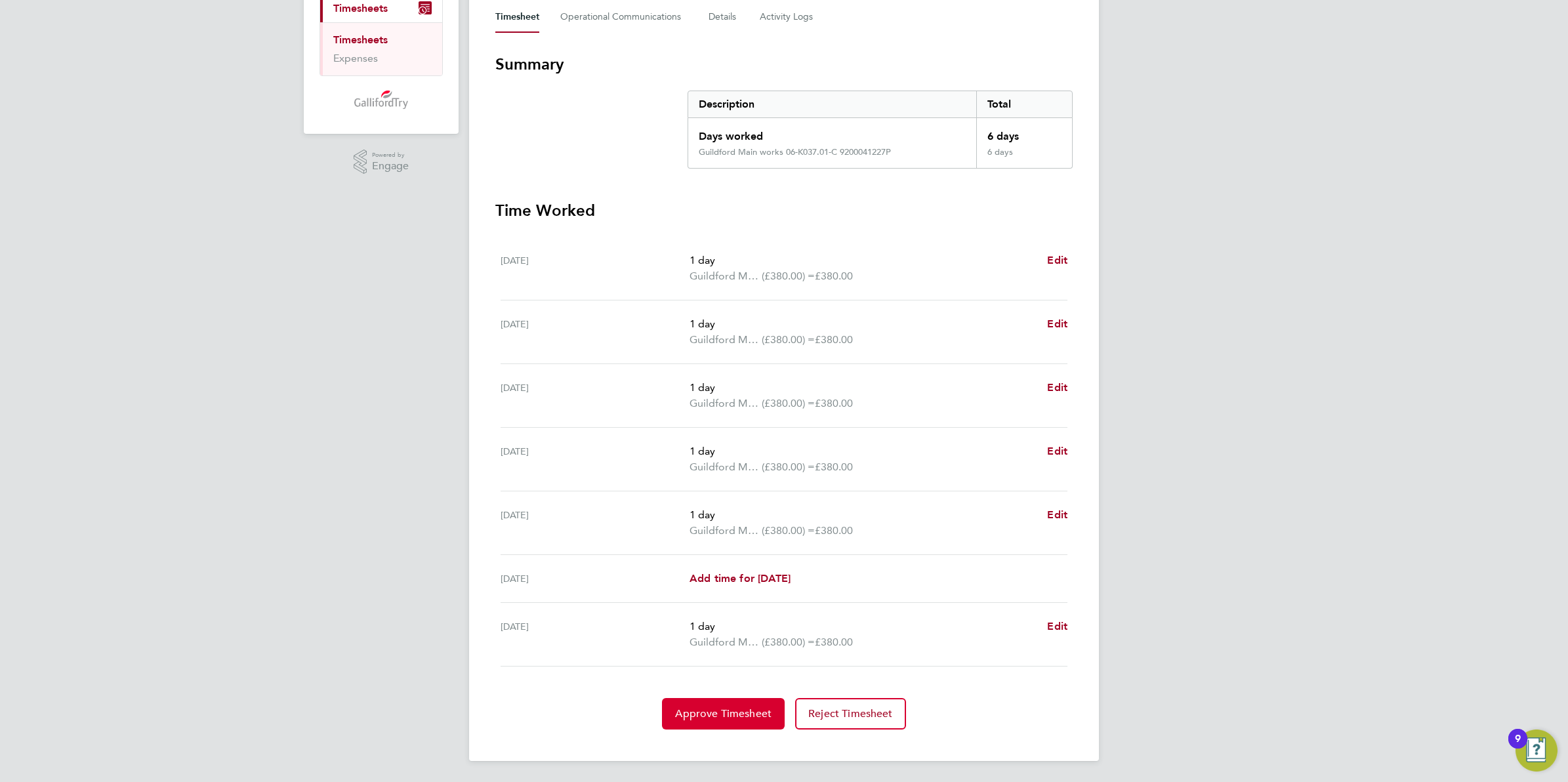
click at [710, 715] on span "Approve Timesheet" at bounding box center [723, 713] width 96 height 13
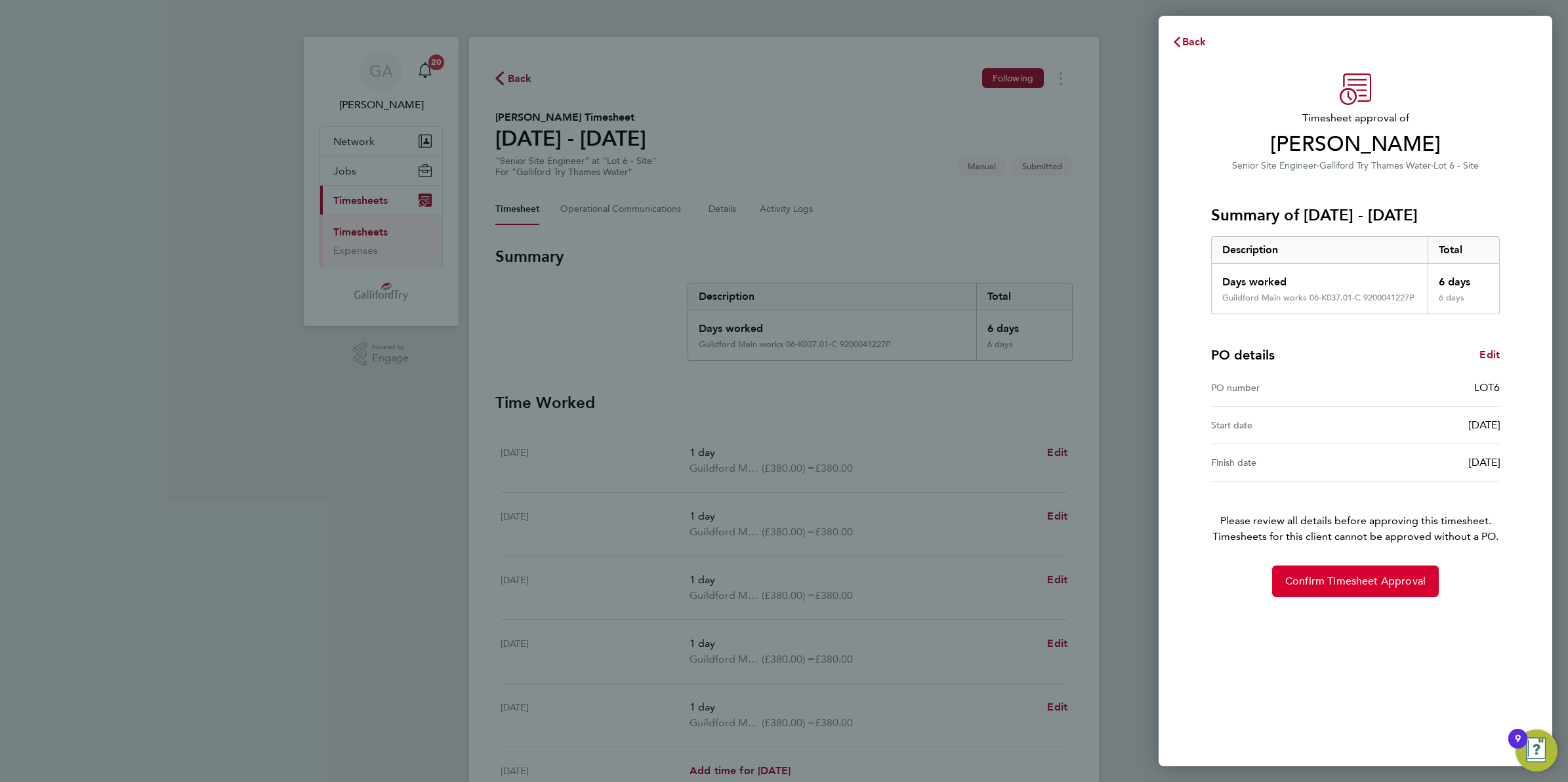
click at [1317, 589] on button "Confirm Timesheet Approval" at bounding box center [1356, 581] width 167 height 32
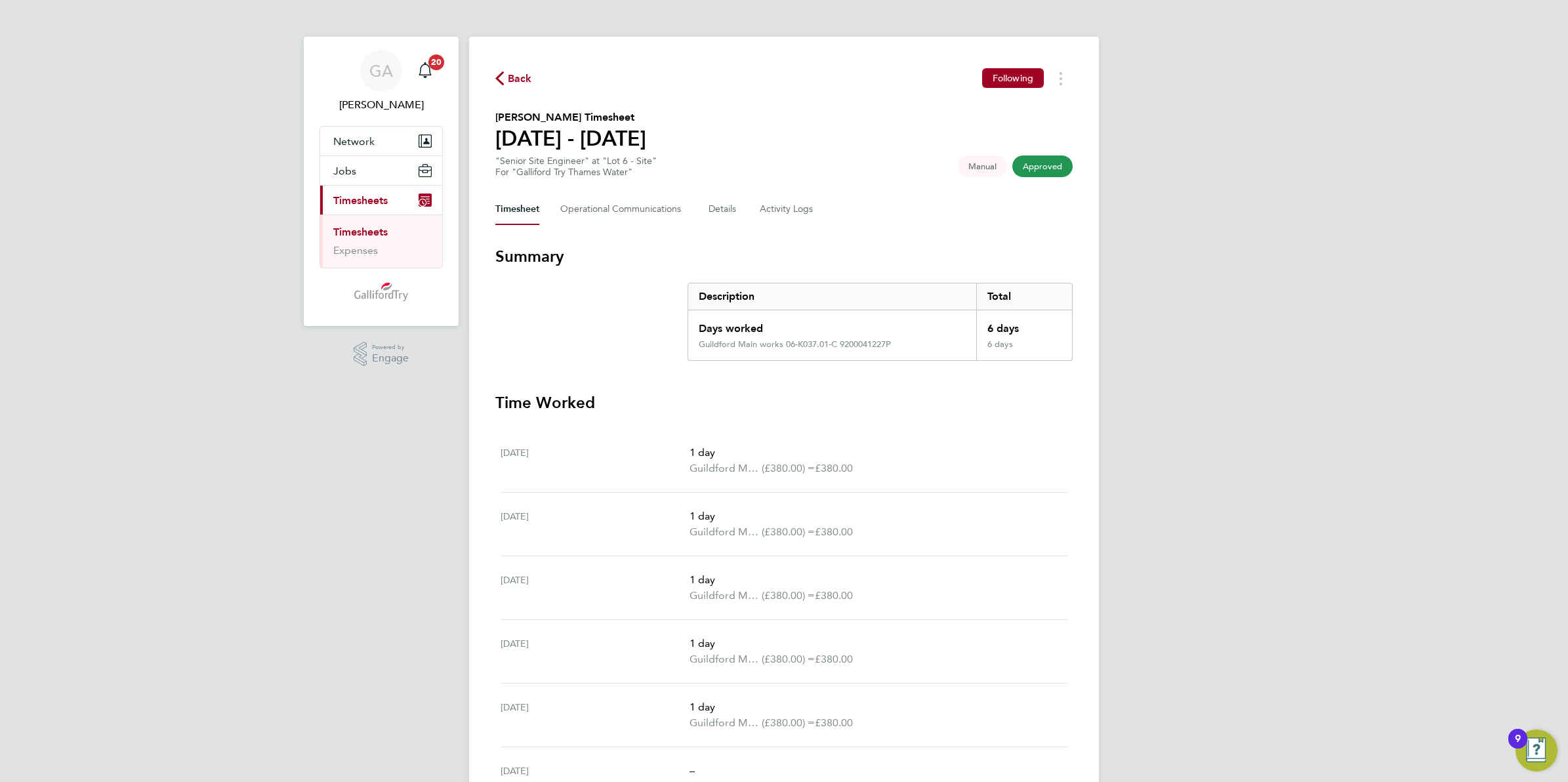
click at [520, 77] on span "Back" at bounding box center [520, 78] width 24 height 15
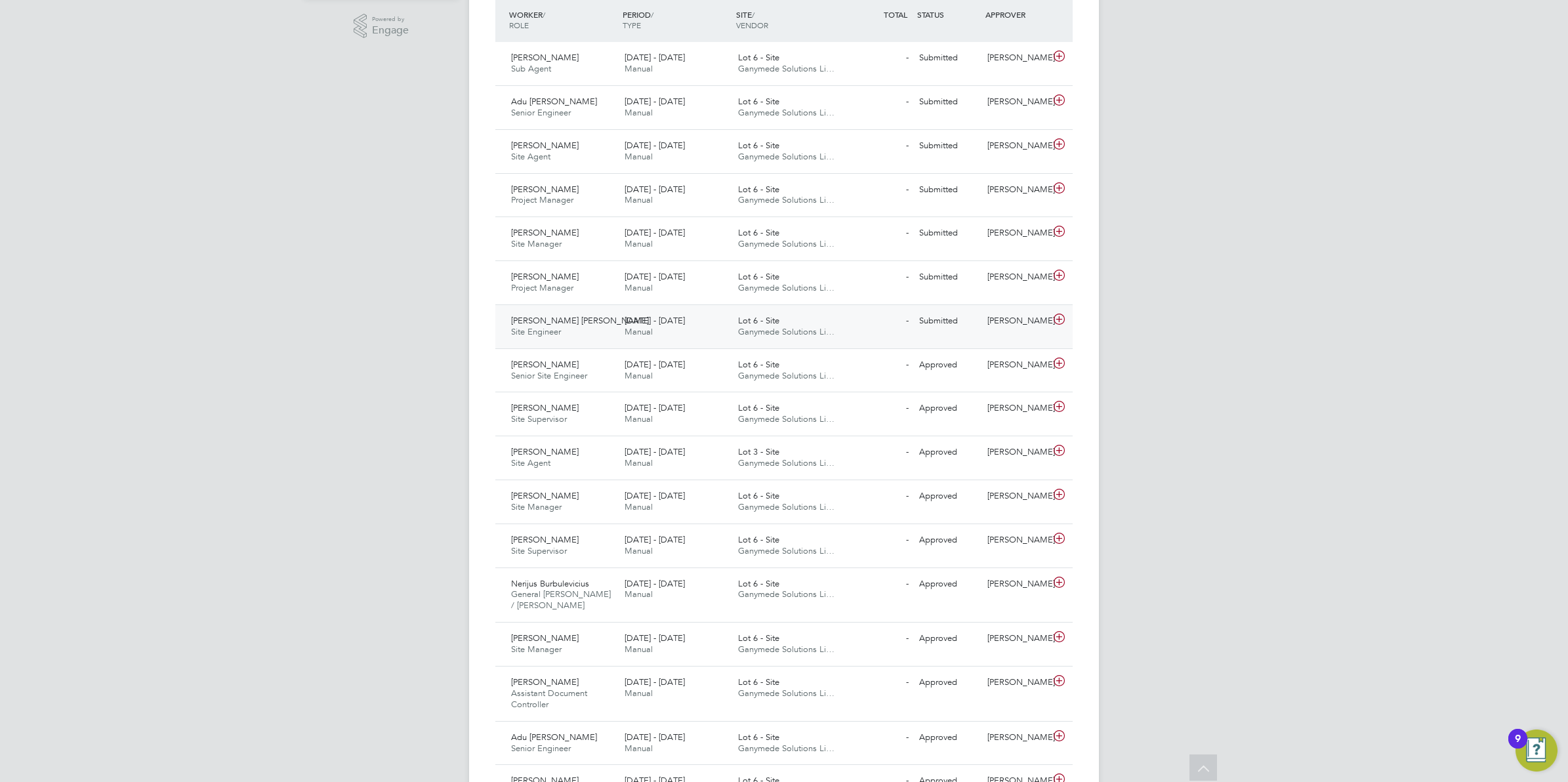
click at [692, 336] on div "22 - 28 Sep 2025 Manual" at bounding box center [676, 326] width 114 height 33
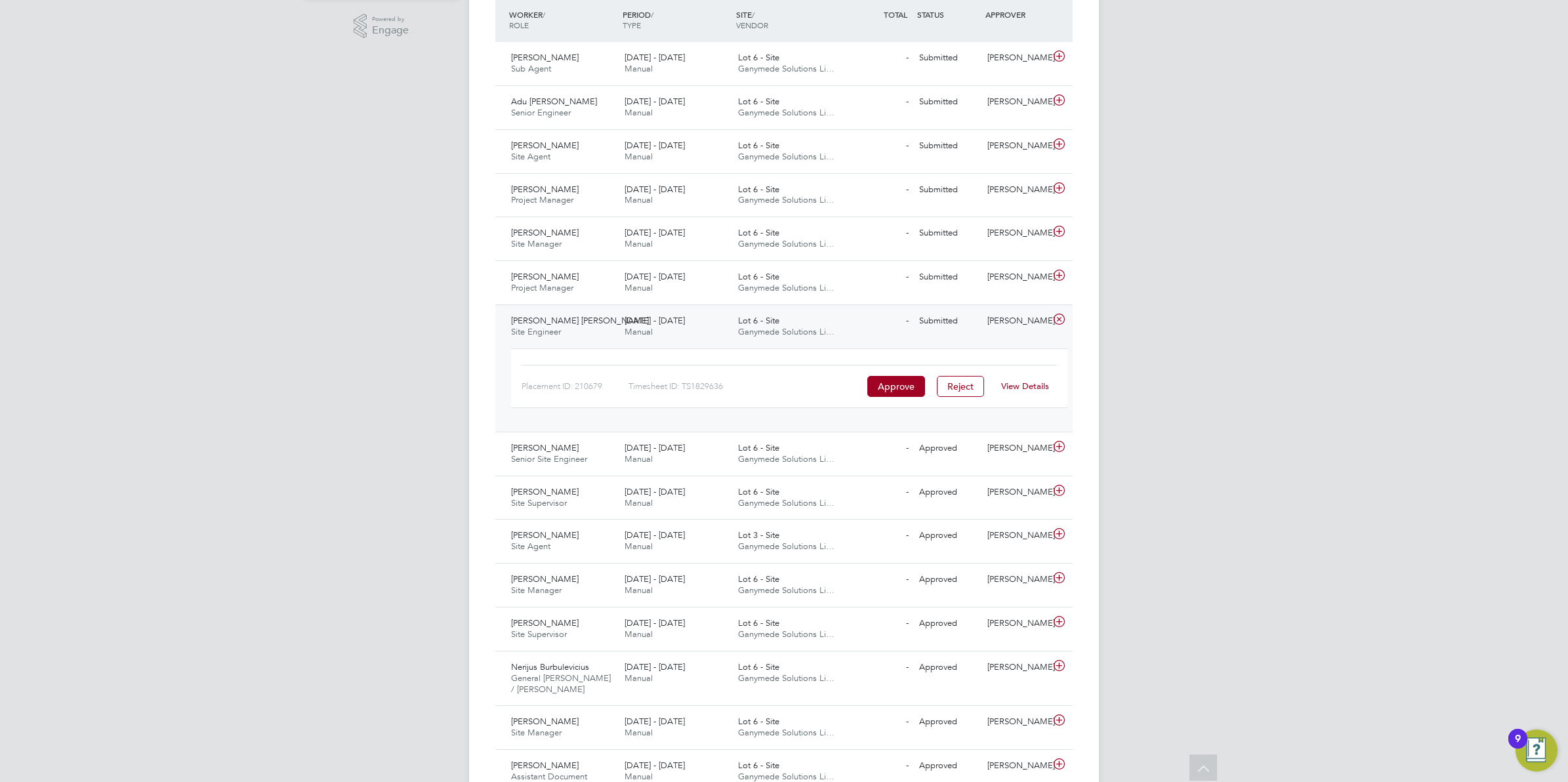
click at [1034, 388] on link "View Details" at bounding box center [1025, 386] width 48 height 11
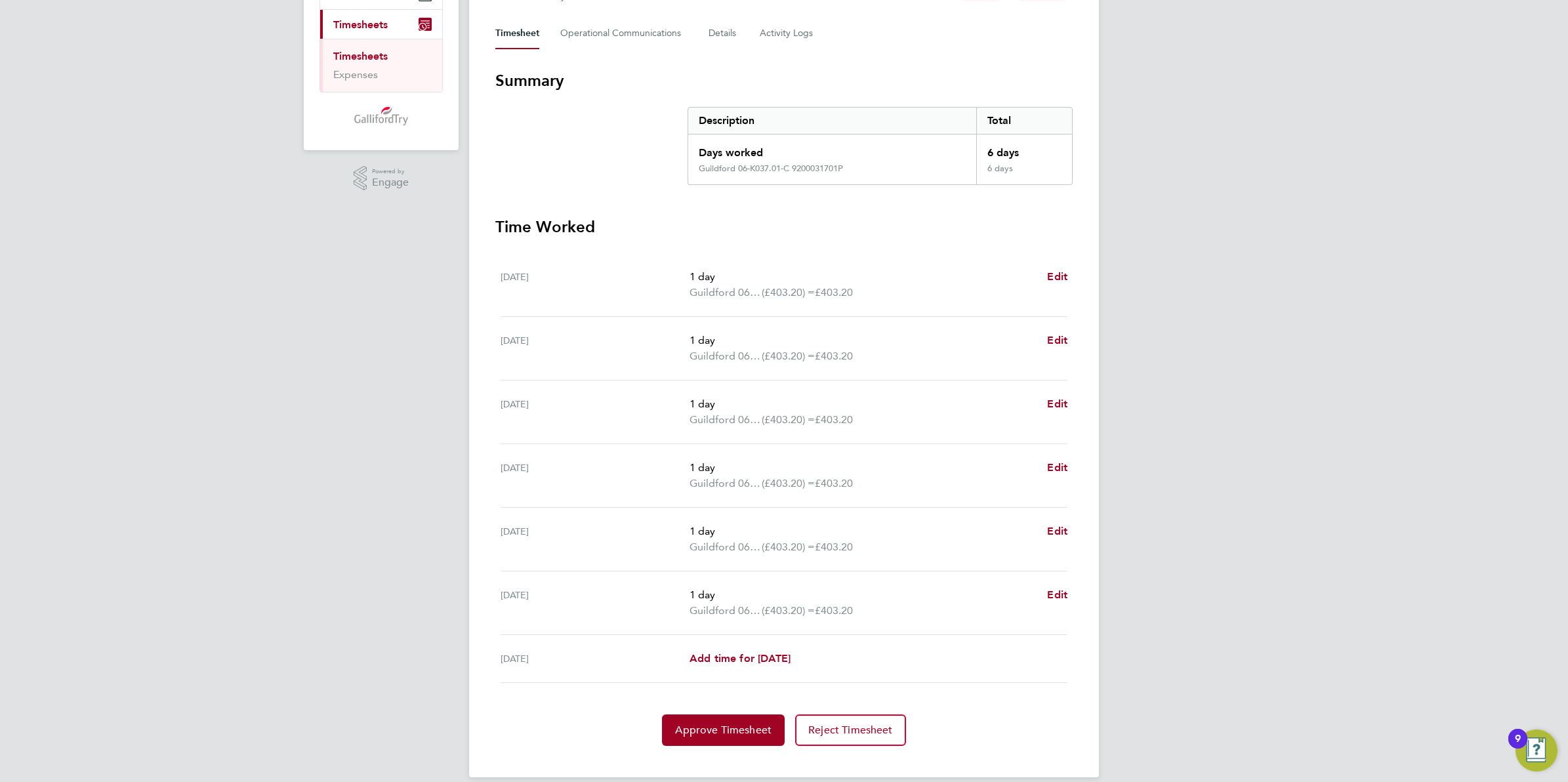
scroll to position [194, 0]
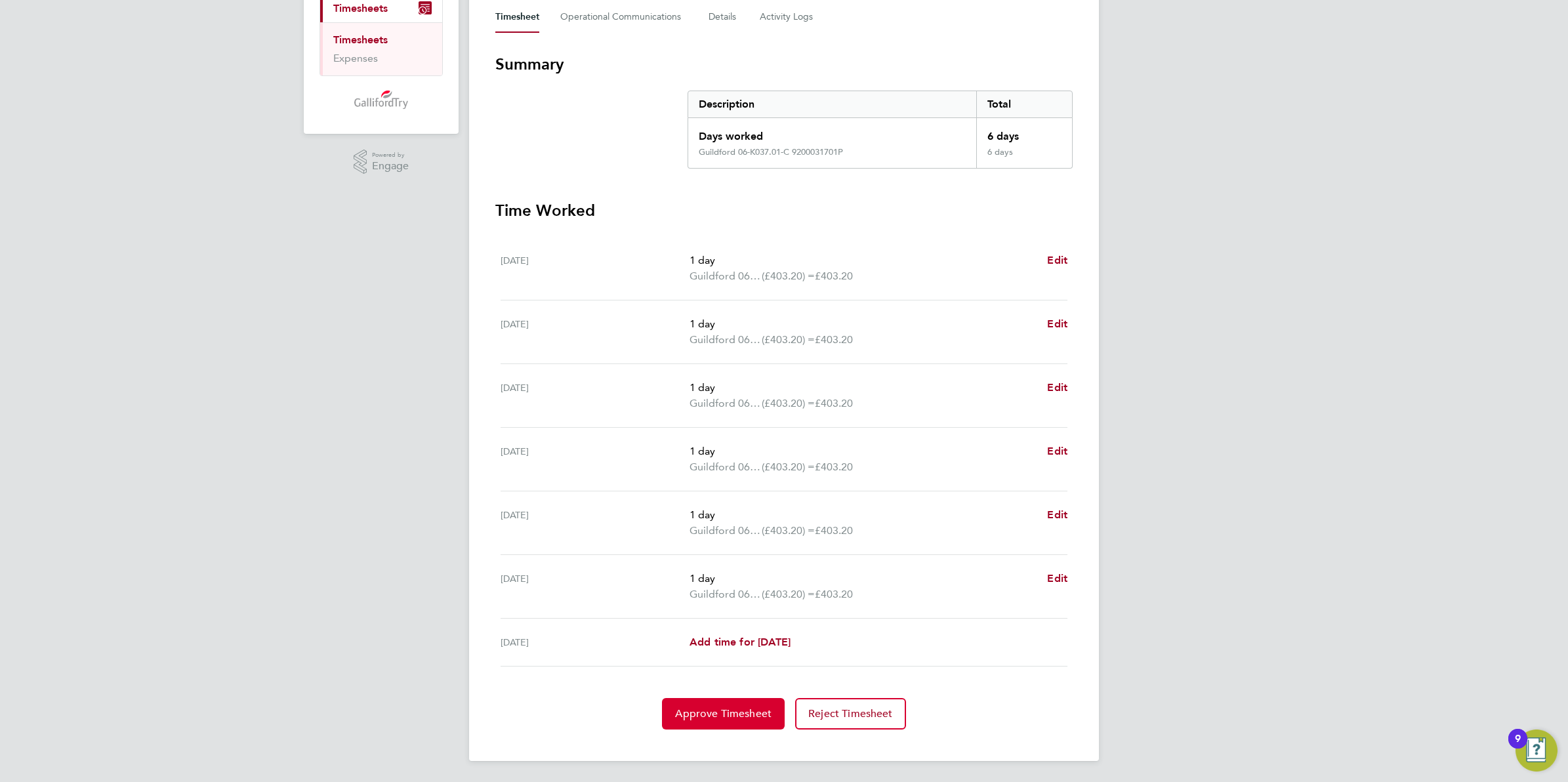
click at [756, 718] on span "Approve Timesheet" at bounding box center [723, 713] width 96 height 13
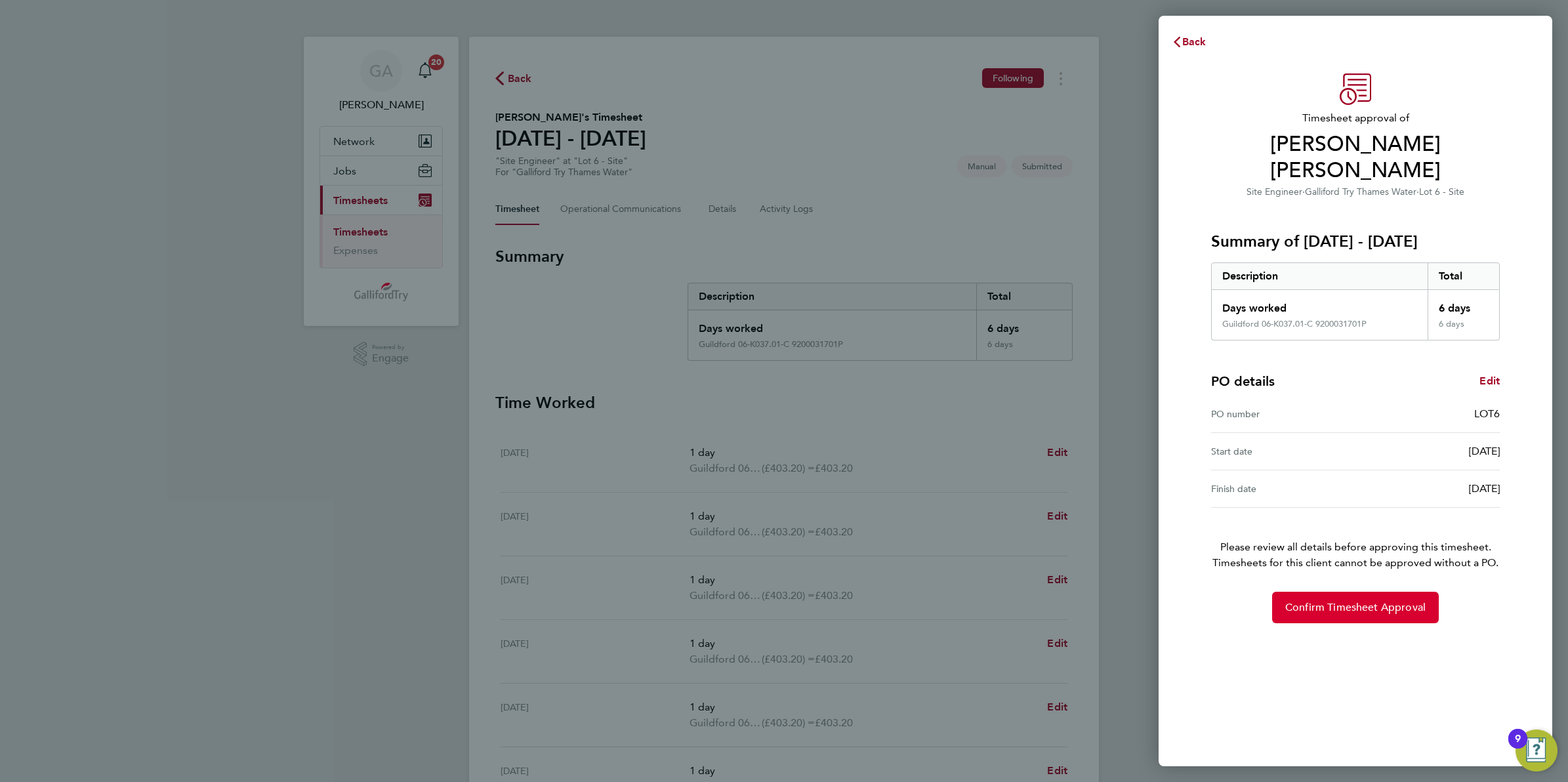
click at [1330, 601] on span "Confirm Timesheet Approval" at bounding box center [1355, 607] width 141 height 13
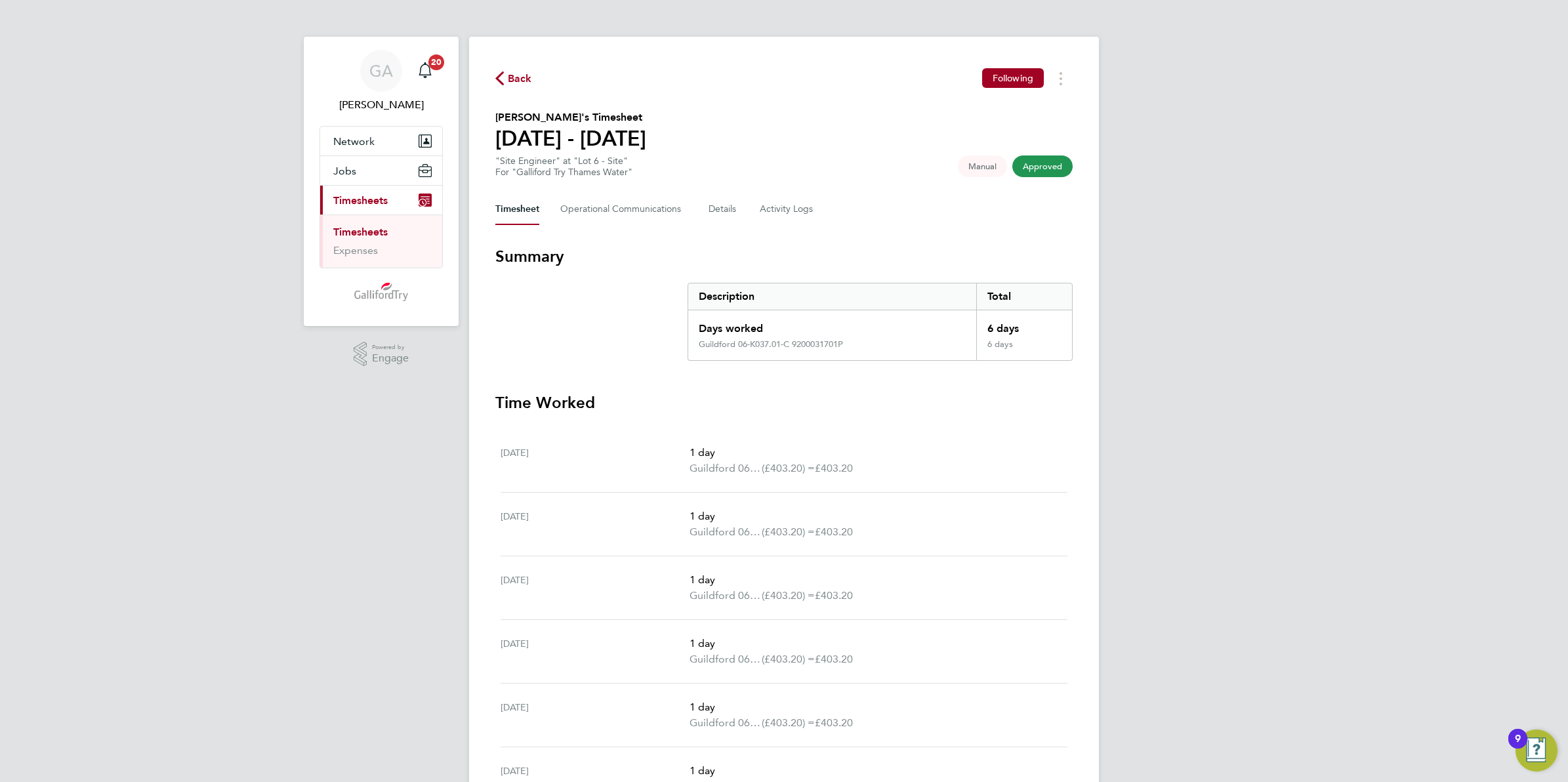
click at [516, 79] on span "Back" at bounding box center [520, 78] width 24 height 15
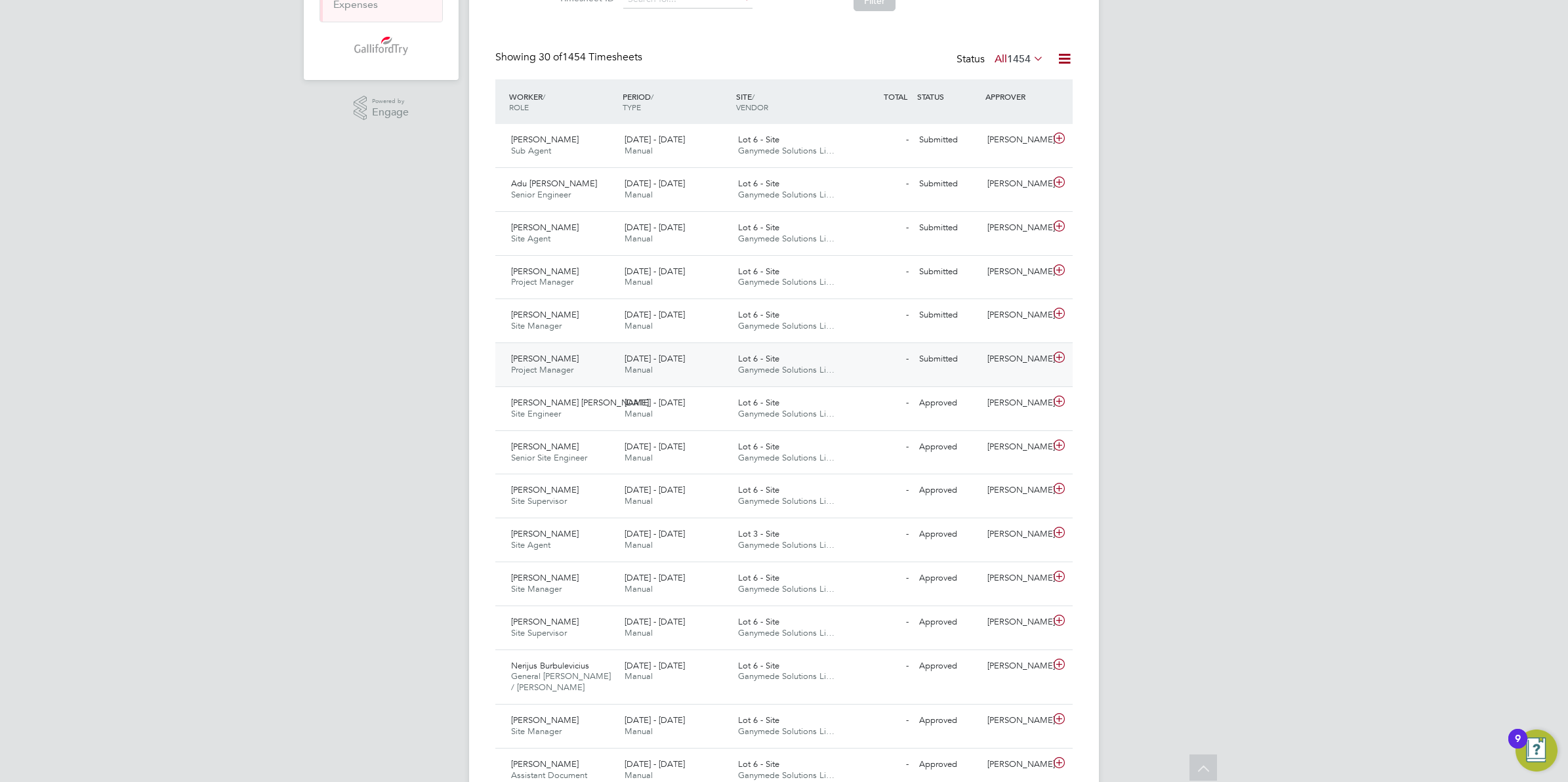
click at [776, 367] on span "Ganymede Solutions Li…" at bounding box center [786, 369] width 96 height 11
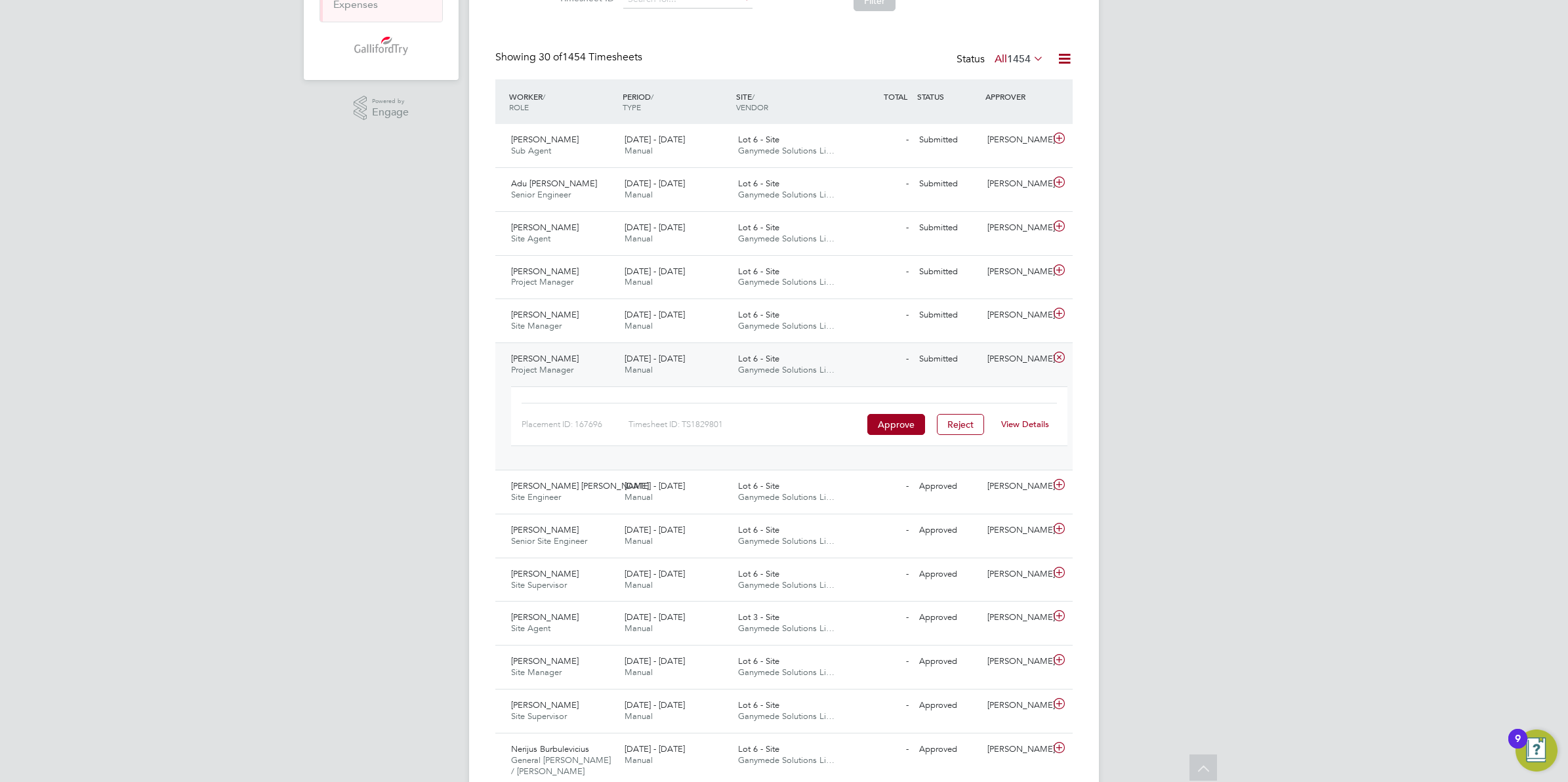
click at [1002, 427] on link "View Details" at bounding box center [1025, 424] width 48 height 11
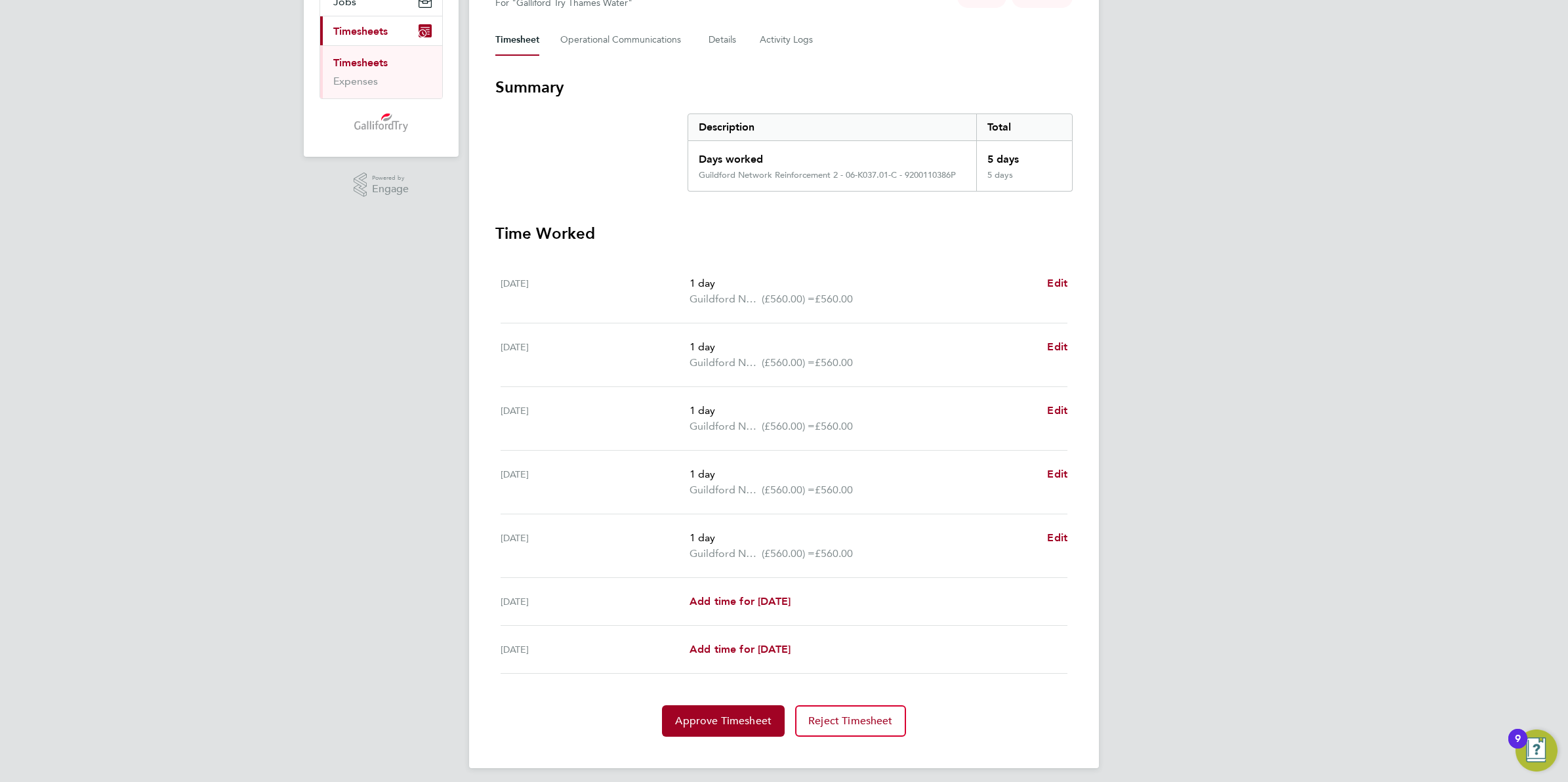
scroll to position [178, 0]
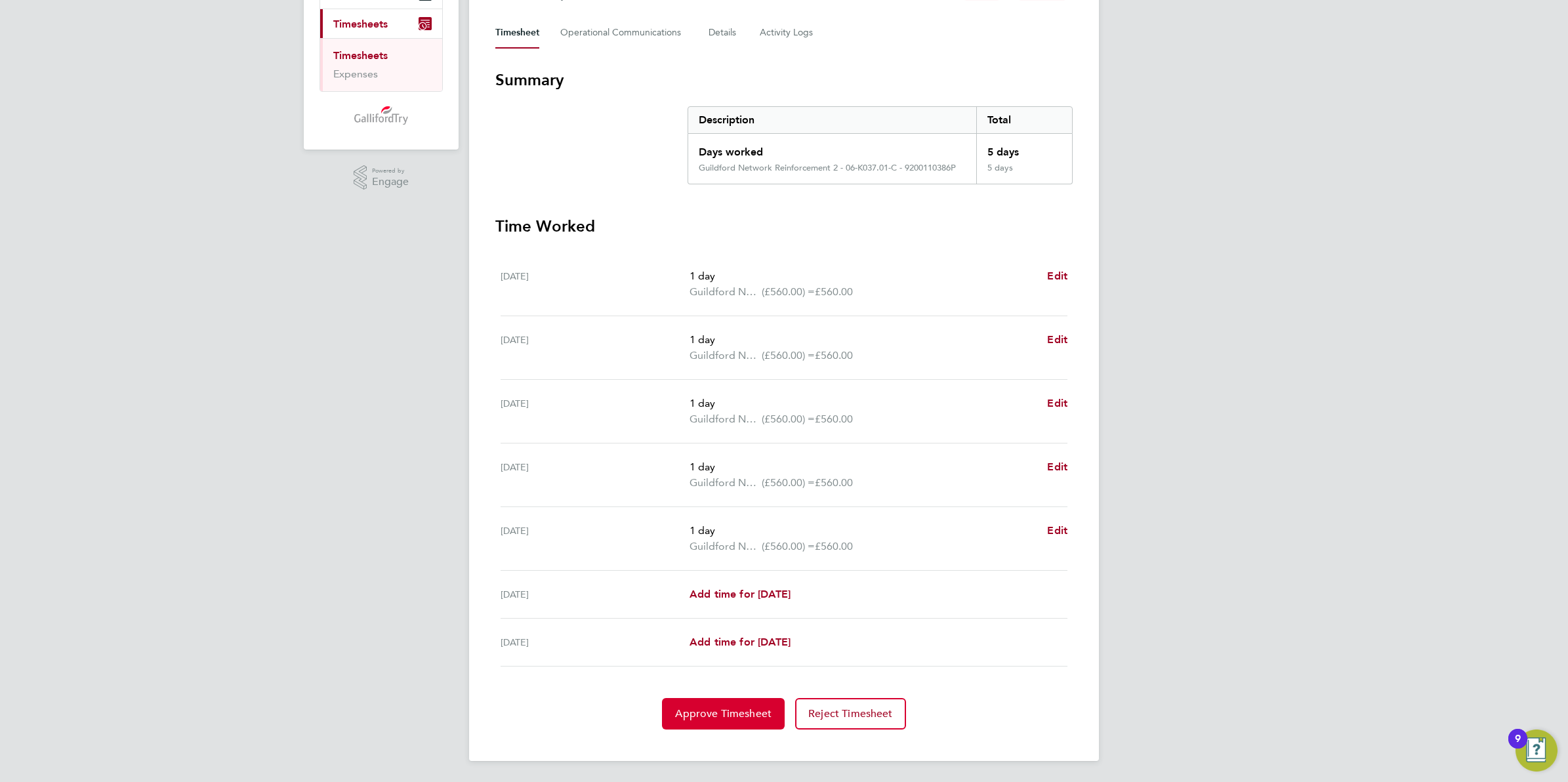
click at [718, 722] on button "Approve Timesheet" at bounding box center [723, 713] width 123 height 32
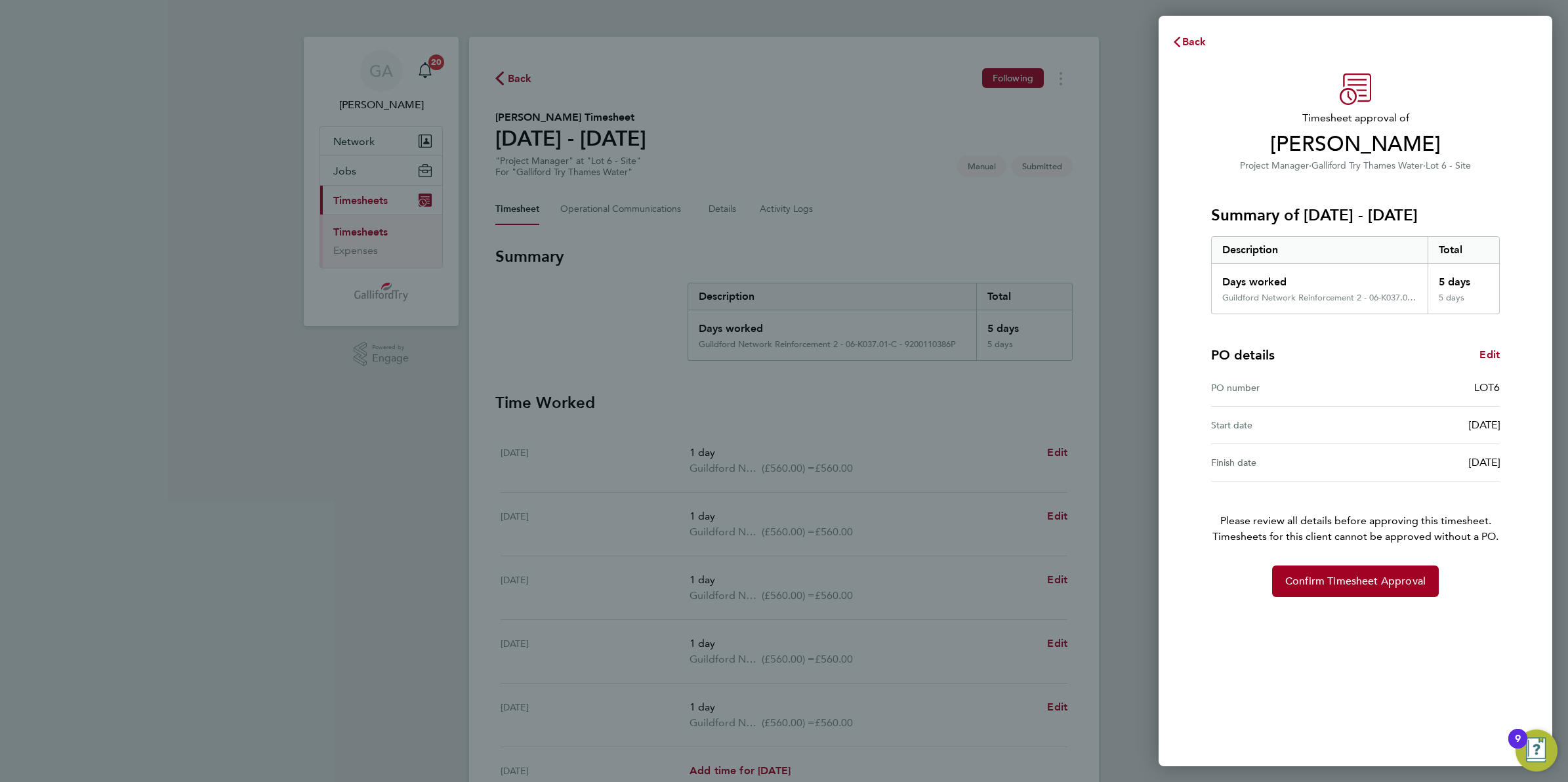
click at [1340, 565] on div "Timesheet approval of Nial Casey Project Manager · Galliford Try Thames Water ·…" at bounding box center [1356, 335] width 320 height 524
click at [1308, 579] on span "Confirm Timesheet Approval" at bounding box center [1355, 581] width 141 height 13
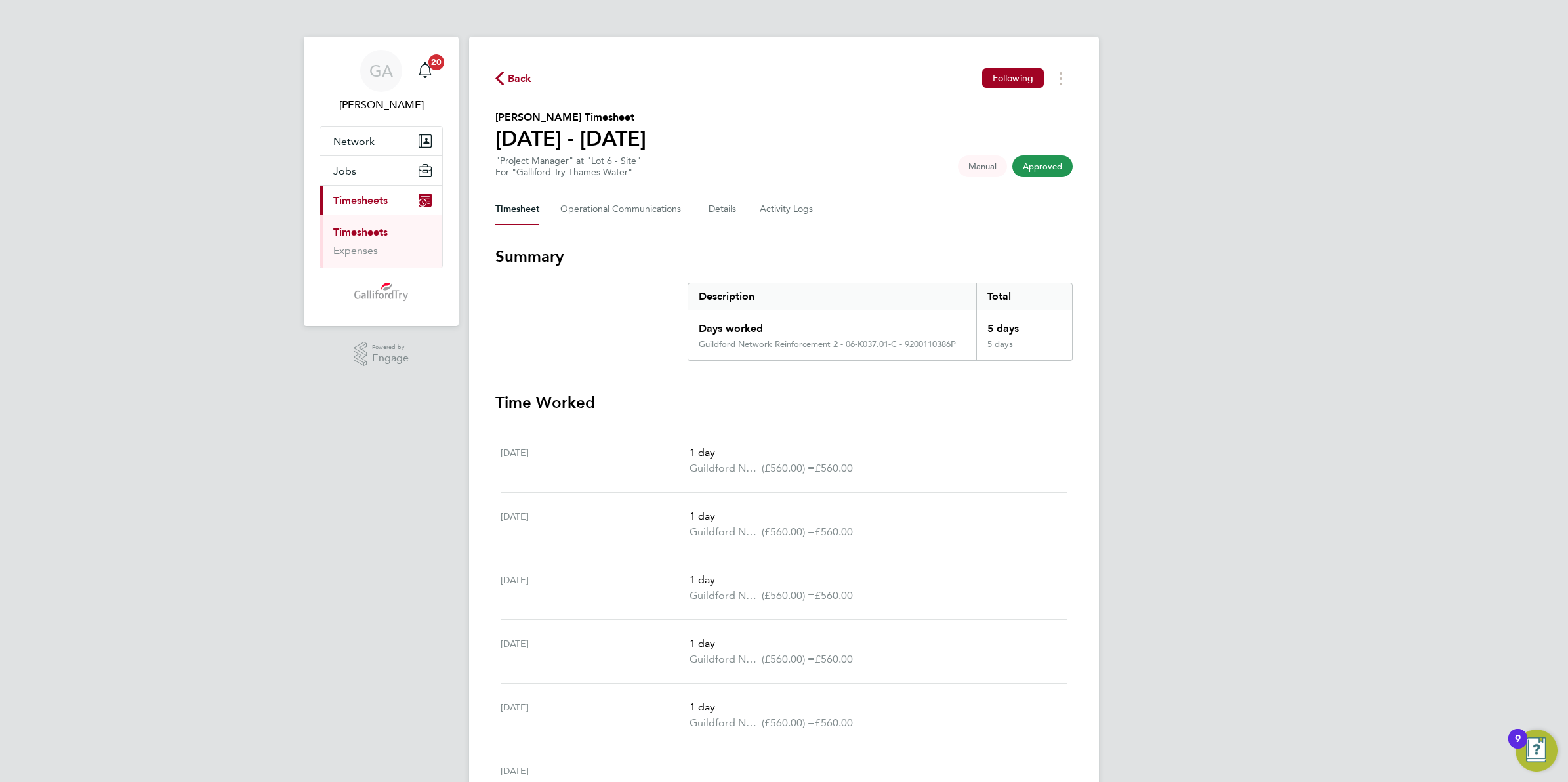
click at [510, 73] on span "Back" at bounding box center [520, 78] width 24 height 15
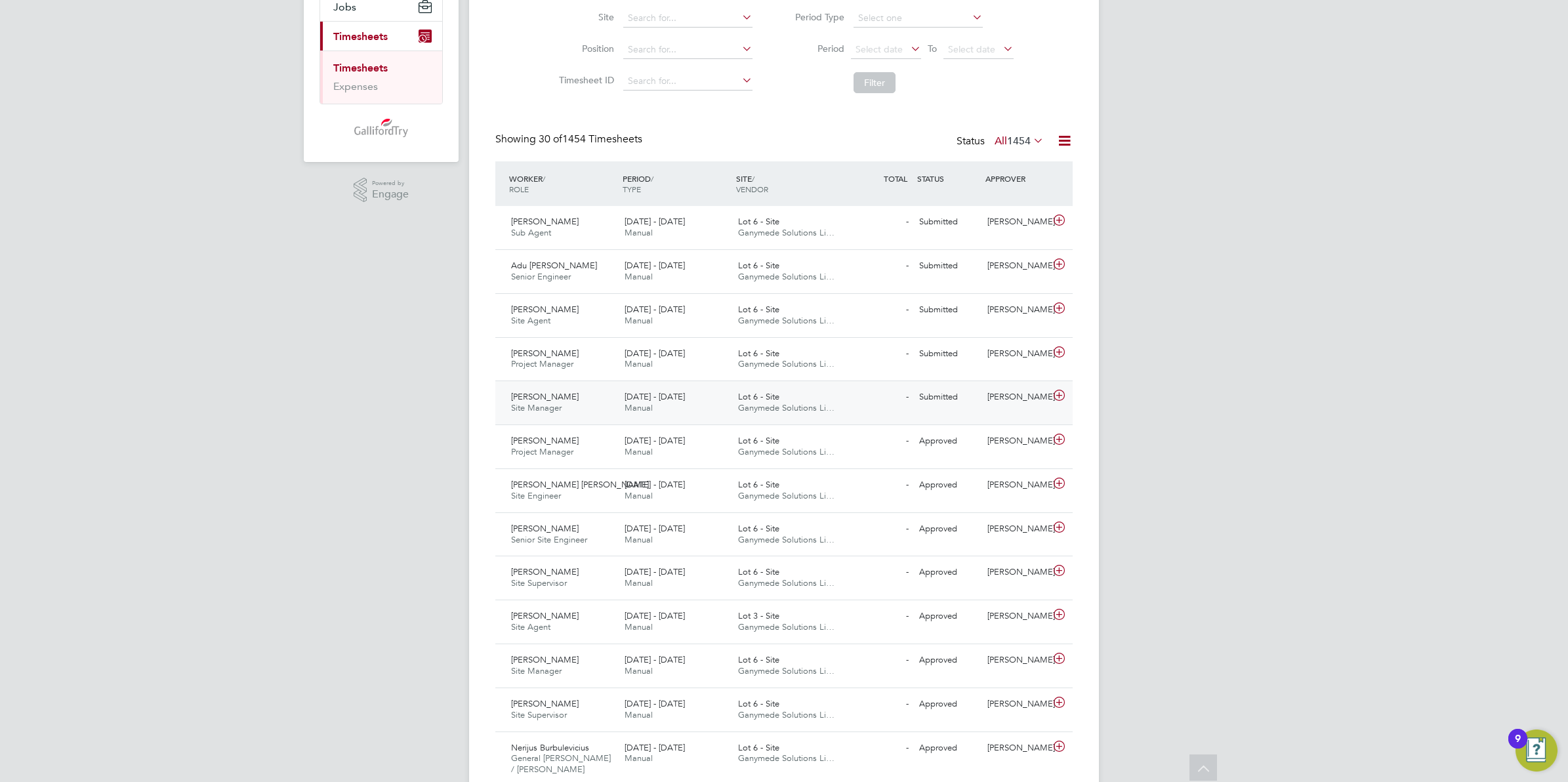
click at [737, 404] on div "Lot 6 - Site Ganymede Solutions Li…" at bounding box center [790, 402] width 114 height 33
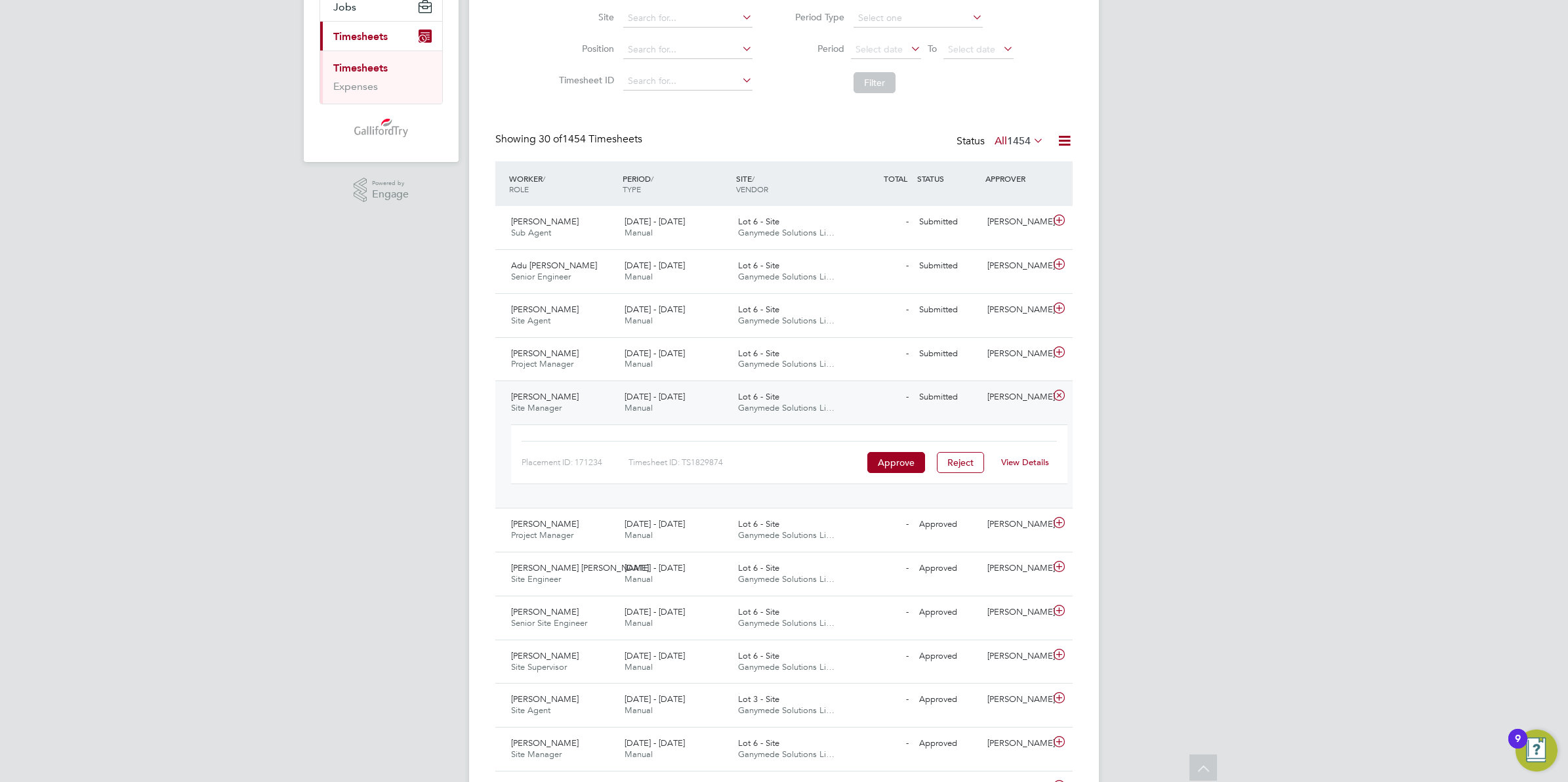
click at [1025, 460] on link "View Details" at bounding box center [1025, 462] width 48 height 11
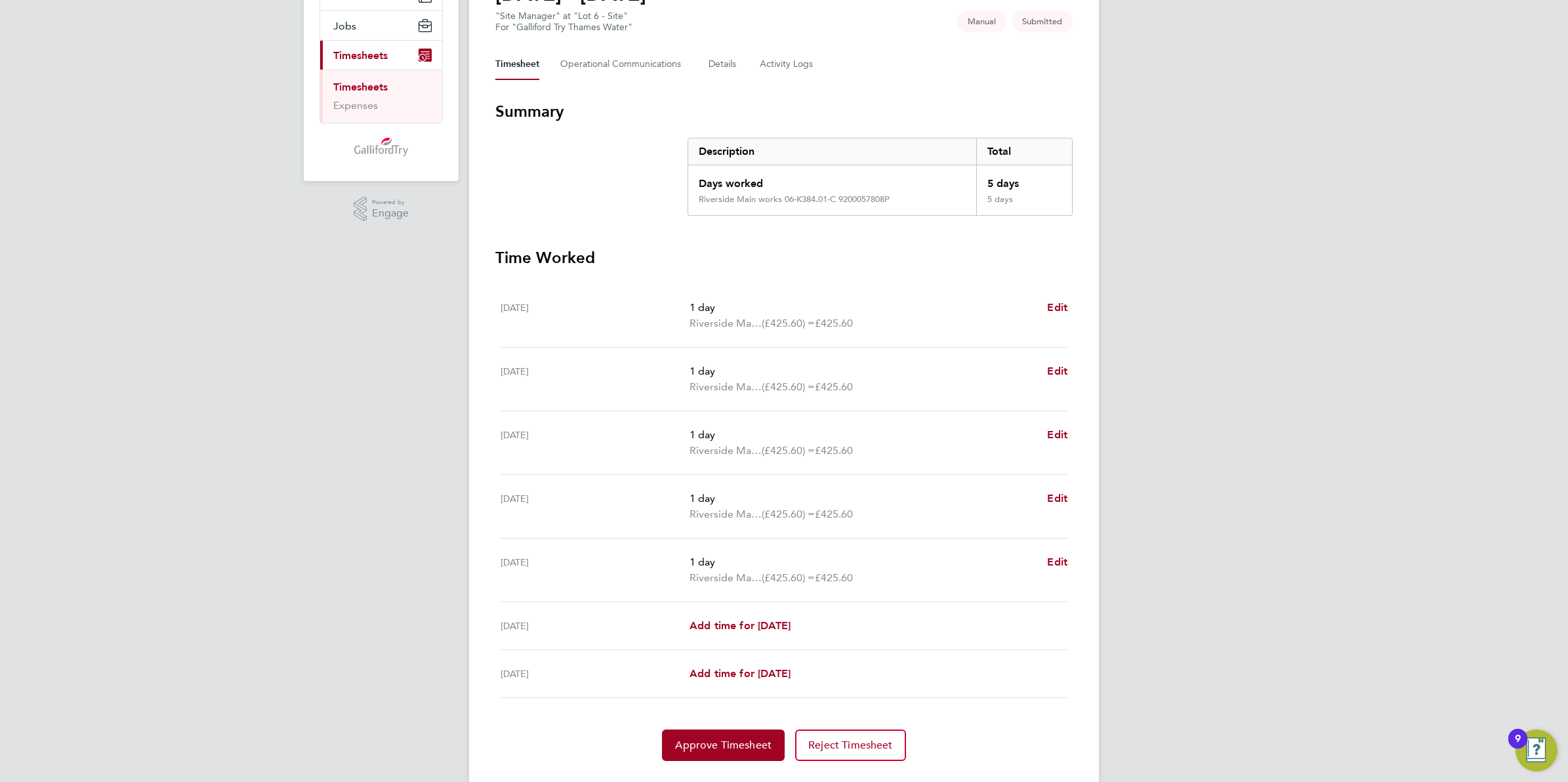
scroll to position [164, 0]
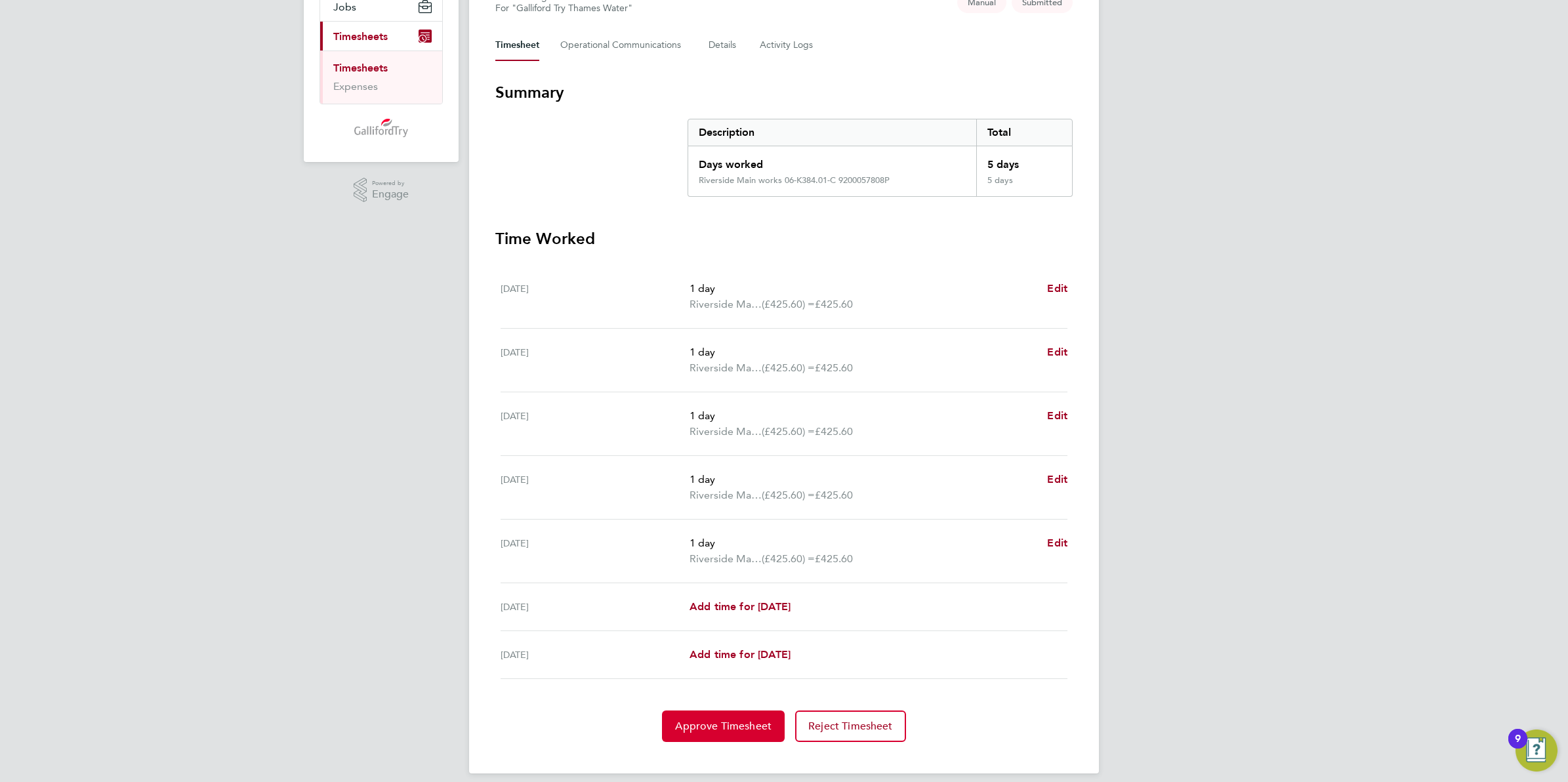
click at [732, 722] on span "Approve Timesheet" at bounding box center [723, 725] width 96 height 13
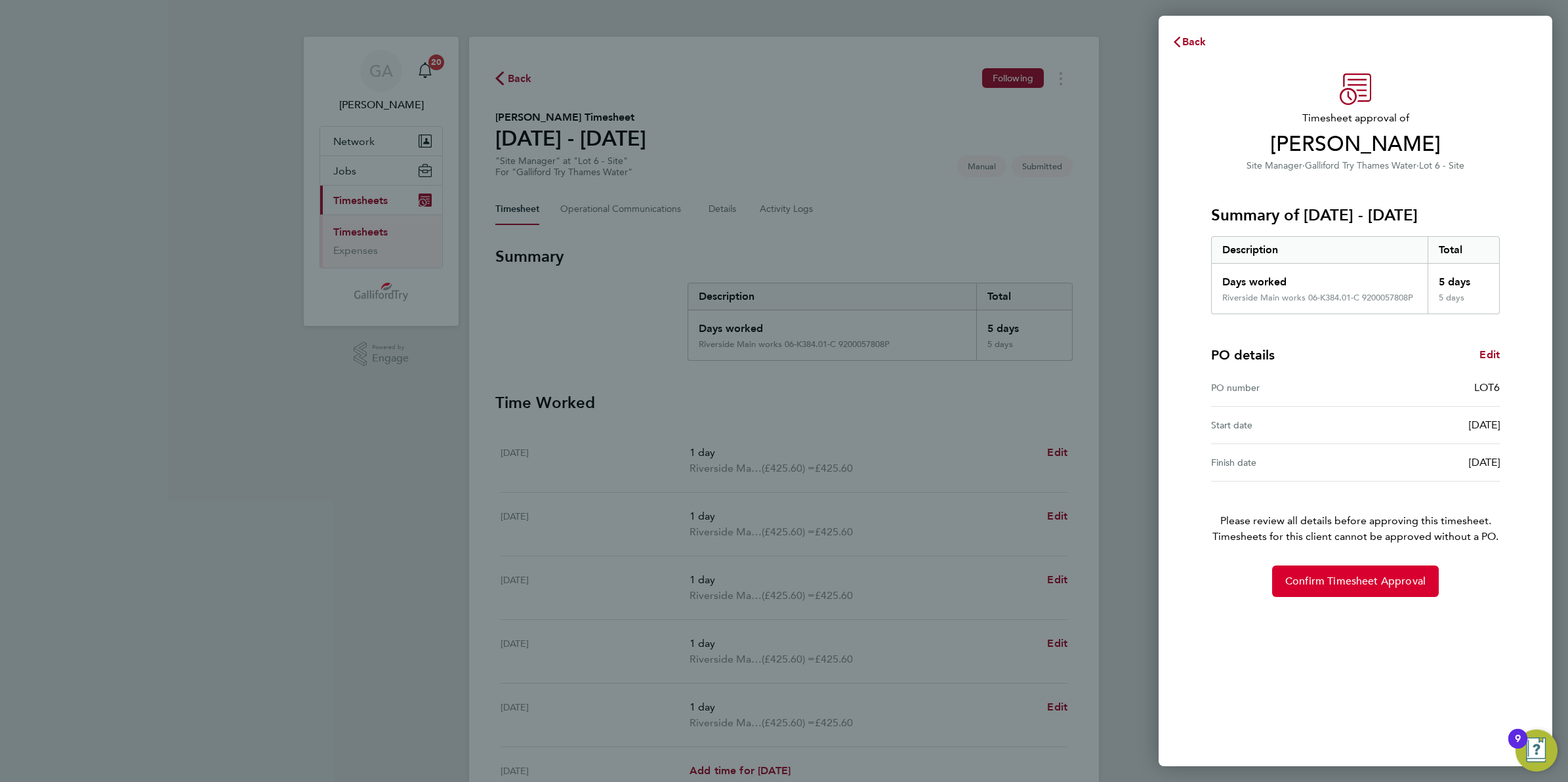
click at [1366, 574] on button "Confirm Timesheet Approval" at bounding box center [1356, 581] width 167 height 32
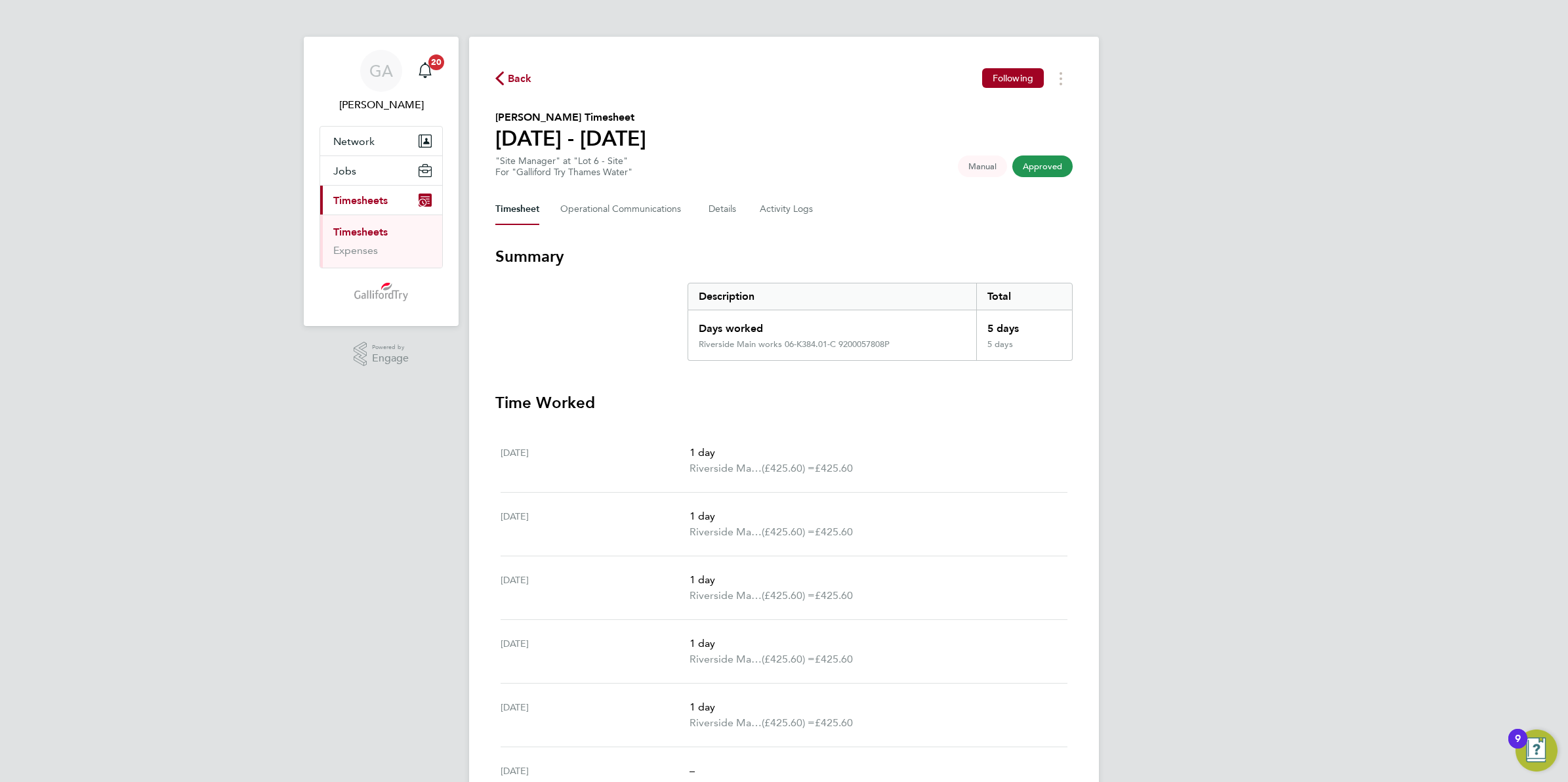
click at [506, 70] on button "Back" at bounding box center [514, 78] width 37 height 16
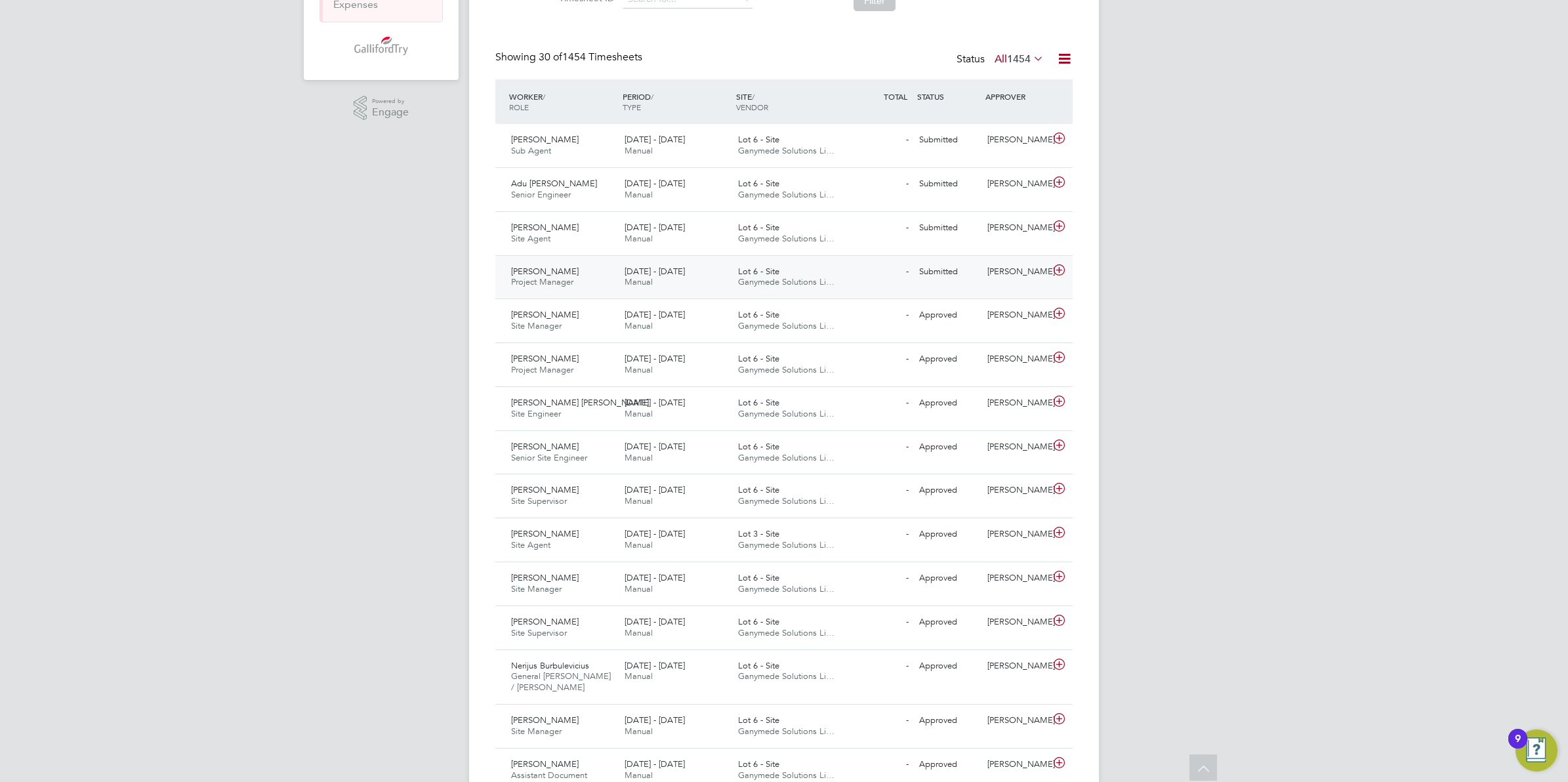
click at [746, 277] on div "Lot 6 - Site Ganymede Solutions Li…" at bounding box center [790, 277] width 114 height 33
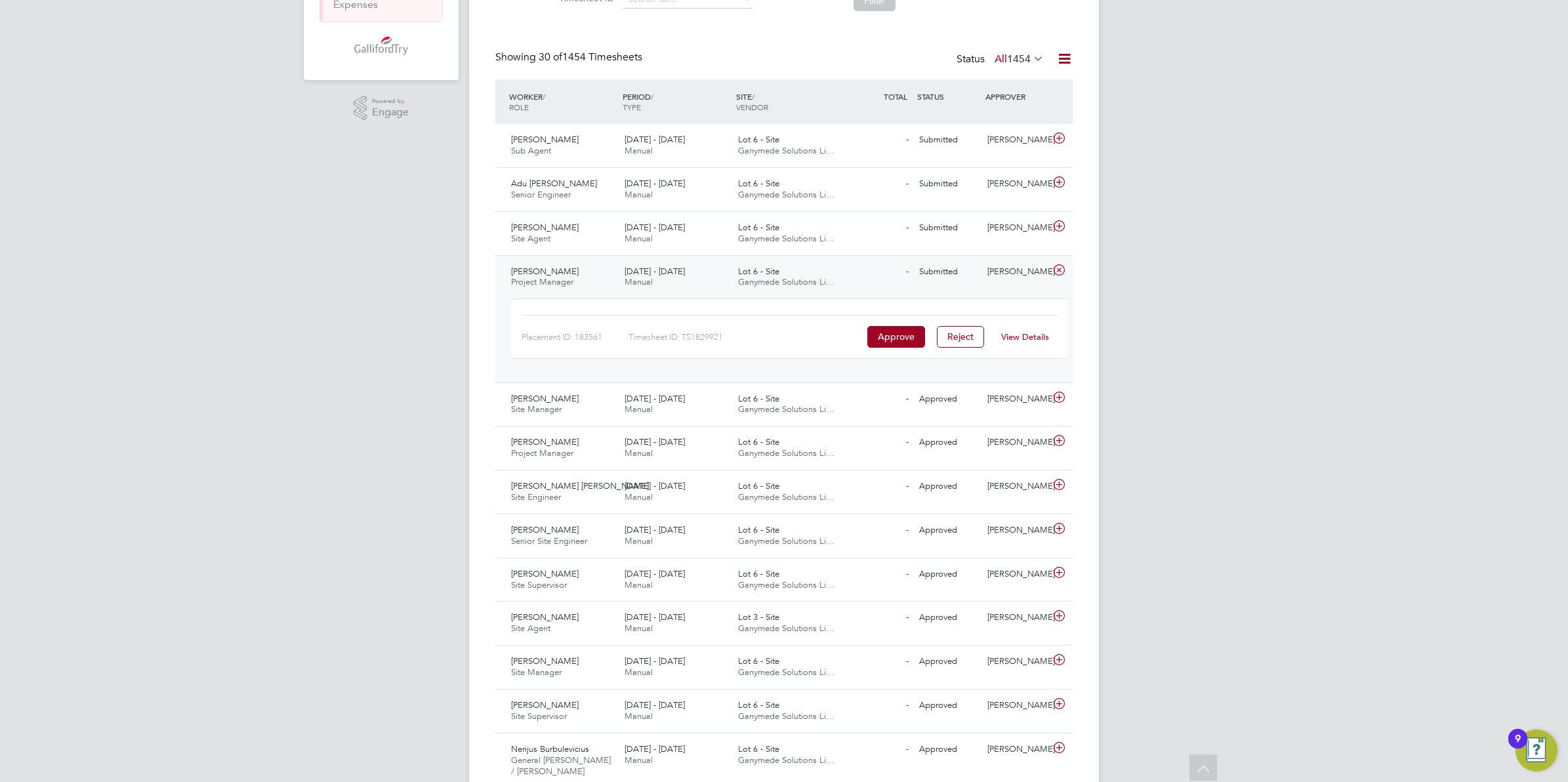
click at [1047, 343] on div "View Details" at bounding box center [1025, 336] width 65 height 21
click at [1015, 336] on link "View Details" at bounding box center [1025, 336] width 48 height 11
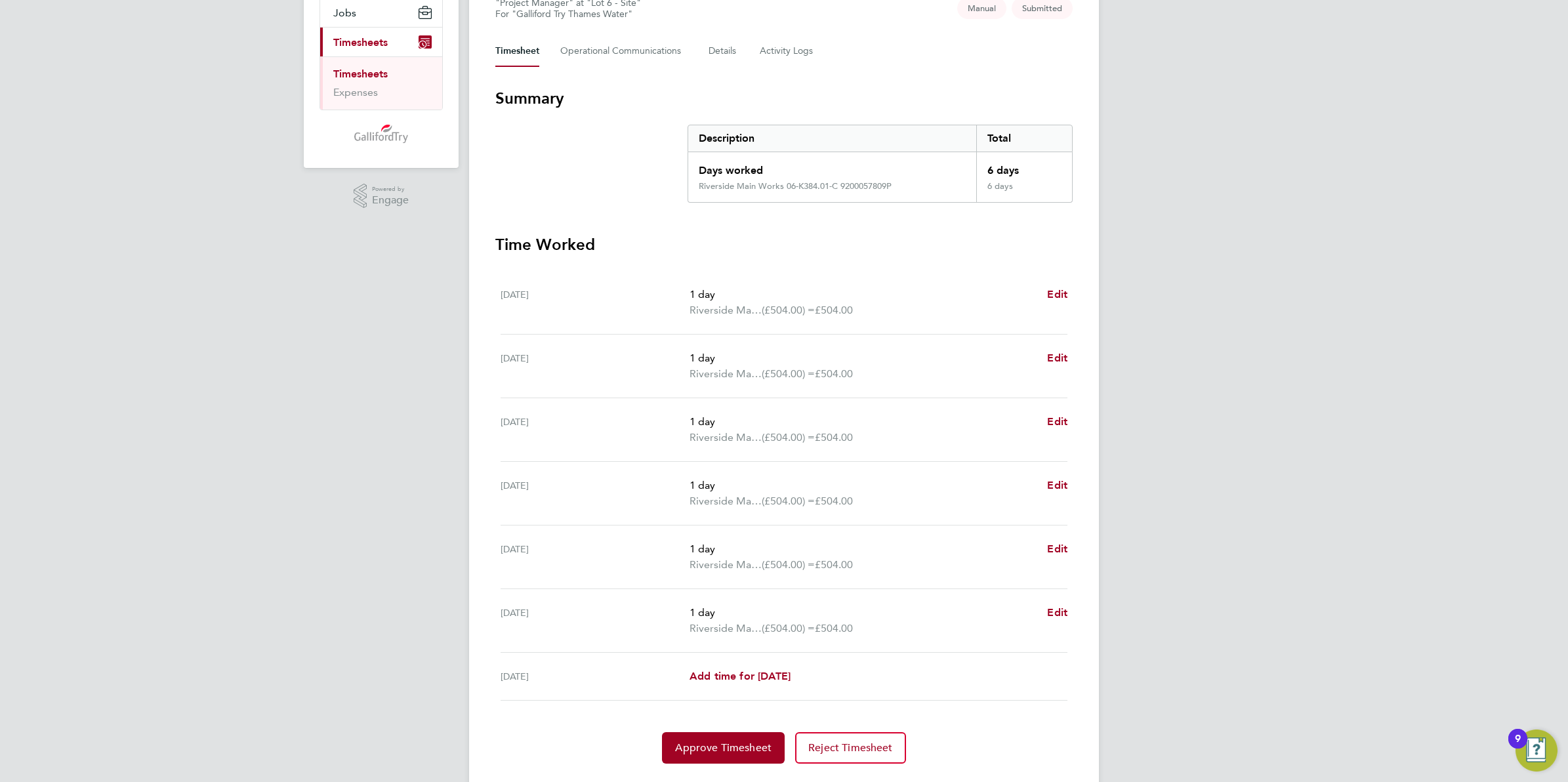
scroll to position [194, 0]
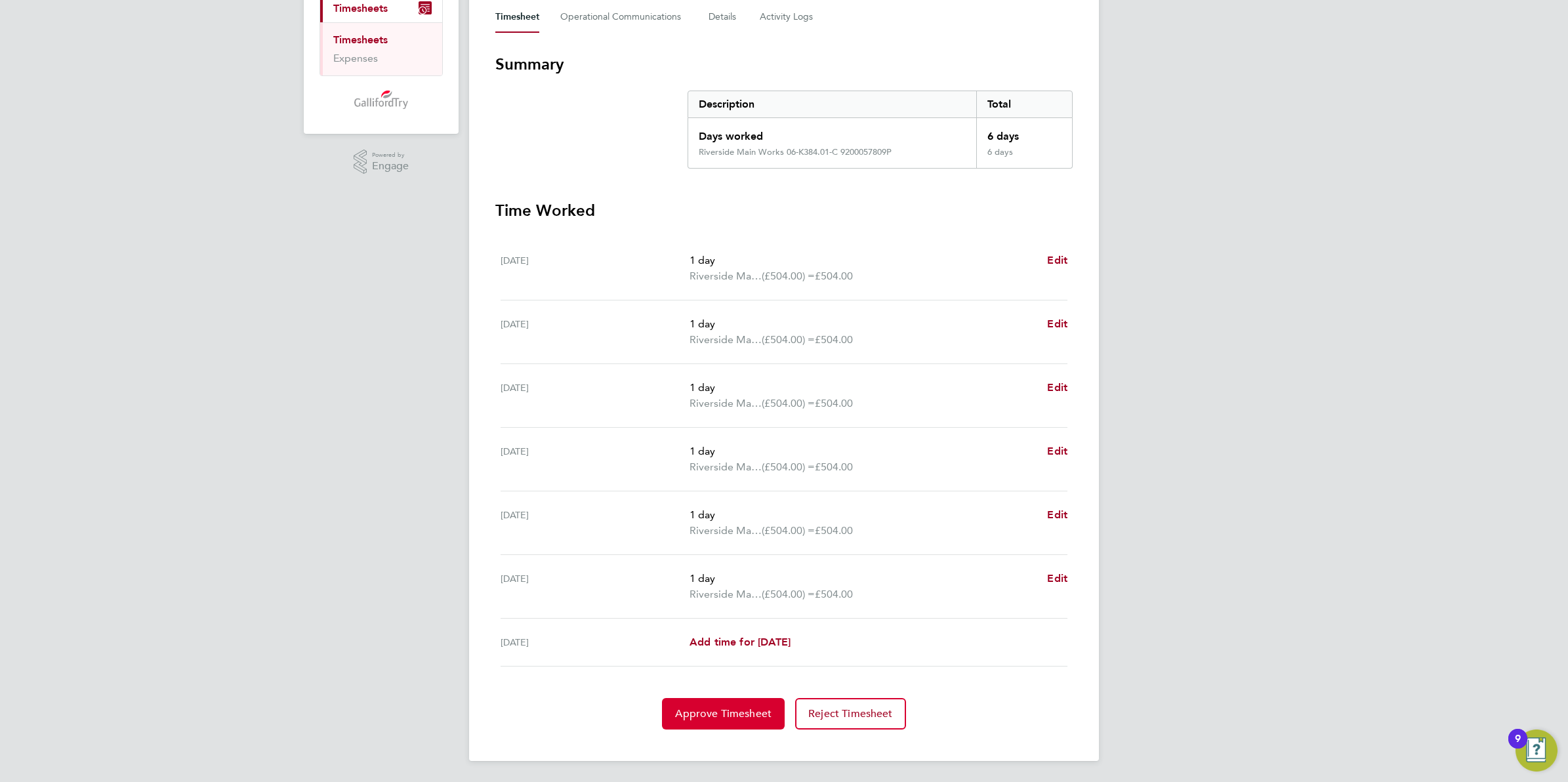
click at [708, 722] on button "Approve Timesheet" at bounding box center [723, 713] width 123 height 32
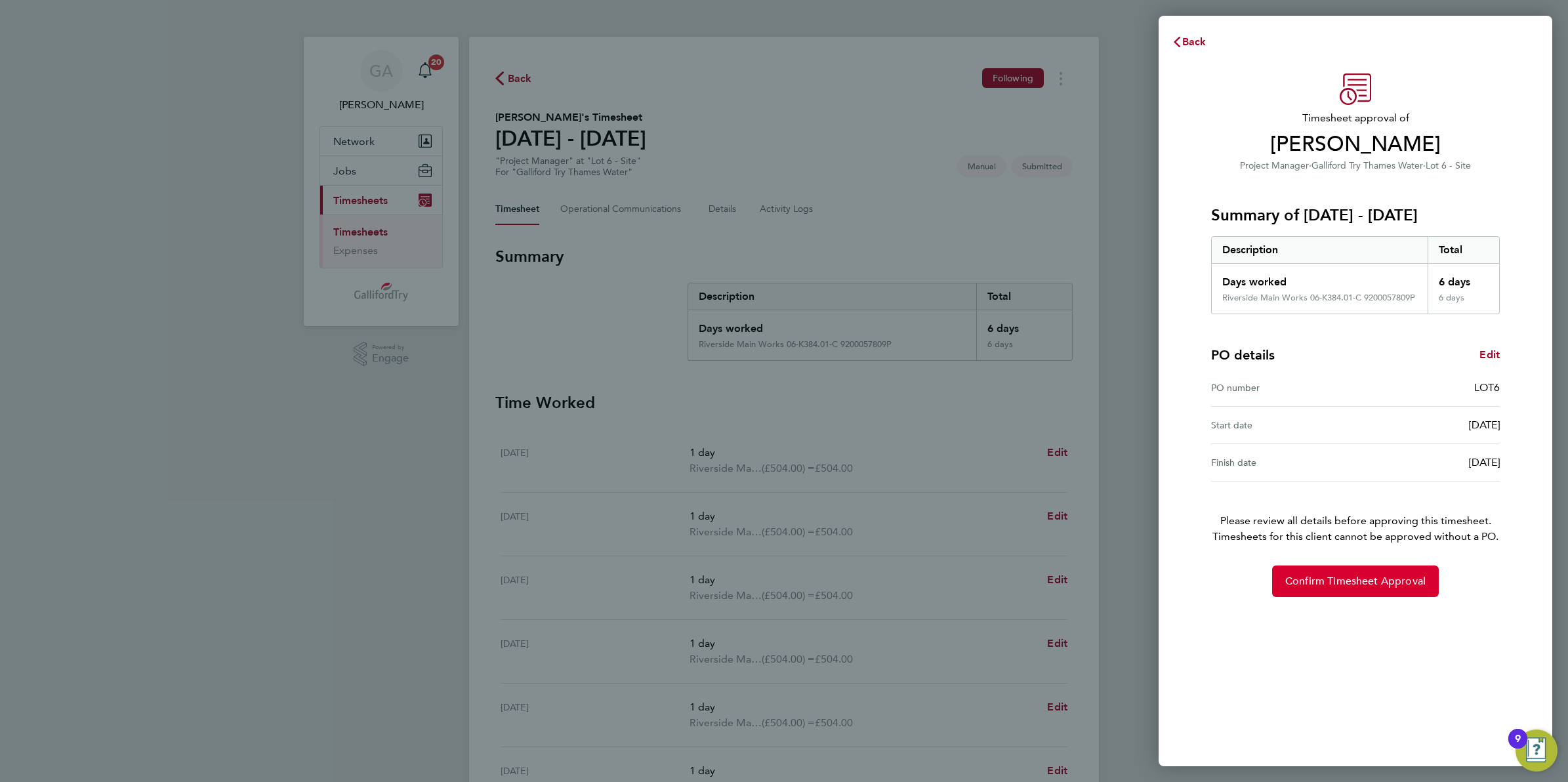
click at [1363, 591] on button "Confirm Timesheet Approval" at bounding box center [1356, 581] width 167 height 32
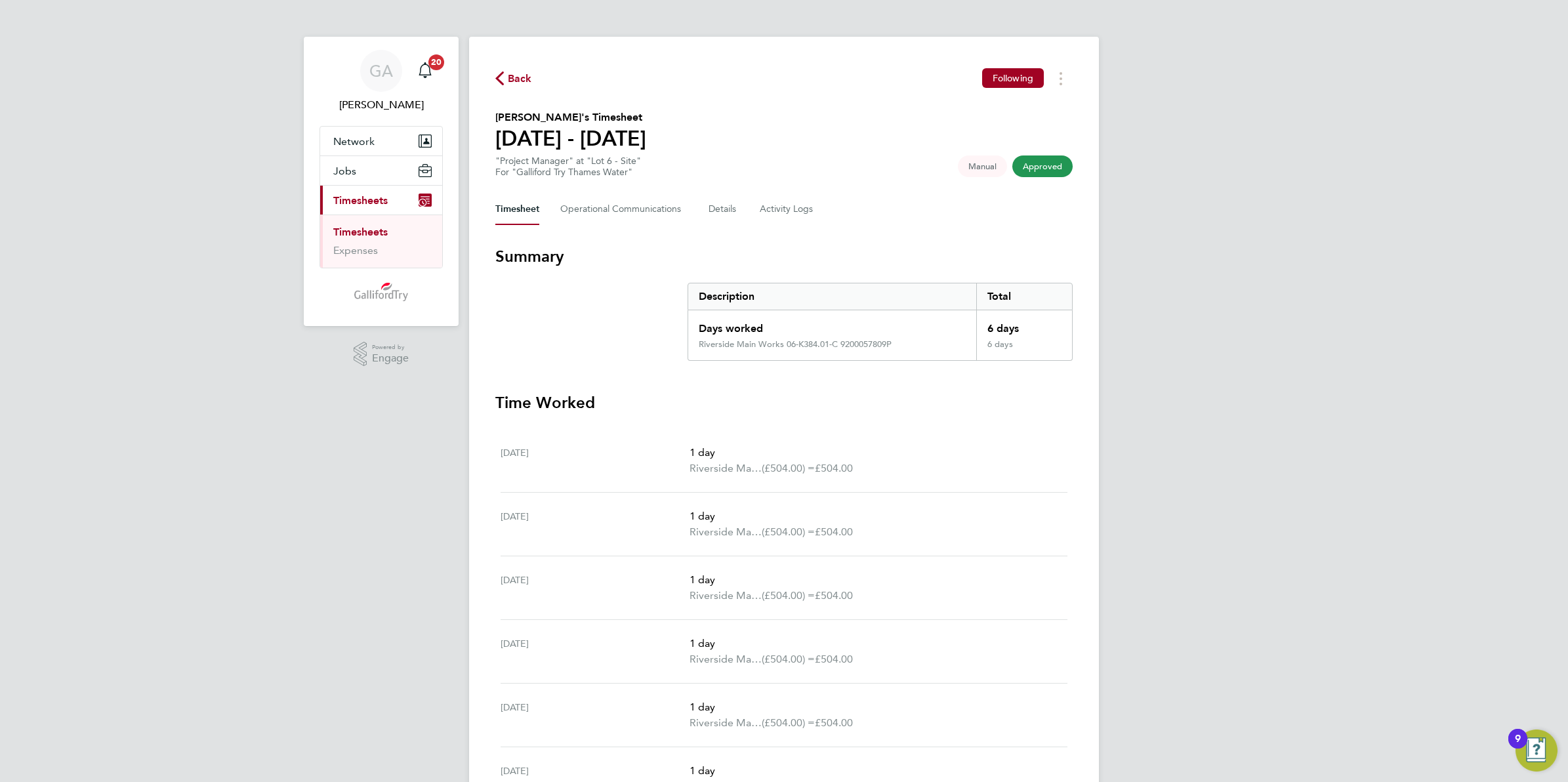
click at [509, 67] on div "Back Following [PERSON_NAME]'s Timesheet [DATE] - [DATE] "Project Manager" at "…" at bounding box center [784, 464] width 630 height 853
click at [510, 81] on span "Back" at bounding box center [520, 78] width 24 height 15
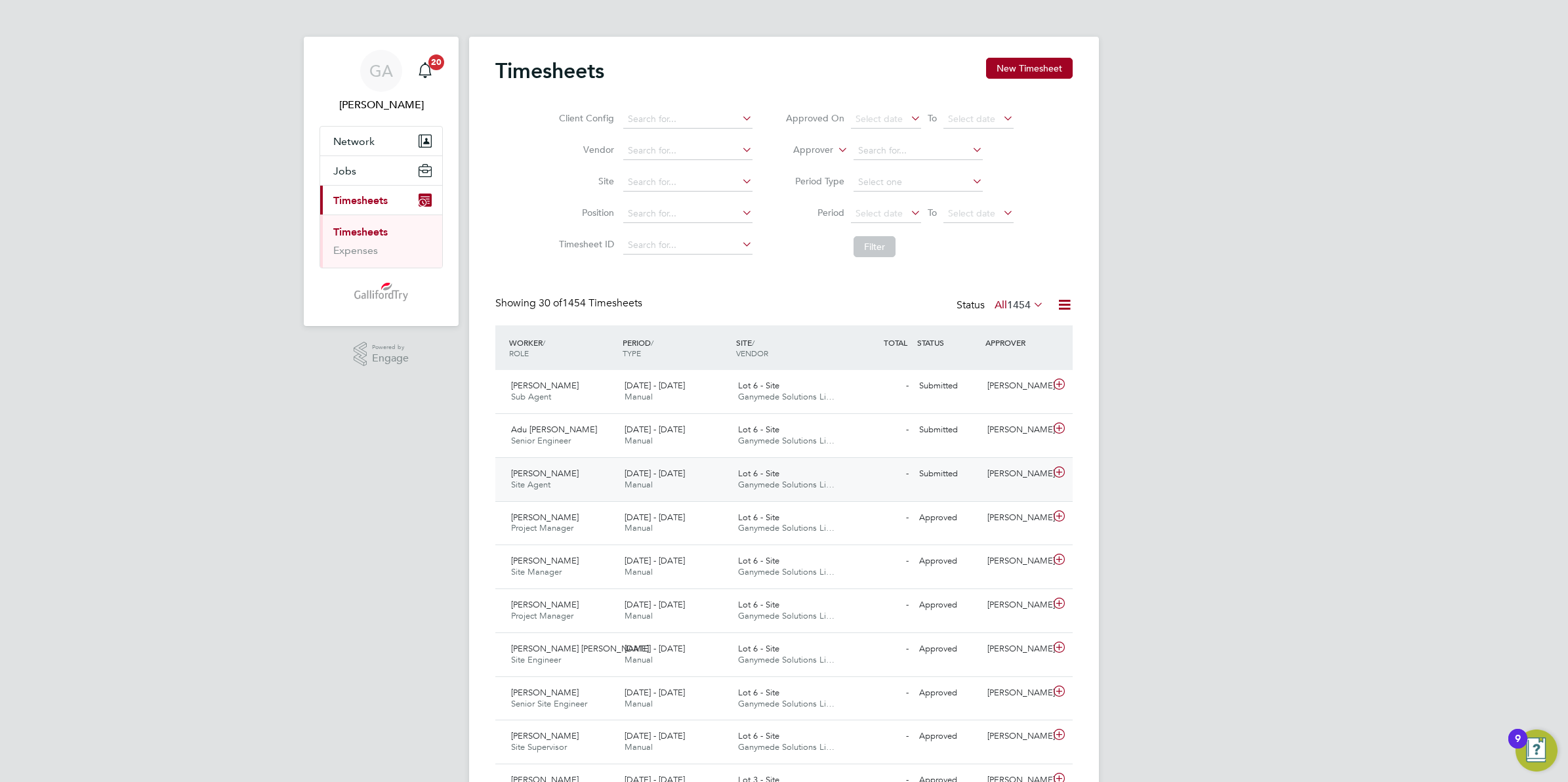
click at [762, 482] on span "Ganymede Solutions Li…" at bounding box center [786, 485] width 96 height 11
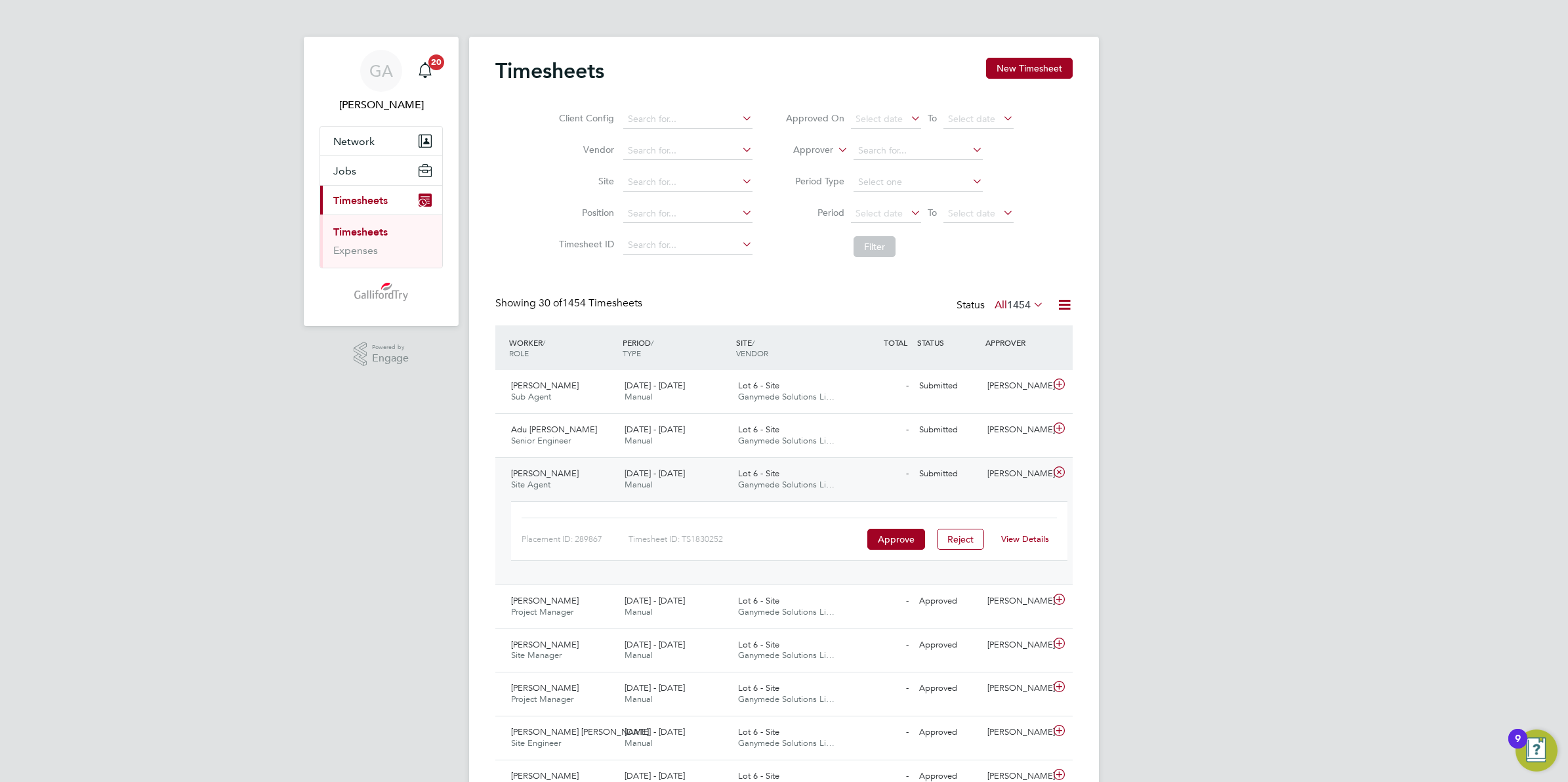
click at [1029, 540] on link "View Details" at bounding box center [1025, 538] width 48 height 11
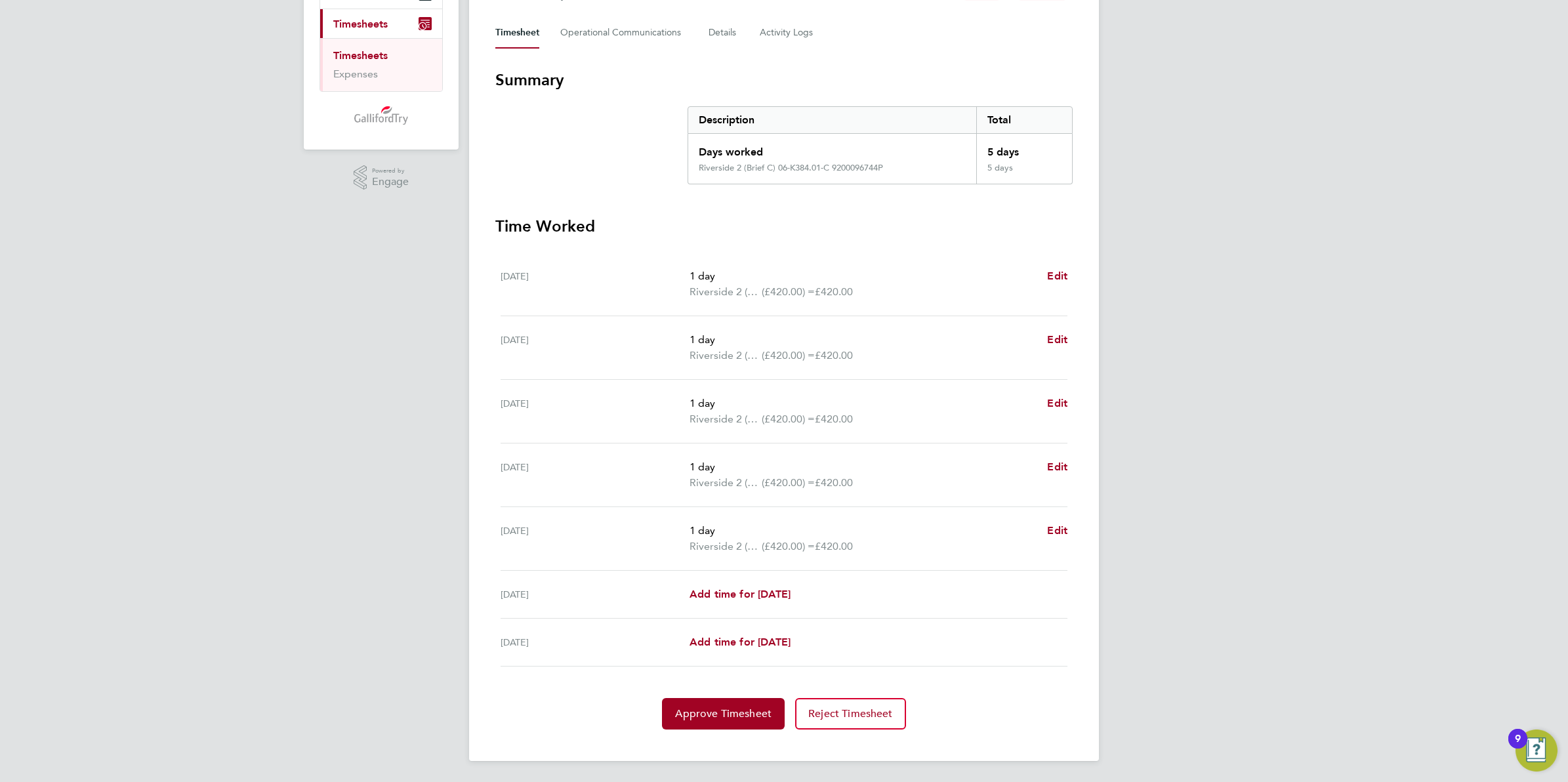
scroll to position [178, 0]
click at [704, 705] on button "Approve Timesheet" at bounding box center [723, 713] width 123 height 32
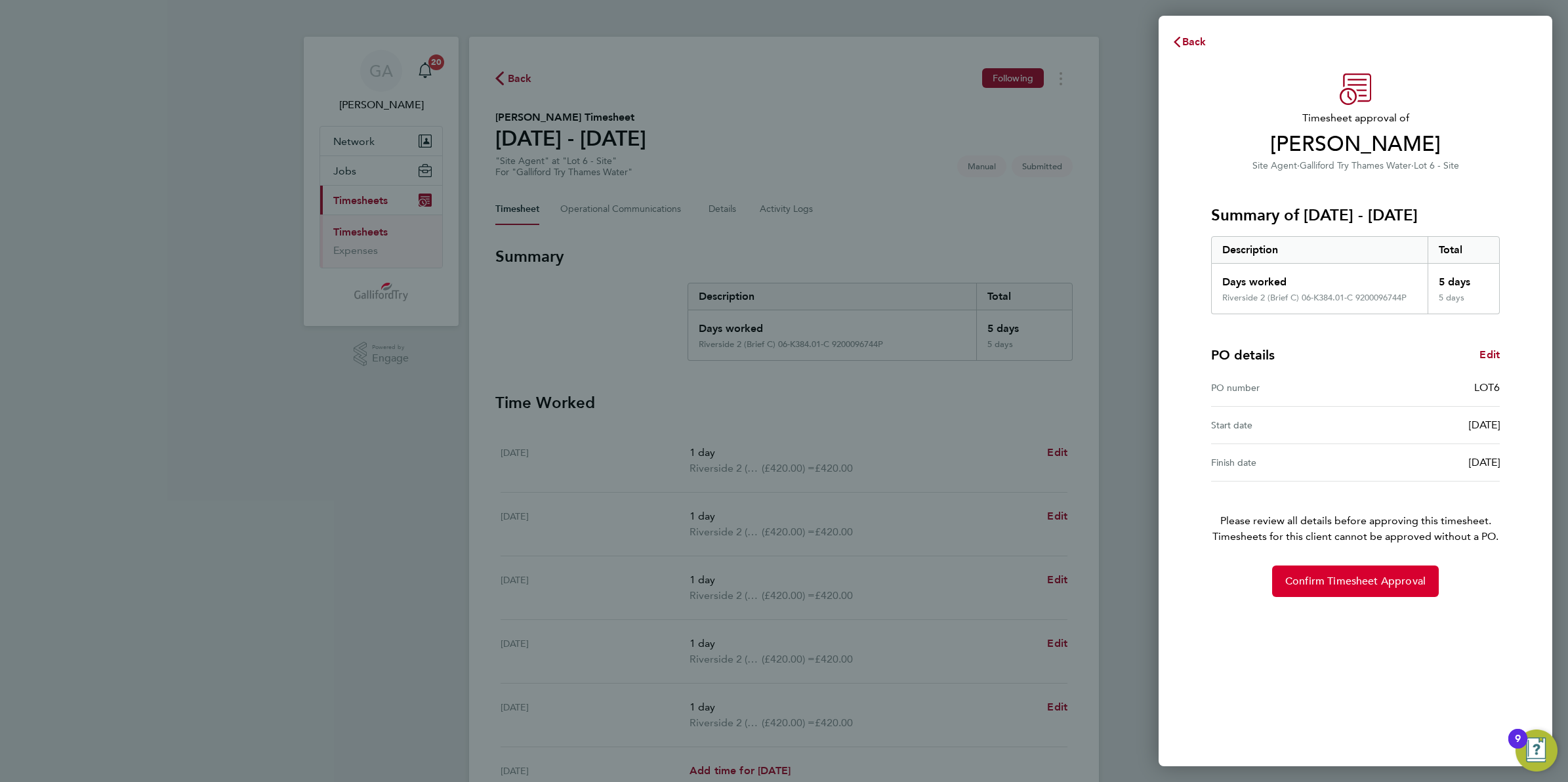
click at [1330, 589] on button "Confirm Timesheet Approval" at bounding box center [1356, 581] width 167 height 32
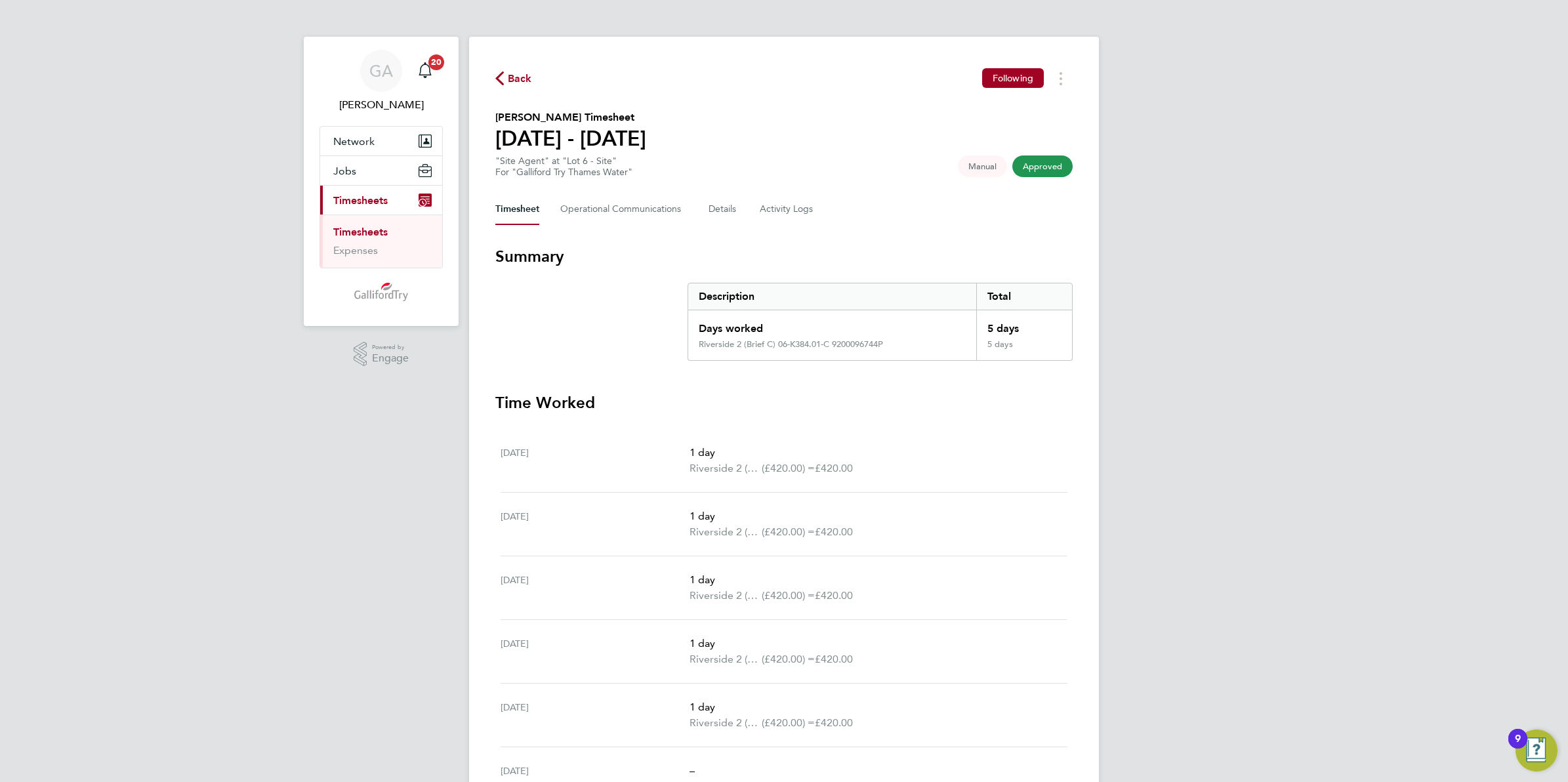
click at [506, 73] on span "Back" at bounding box center [514, 77] width 37 height 13
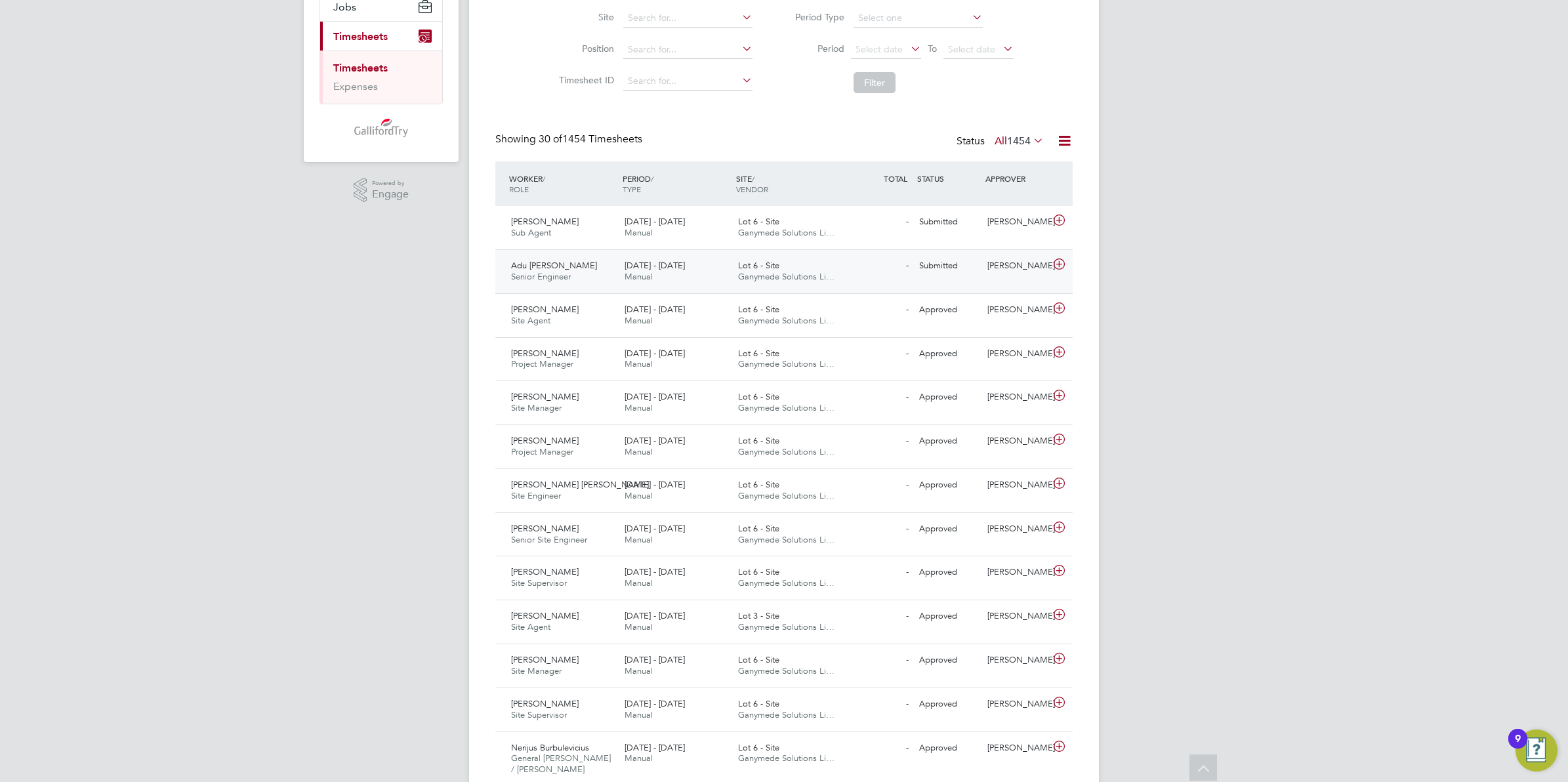
click at [741, 260] on span "Lot 6 - Site" at bounding box center [759, 265] width 41 height 11
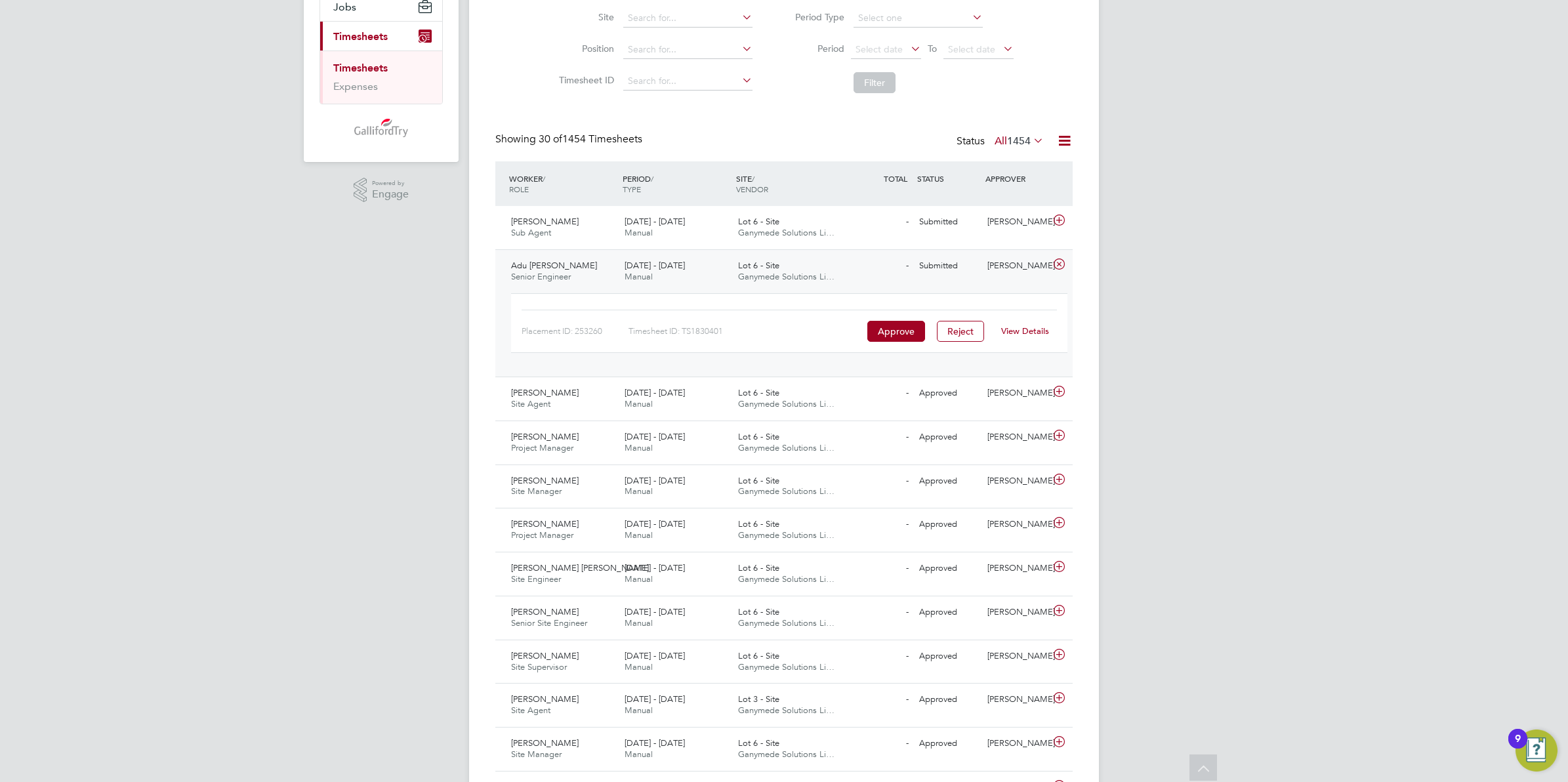
click at [1034, 328] on link "View Details" at bounding box center [1025, 330] width 48 height 11
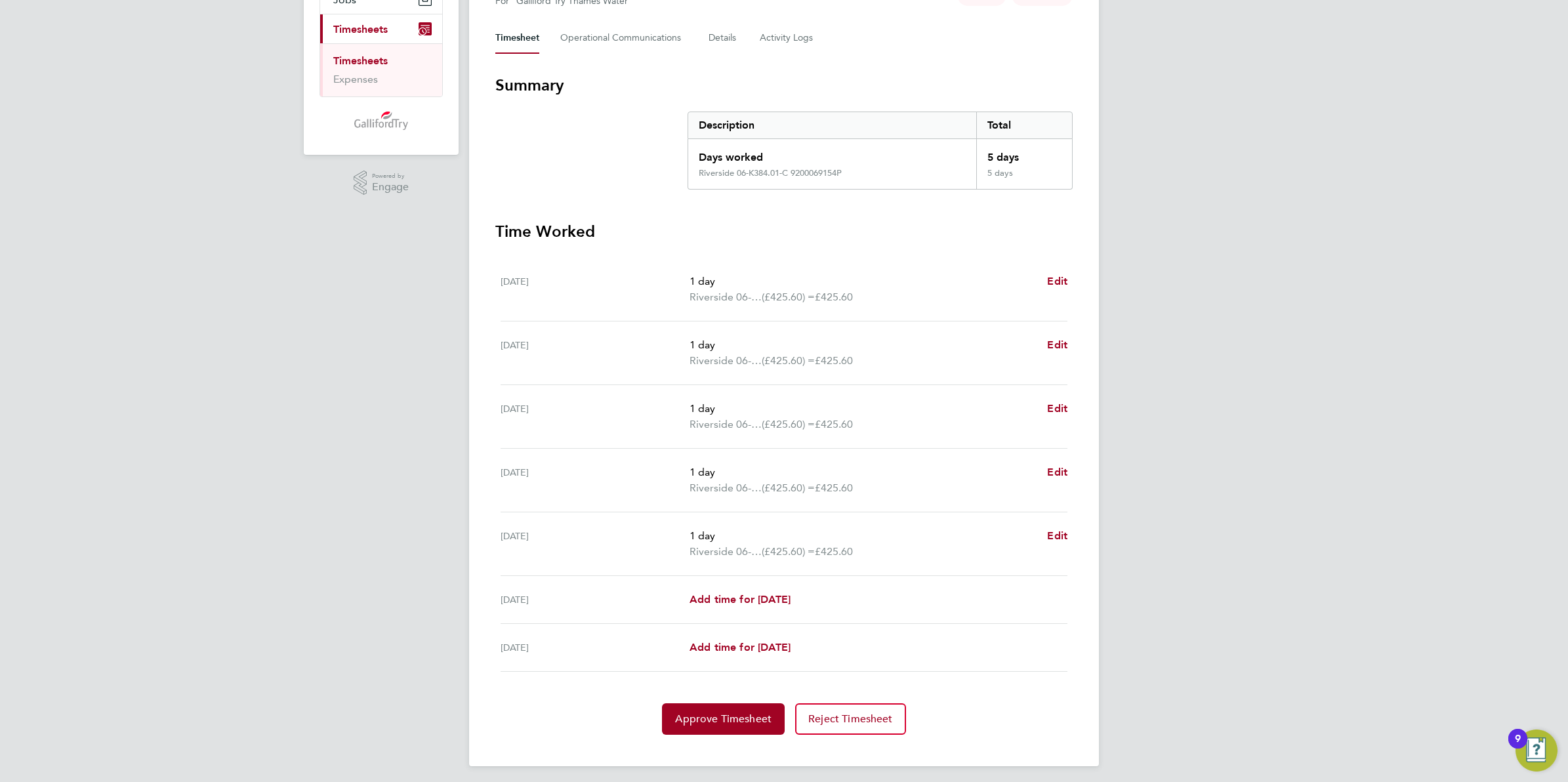
scroll to position [178, 0]
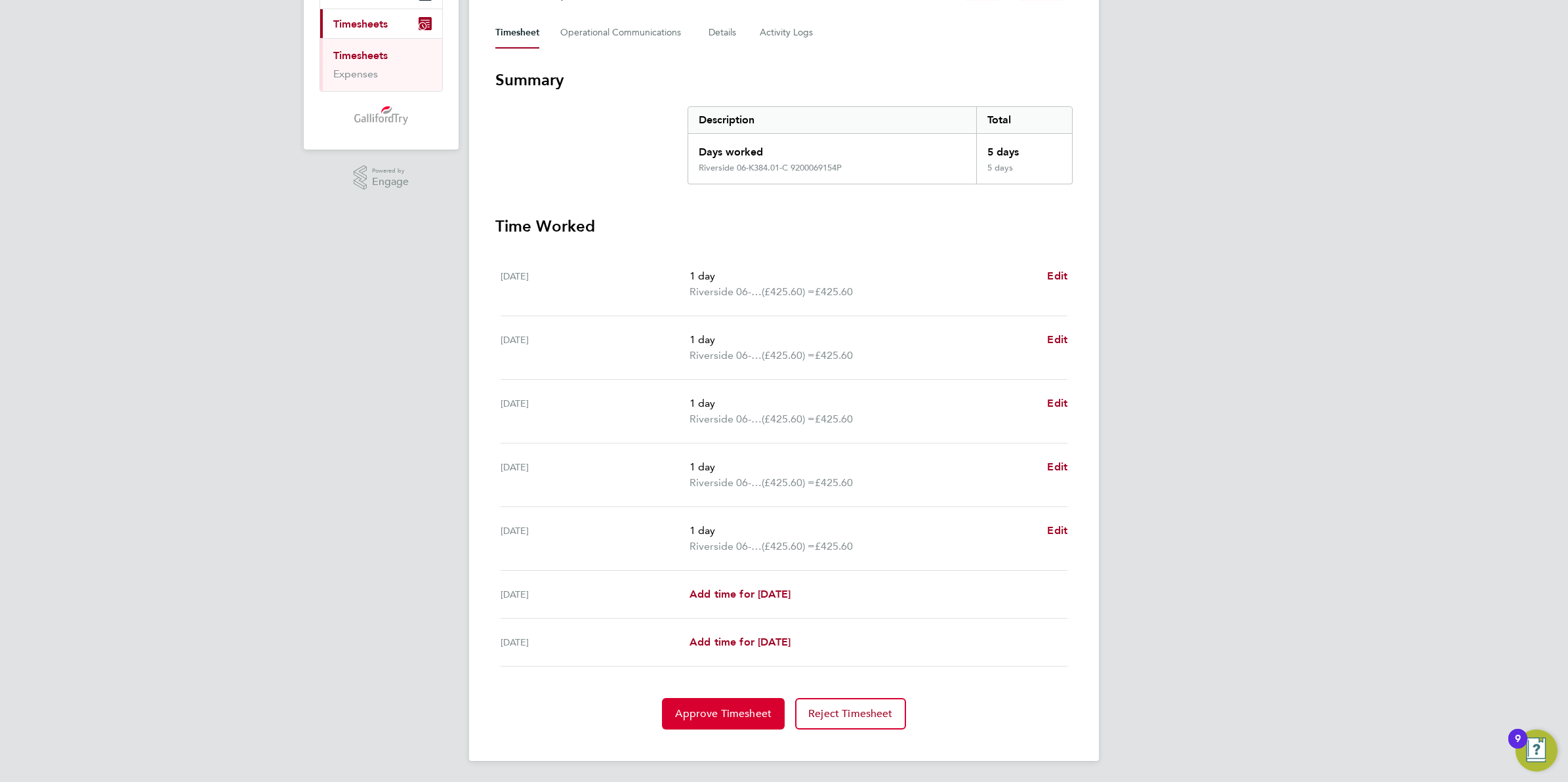
click at [716, 717] on span "Approve Timesheet" at bounding box center [723, 713] width 96 height 13
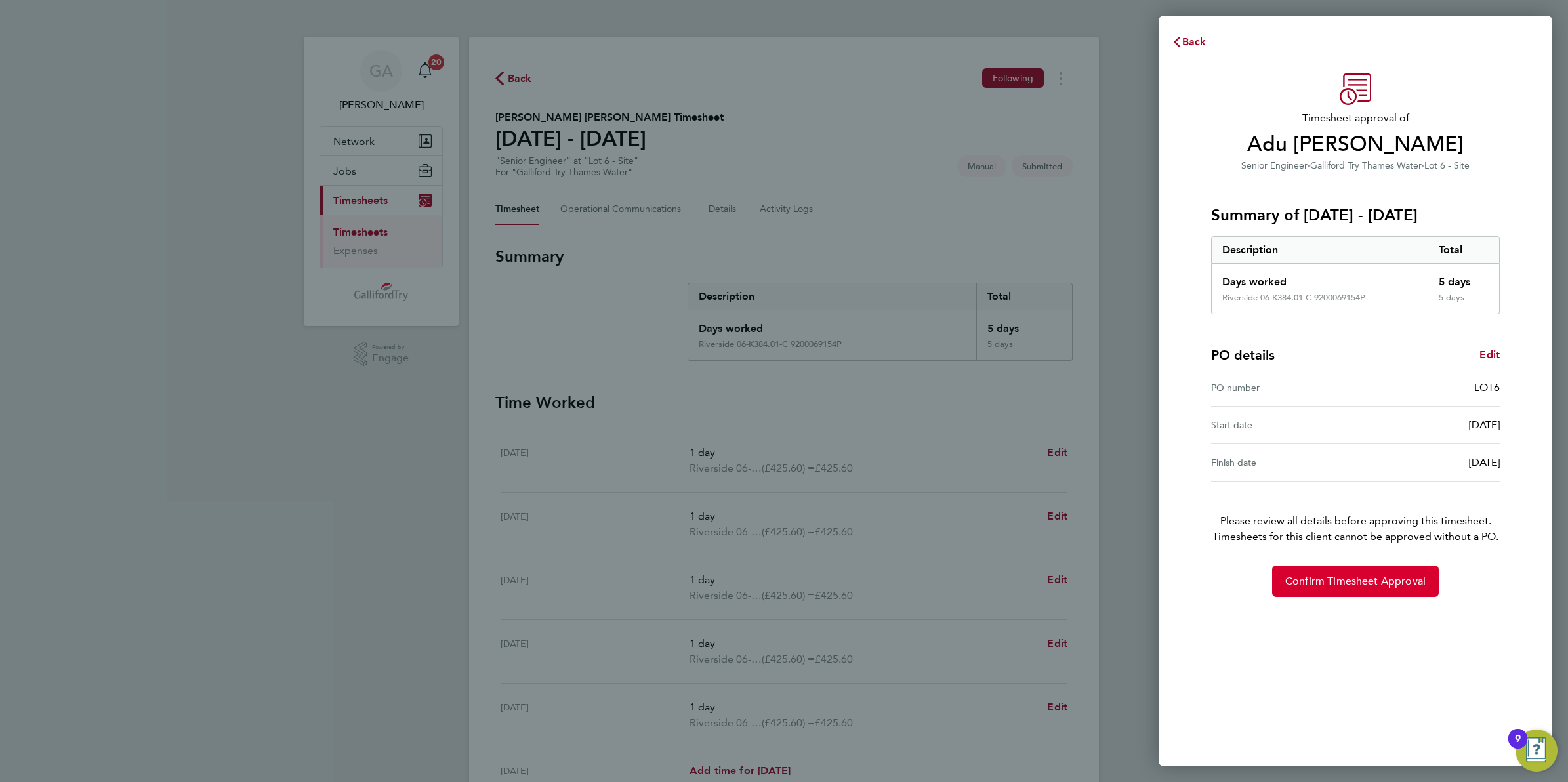
click at [1330, 579] on span "Confirm Timesheet Approval" at bounding box center [1355, 581] width 141 height 13
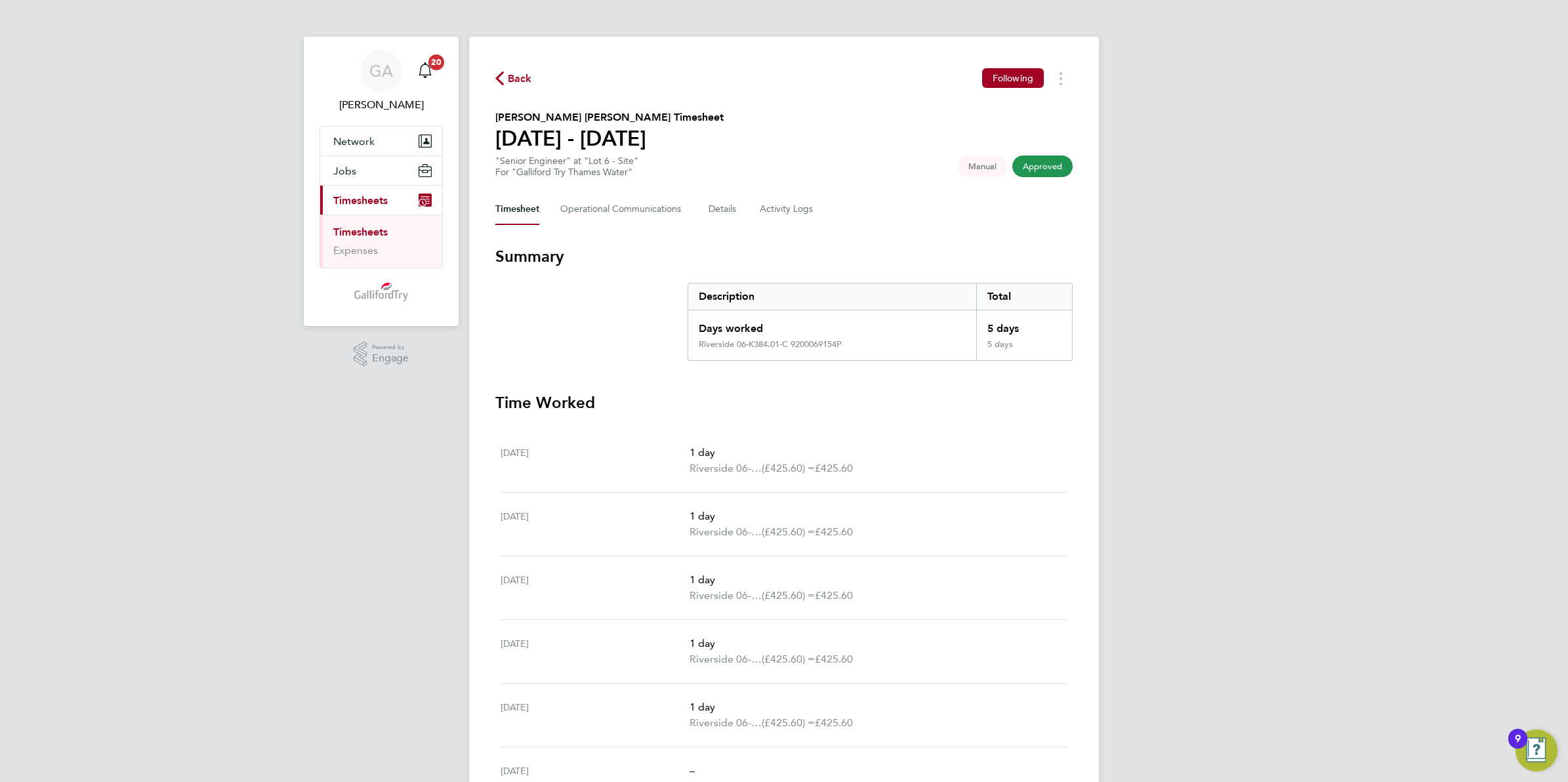
click at [526, 83] on span "Back" at bounding box center [520, 78] width 24 height 15
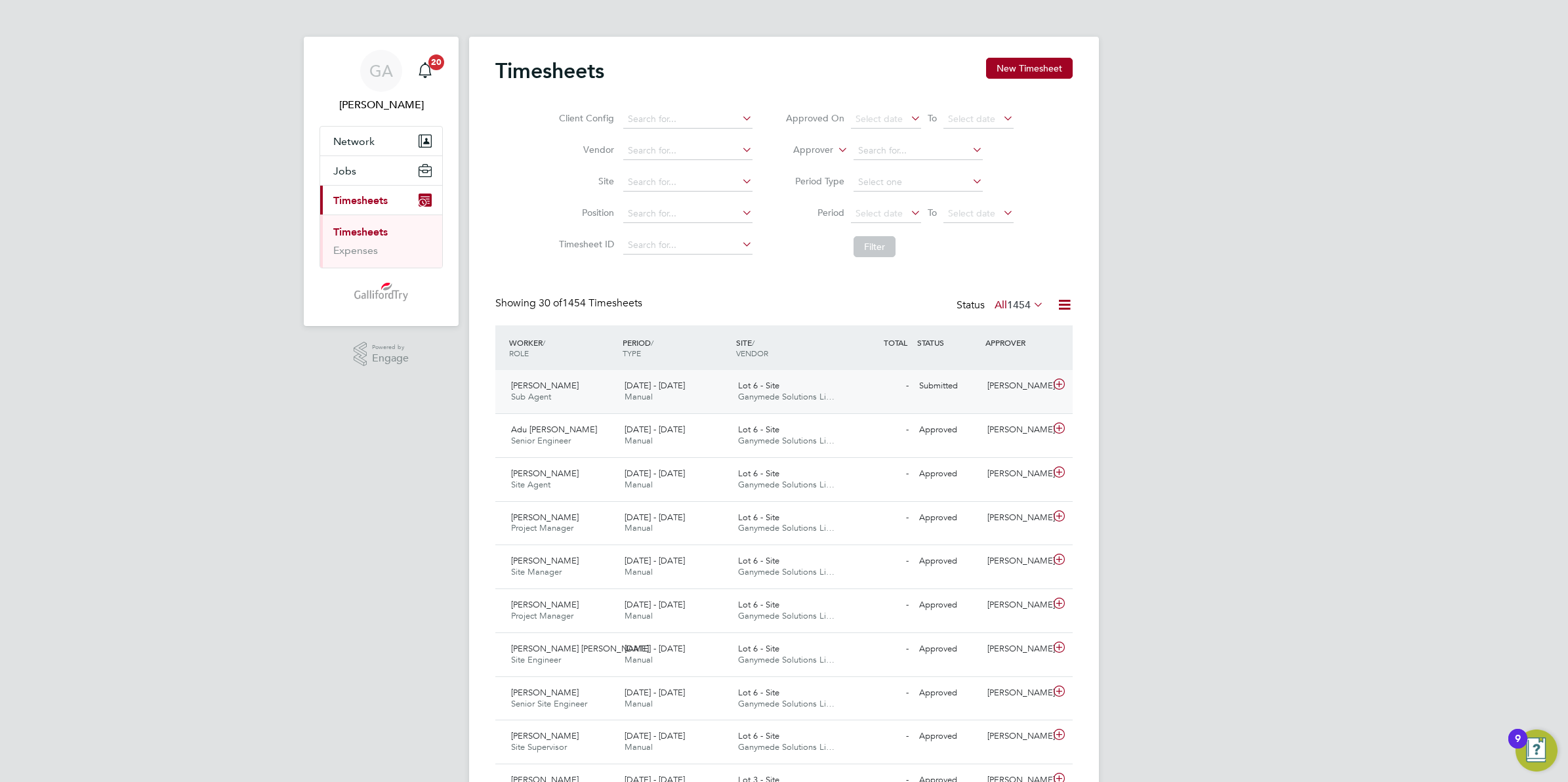
click at [704, 382] on div "22 - 28 Sep 2025 Manual" at bounding box center [676, 392] width 114 height 33
click at [1023, 451] on link "View Details" at bounding box center [1025, 451] width 48 height 11
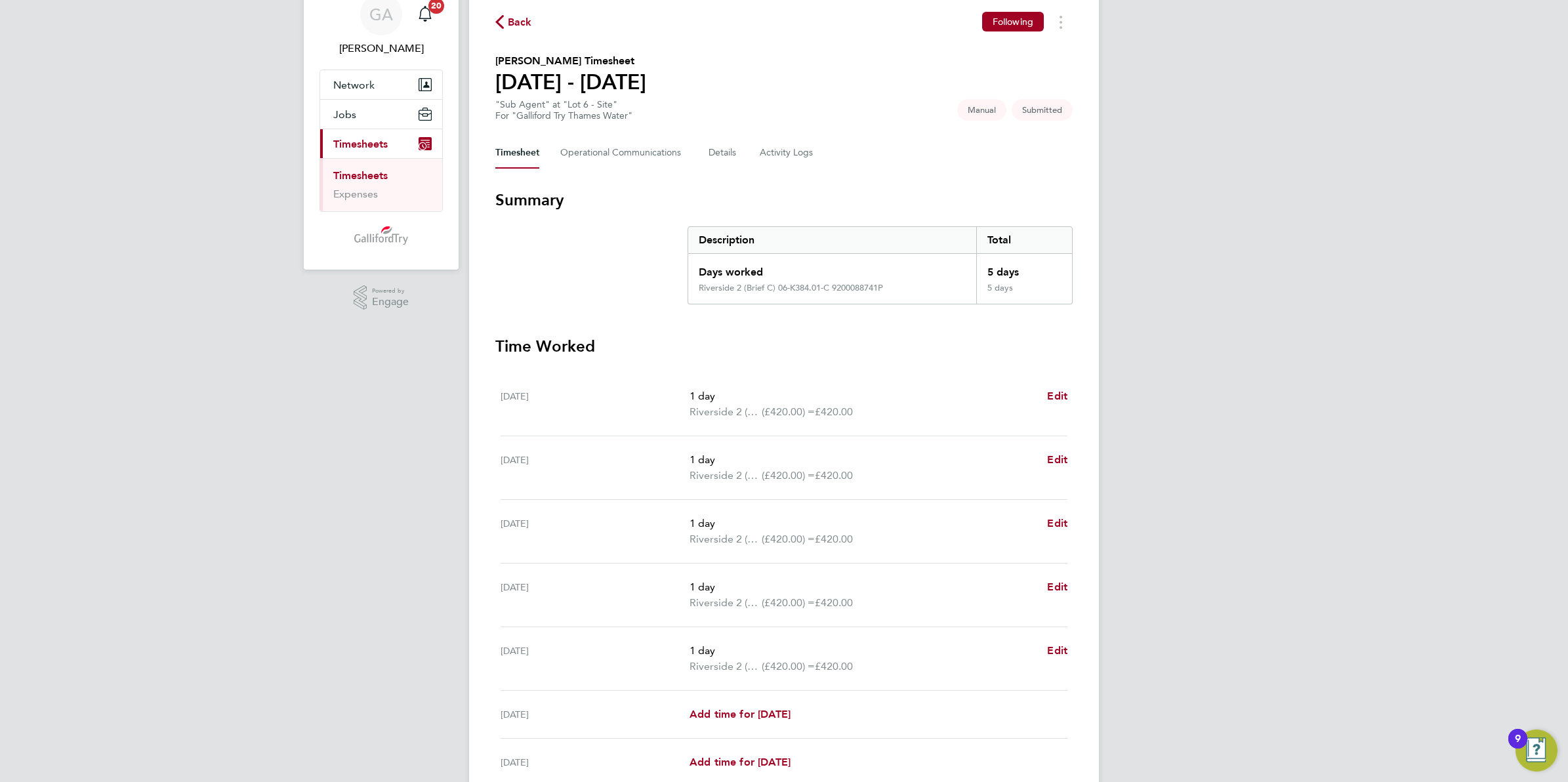
scroll to position [178, 0]
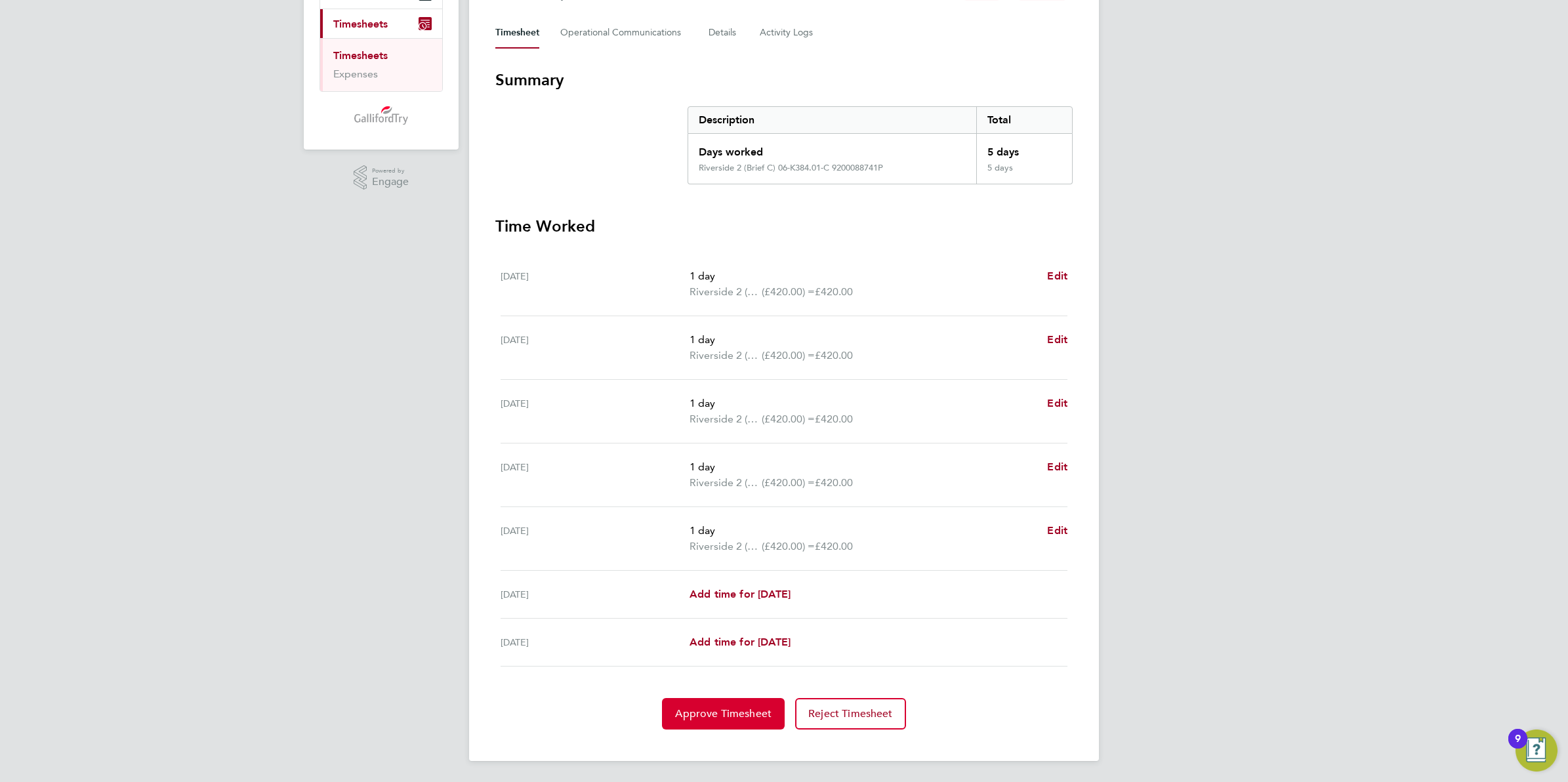
click at [717, 723] on button "Approve Timesheet" at bounding box center [723, 713] width 123 height 32
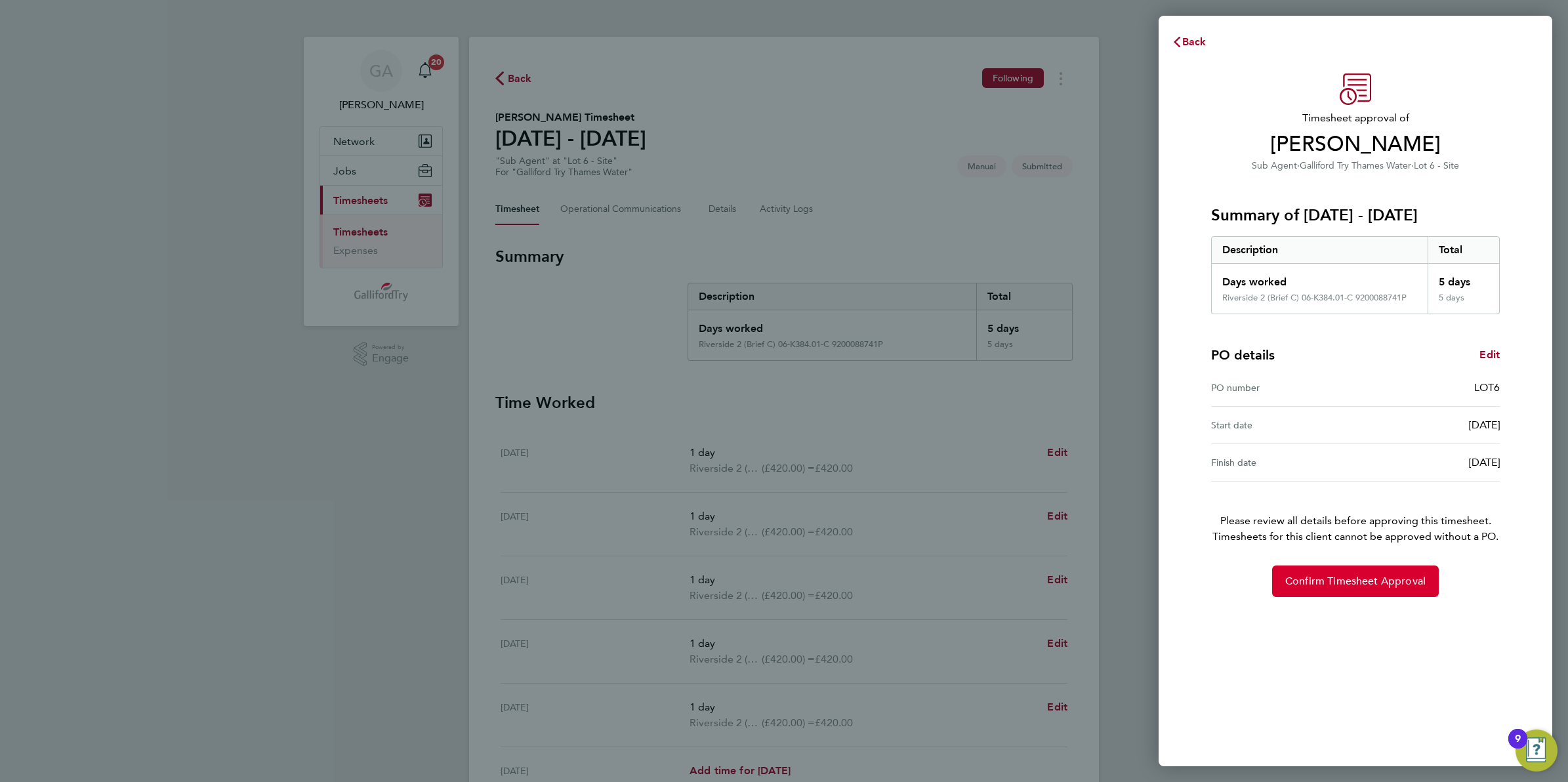
click at [1347, 588] on button "Confirm Timesheet Approval" at bounding box center [1356, 581] width 167 height 32
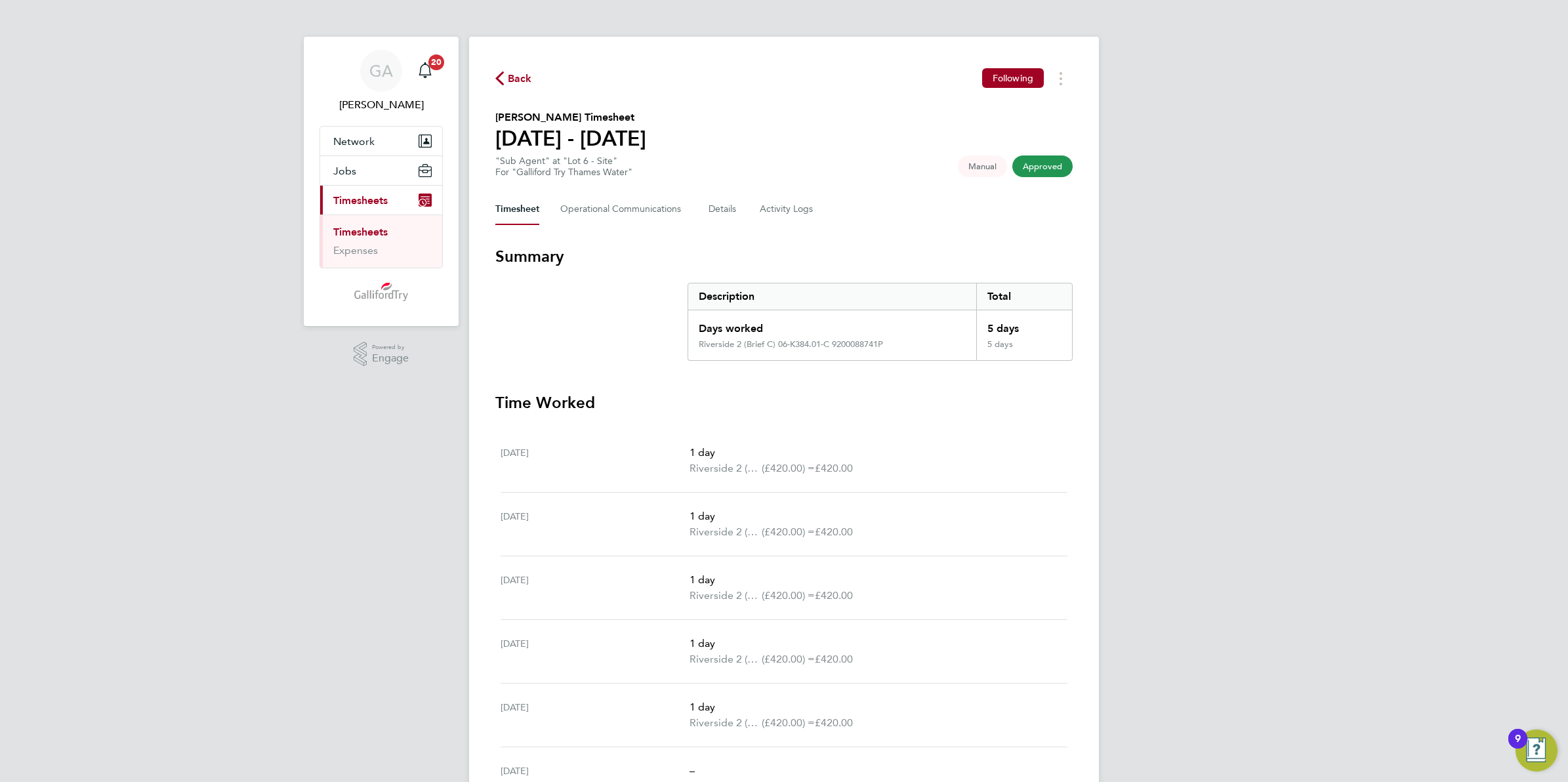
click at [512, 77] on span "Back" at bounding box center [520, 78] width 24 height 15
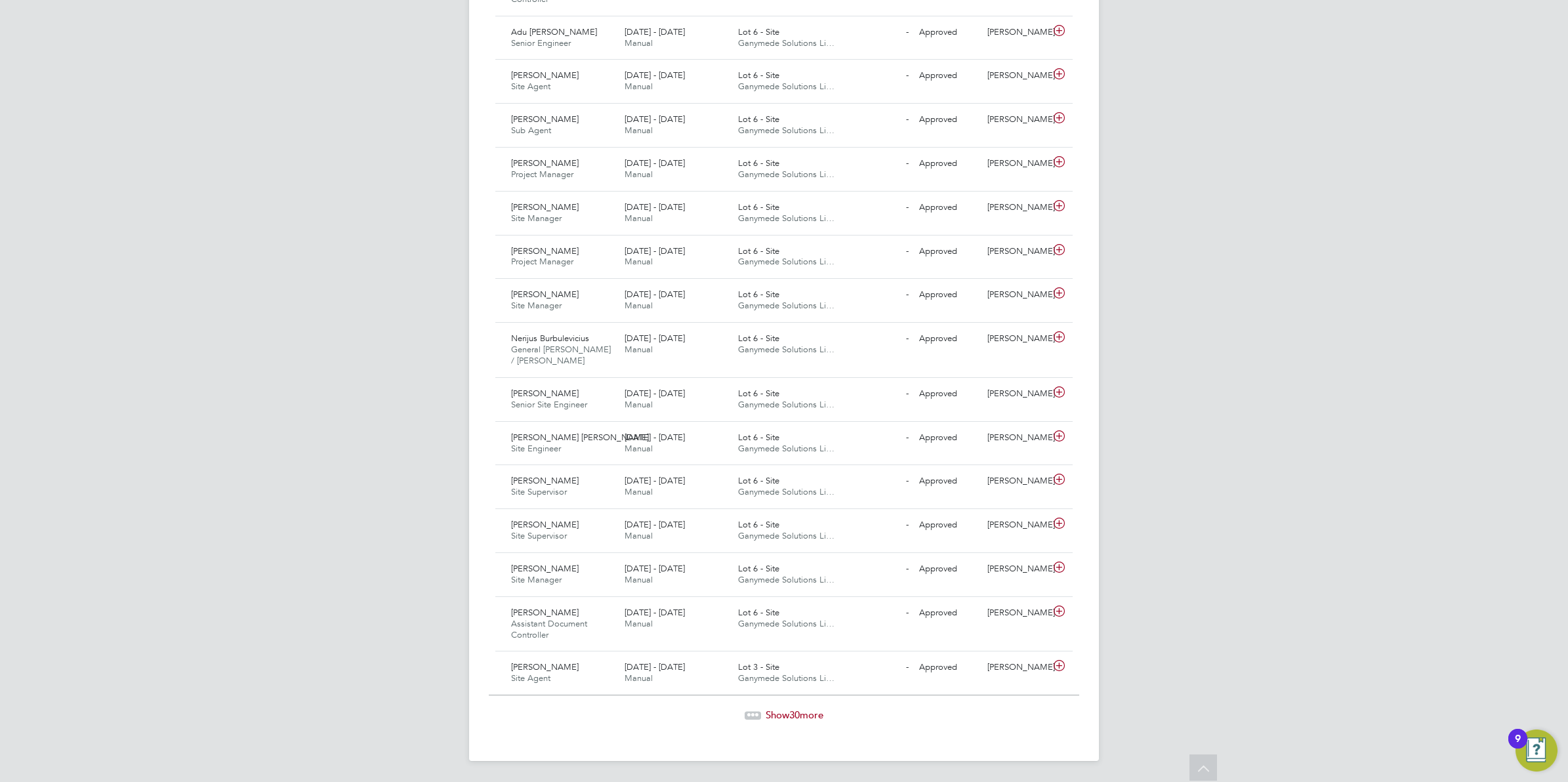
click at [794, 709] on span "30" at bounding box center [795, 715] width 11 height 13
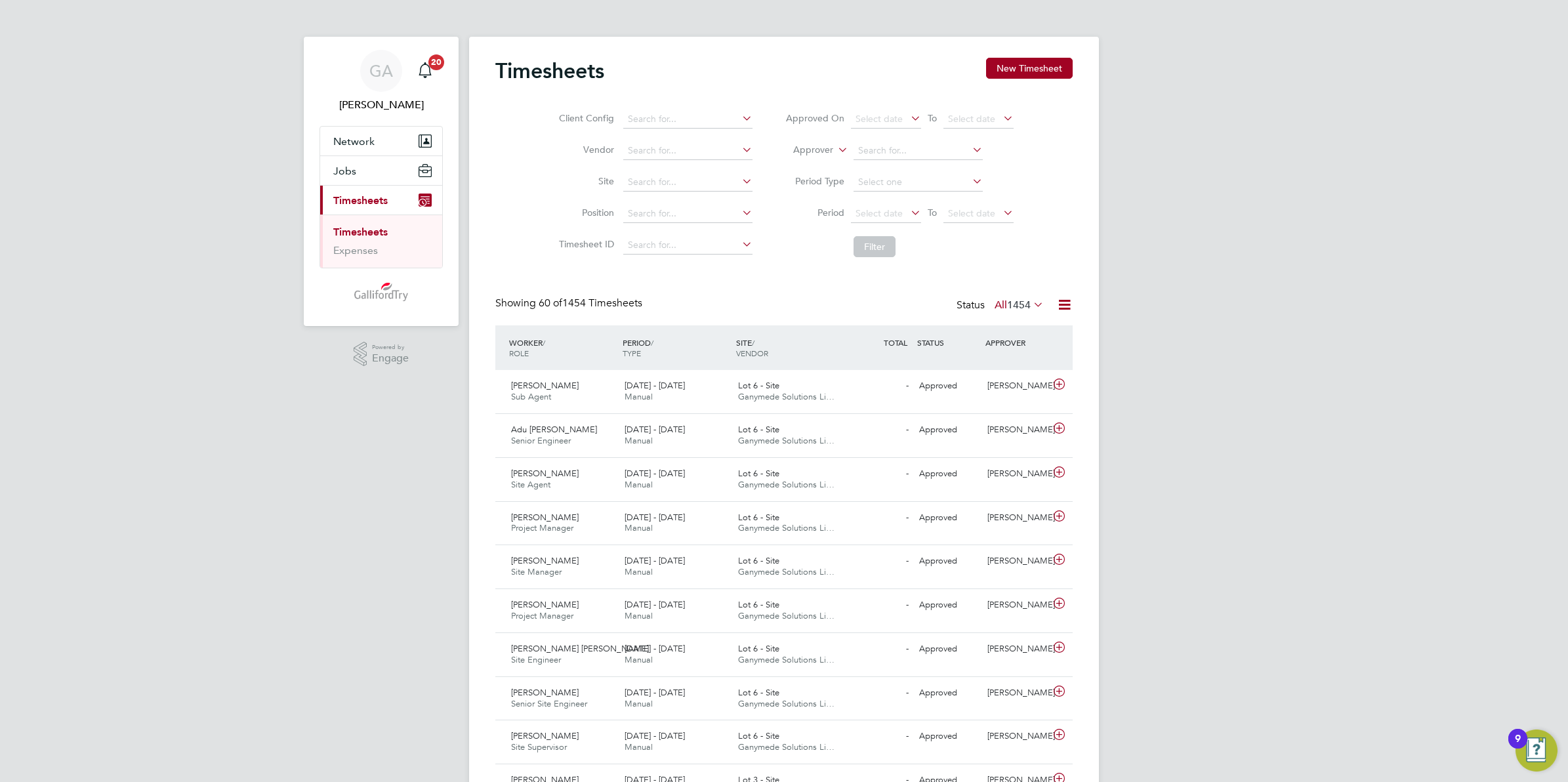
click at [1031, 300] on icon at bounding box center [1031, 304] width 0 height 18
